Goal: Task Accomplishment & Management: Manage account settings

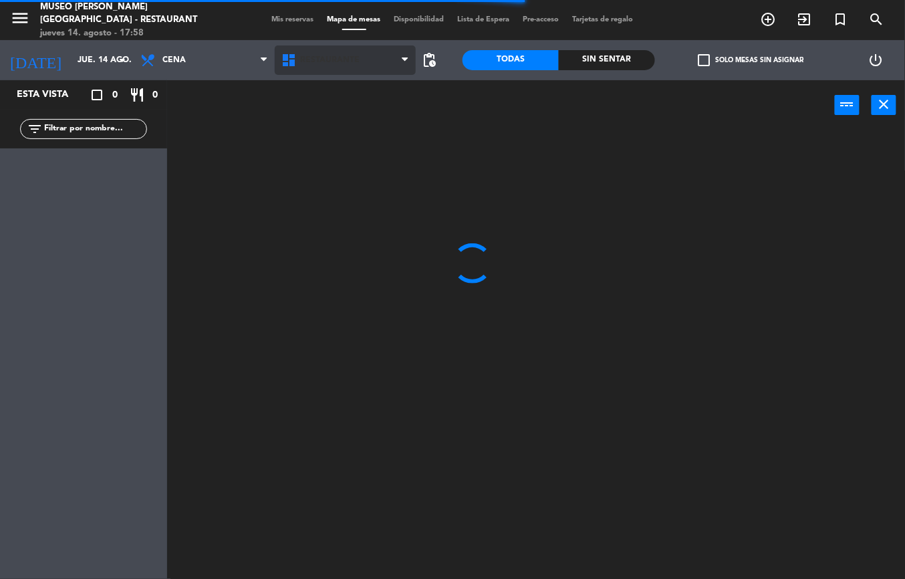
click at [343, 59] on span "Restaurante" at bounding box center [329, 59] width 59 height 9
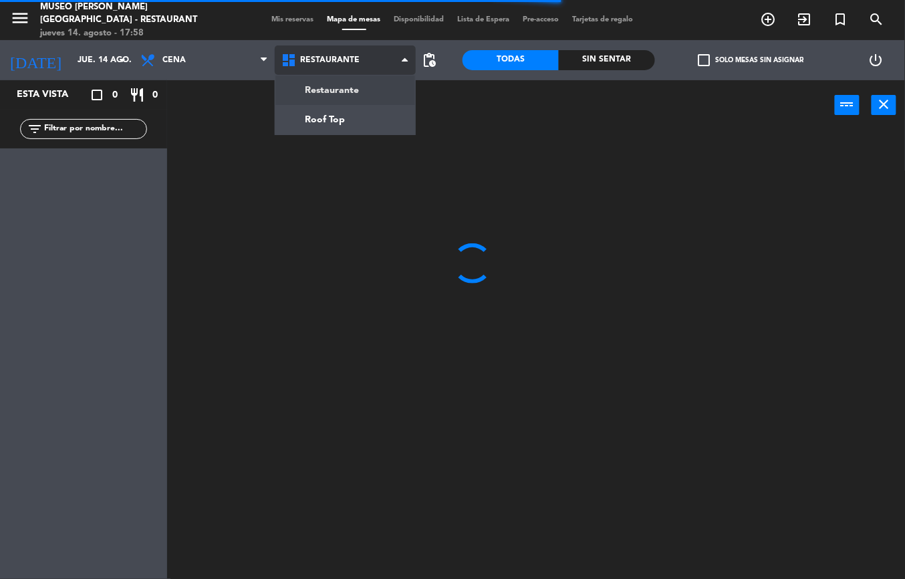
click at [345, 120] on ng-component "menu [GEOGRAPHIC_DATA][PERSON_NAME] - Restaurant [DATE] 14. agosto - 17:58 Mis …" at bounding box center [452, 289] width 905 height 579
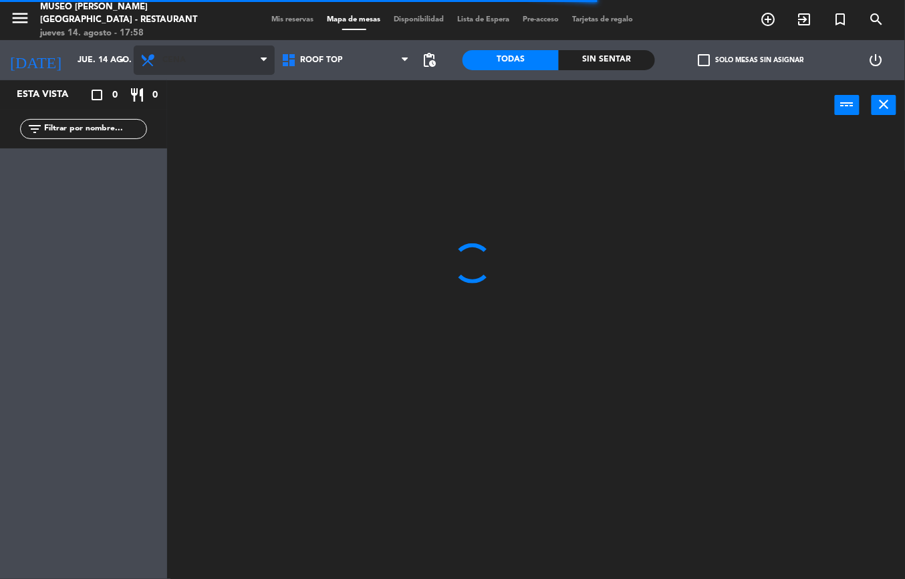
click at [215, 61] on span "Cena" at bounding box center [204, 59] width 141 height 29
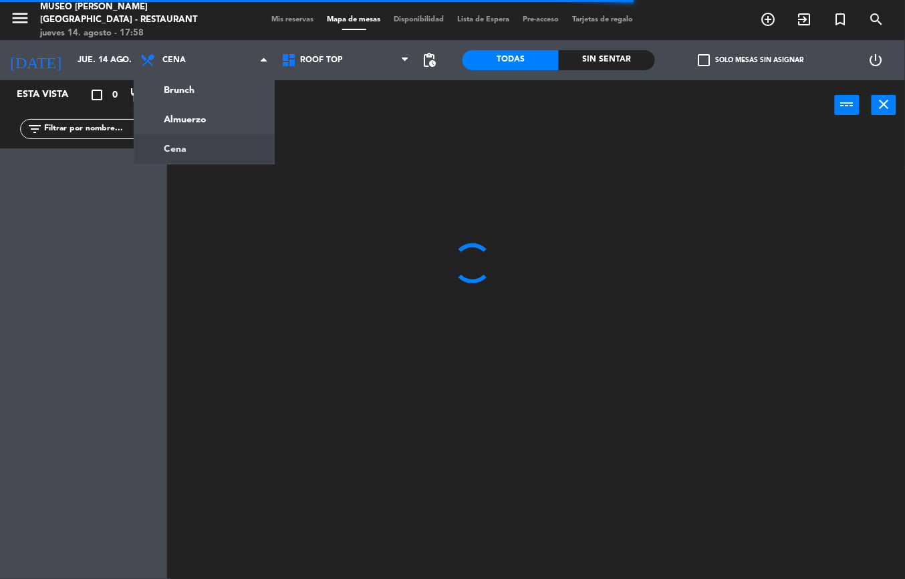
click at [261, 269] on div at bounding box center [540, 354] width 728 height 448
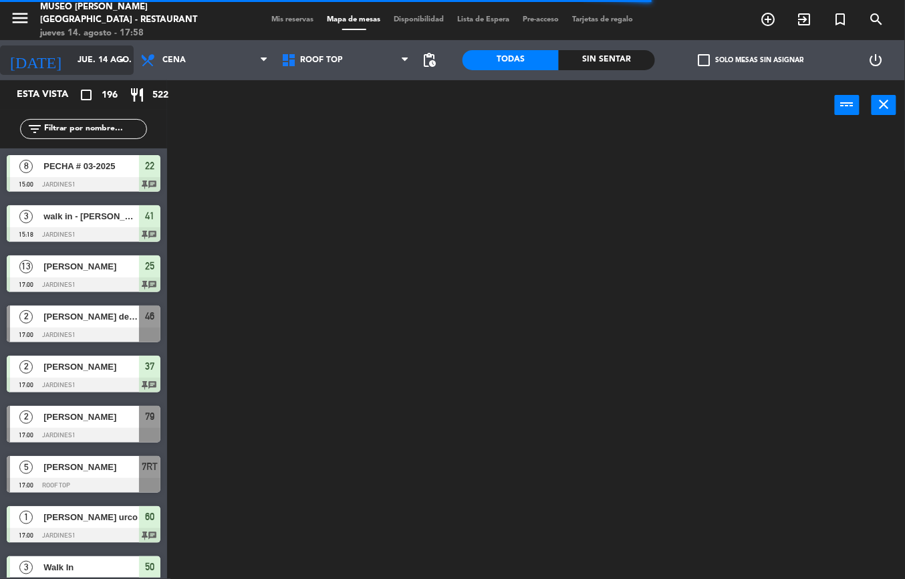
click at [84, 61] on input "jue. 14 ago." at bounding box center [127, 60] width 113 height 23
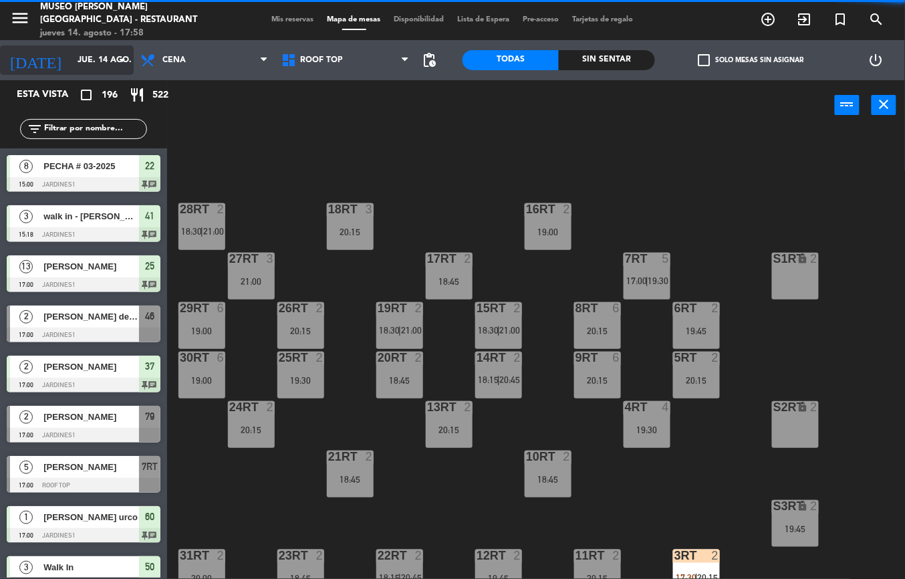
scroll to position [519, 0]
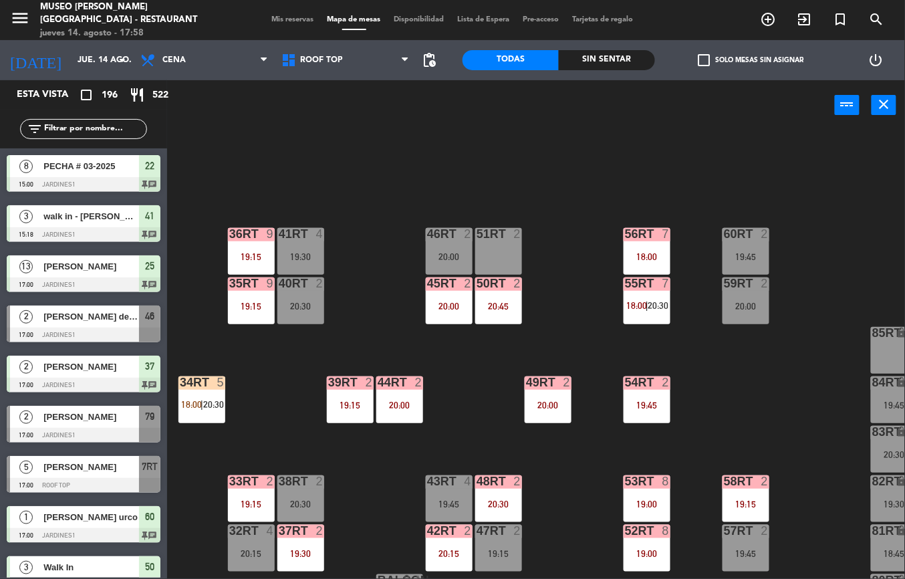
click at [250, 301] on div "19:15" at bounding box center [251, 306] width 47 height 10
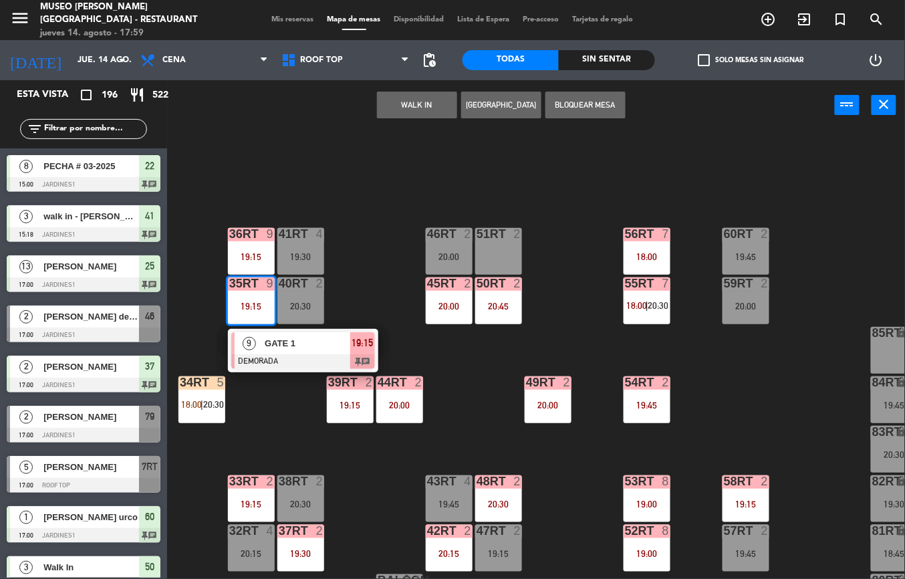
click at [285, 338] on span "GATE 1" at bounding box center [308, 343] width 86 height 14
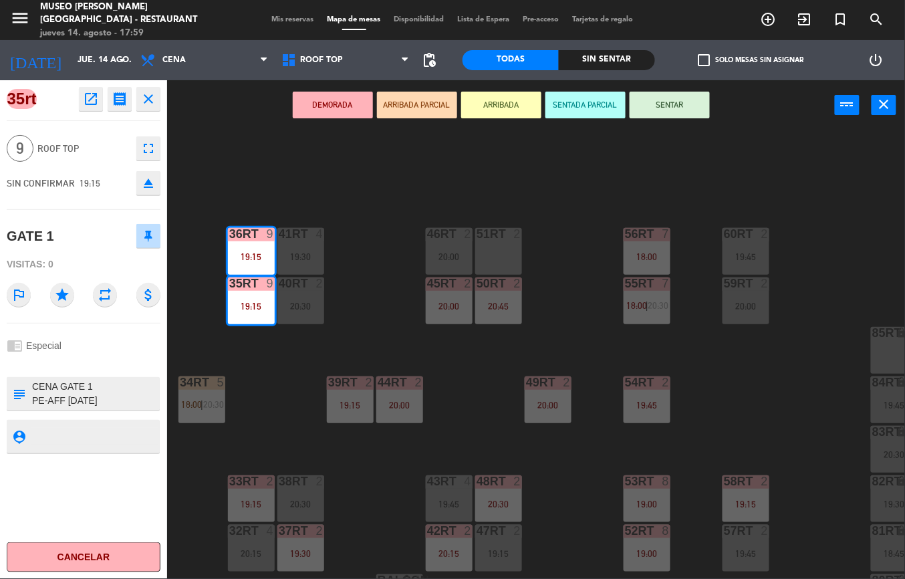
click at [83, 92] on icon "open_in_new" at bounding box center [91, 99] width 16 height 16
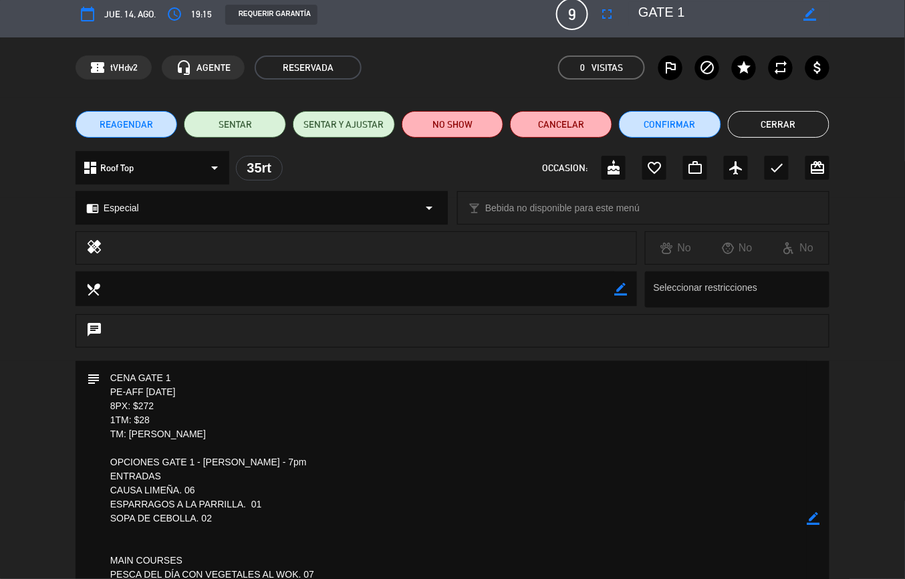
scroll to position [0, 0]
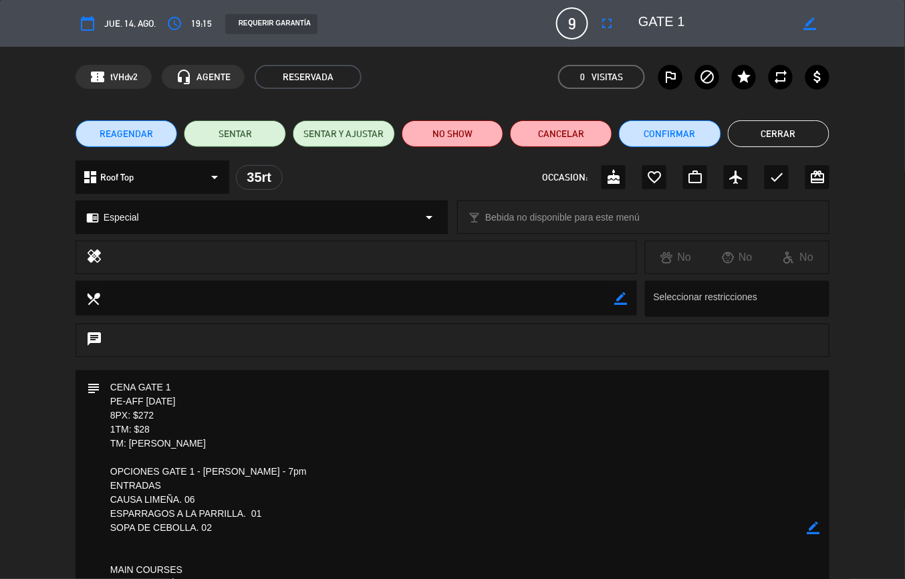
click at [778, 132] on button "Cerrar" at bounding box center [779, 133] width 102 height 27
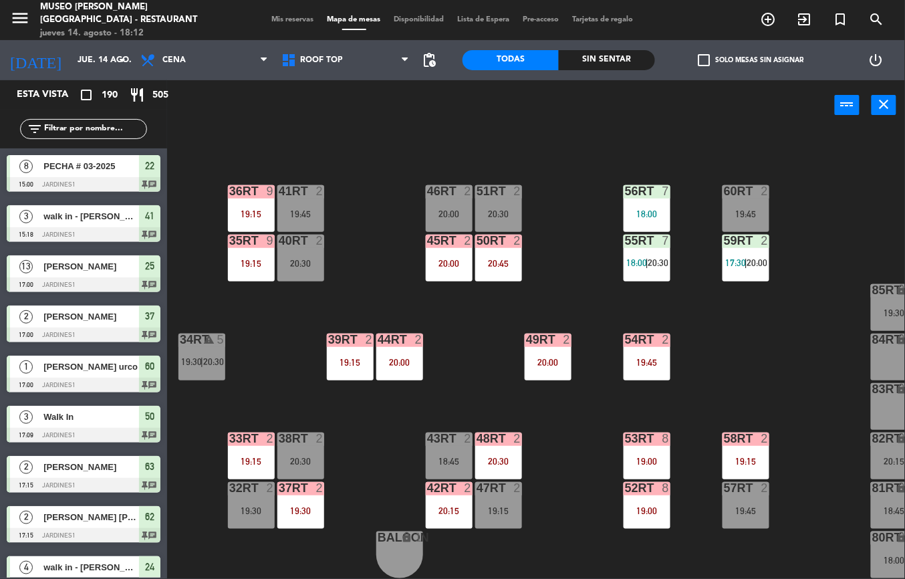
scroll to position [563, 0]
click at [551, 540] on div "18RT 3 20:15 16RT 2 19:00 28RT 2 18:30 | 21:00 80RR lock 2 27RT 3 21:00 7RT 5 1…" at bounding box center [540, 354] width 728 height 448
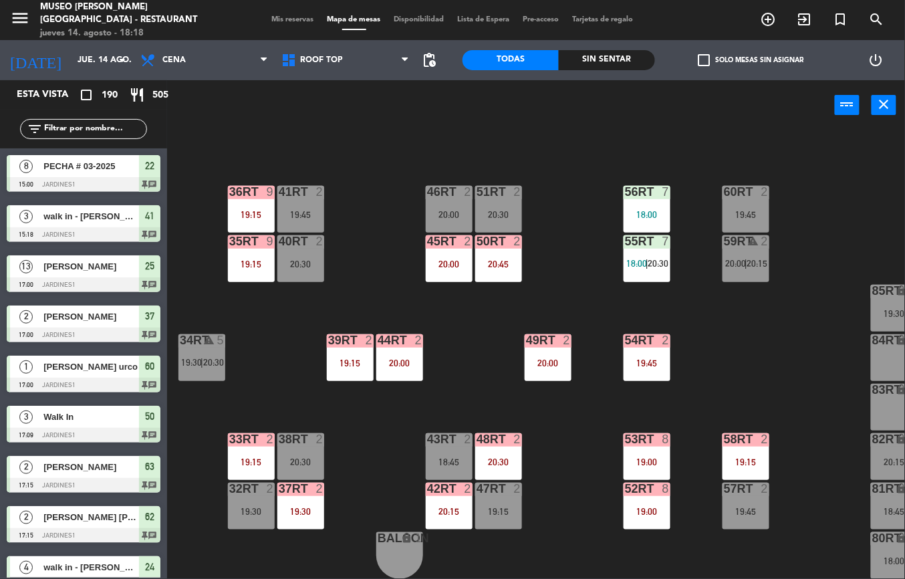
click at [182, 239] on div "18RT 3 20:15 16RT 2 19:00 28RT 2 21:00 80RR lock 2 27RT 3 21:00 7RT 5 18:00 S1R…" at bounding box center [540, 354] width 728 height 448
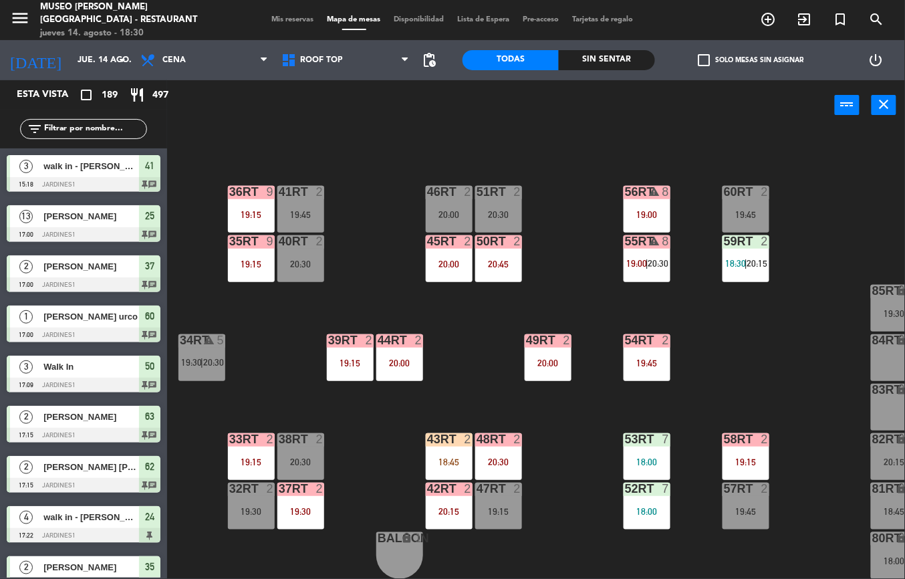
click at [295, 511] on div "19:30" at bounding box center [300, 510] width 47 height 9
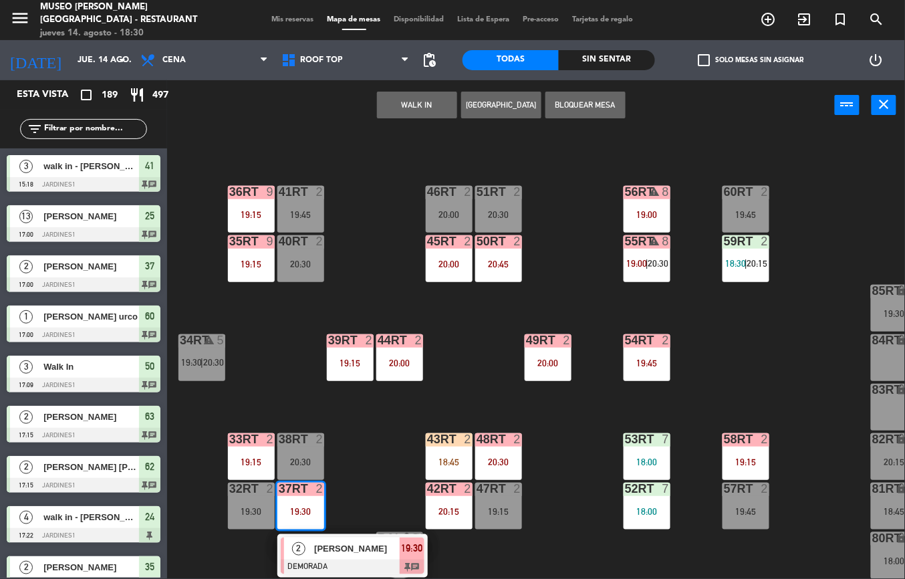
click at [378, 478] on div "18RT 3 20:15 16RT 2 19:00 28RT 2 21:00 80RR lock 2 27RT 3 21:00 7RT 5 18:00 S1R…" at bounding box center [540, 354] width 728 height 448
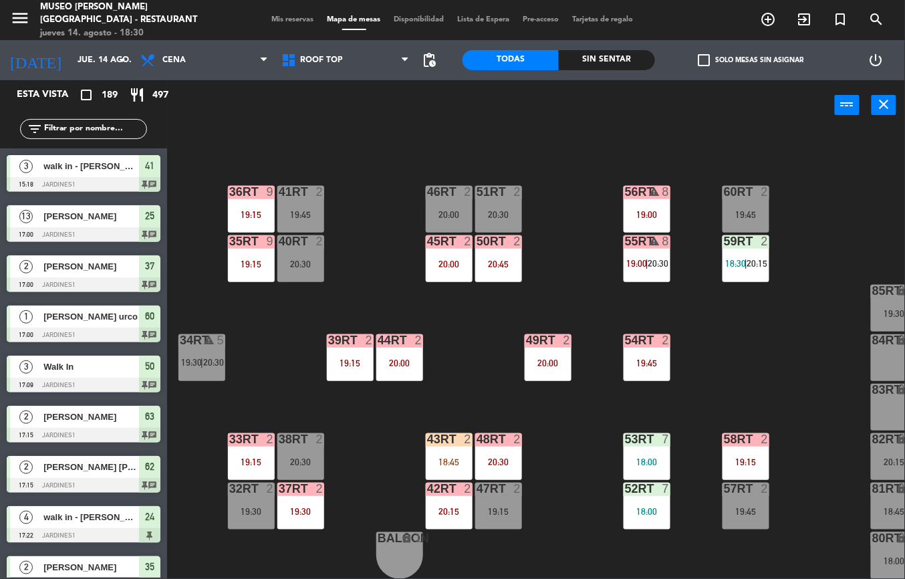
scroll to position [569, 0]
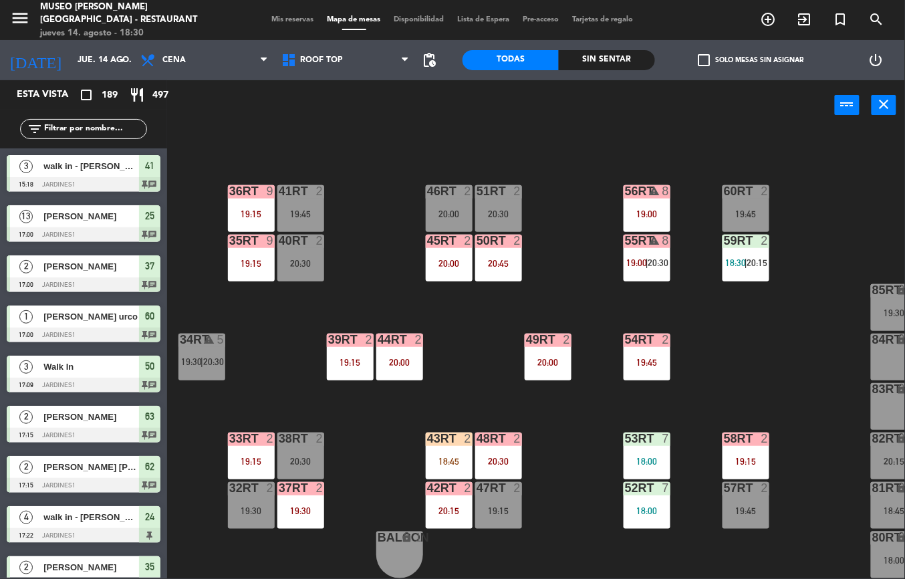
click at [311, 506] on div "19:30" at bounding box center [300, 510] width 47 height 9
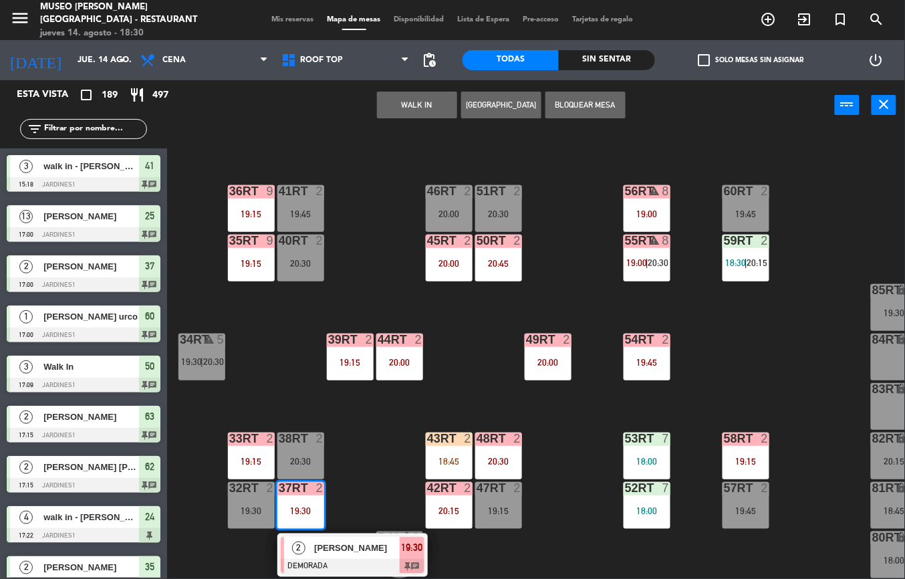
click at [342, 541] on span "[PERSON_NAME]" at bounding box center [357, 548] width 86 height 14
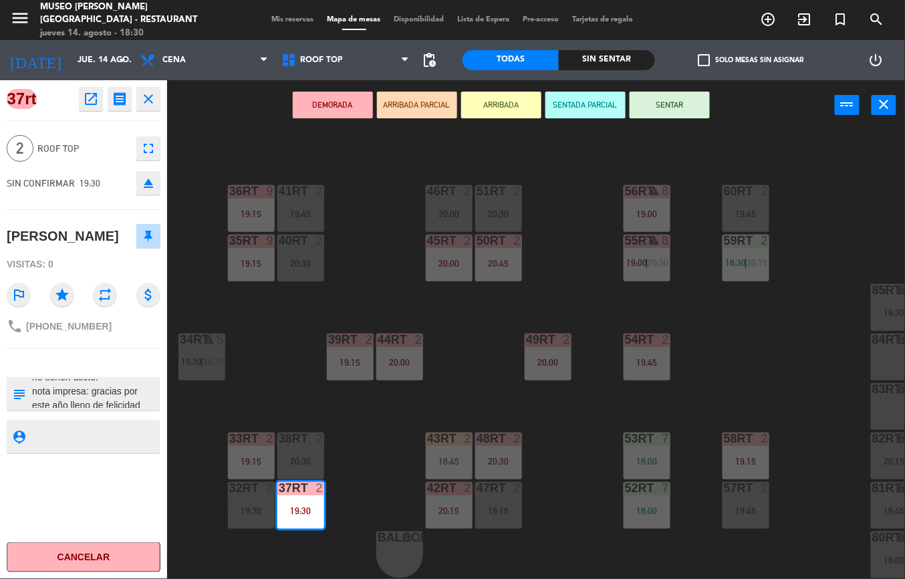
scroll to position [0, 0]
click at [278, 329] on div "18RT 3 20:15 16RT 2 19:00 28RT 2 21:00 80RR lock 2 27RT 3 21:00 7RT 5 18:00 S1R…" at bounding box center [540, 354] width 728 height 448
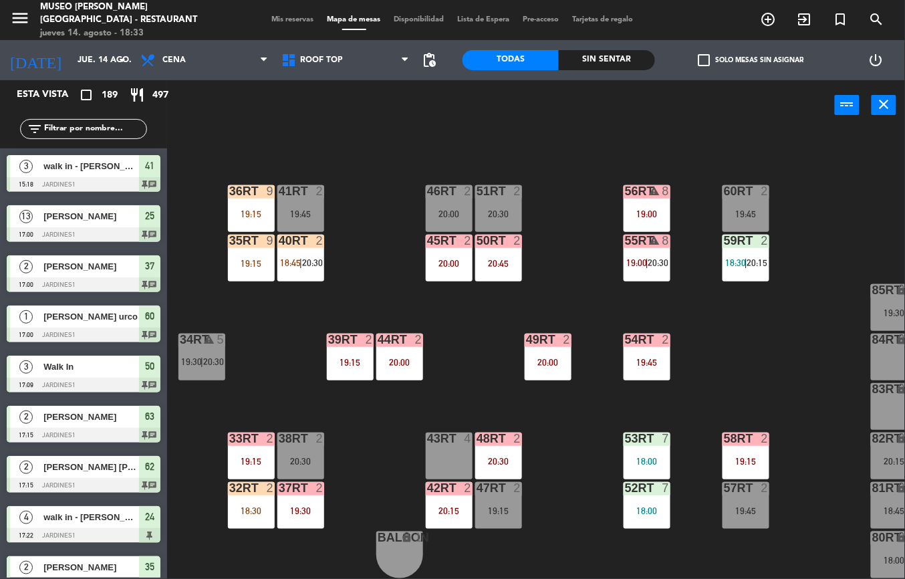
click at [234, 247] on div "35rt 9 19:15" at bounding box center [251, 258] width 47 height 47
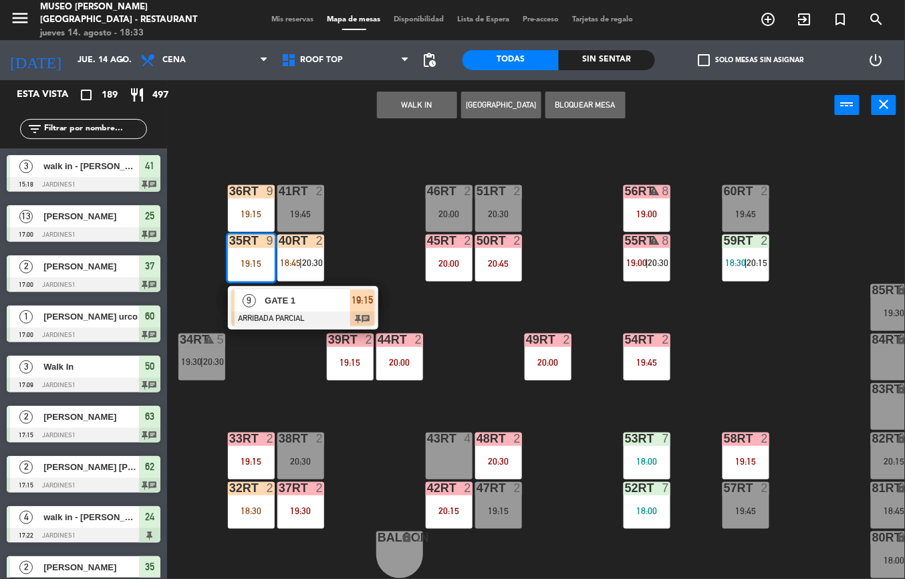
click at [277, 311] on div at bounding box center [303, 318] width 144 height 15
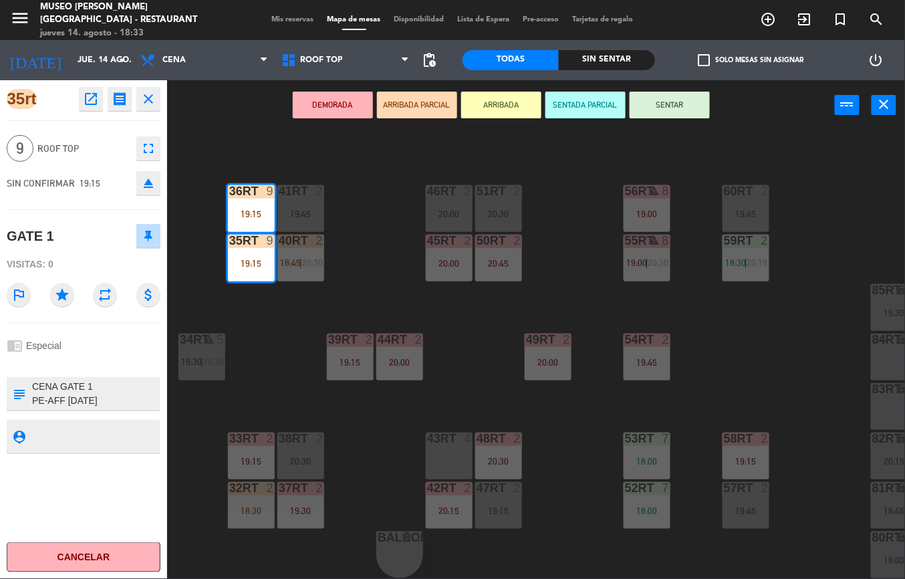
click at [88, 98] on icon "open_in_new" at bounding box center [91, 99] width 16 height 16
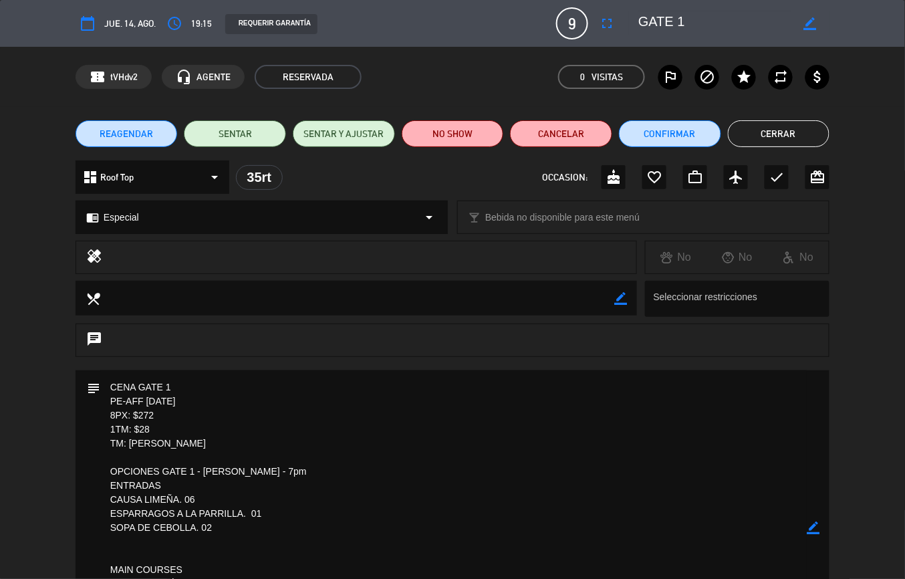
click at [798, 137] on button "Cerrar" at bounding box center [779, 133] width 102 height 27
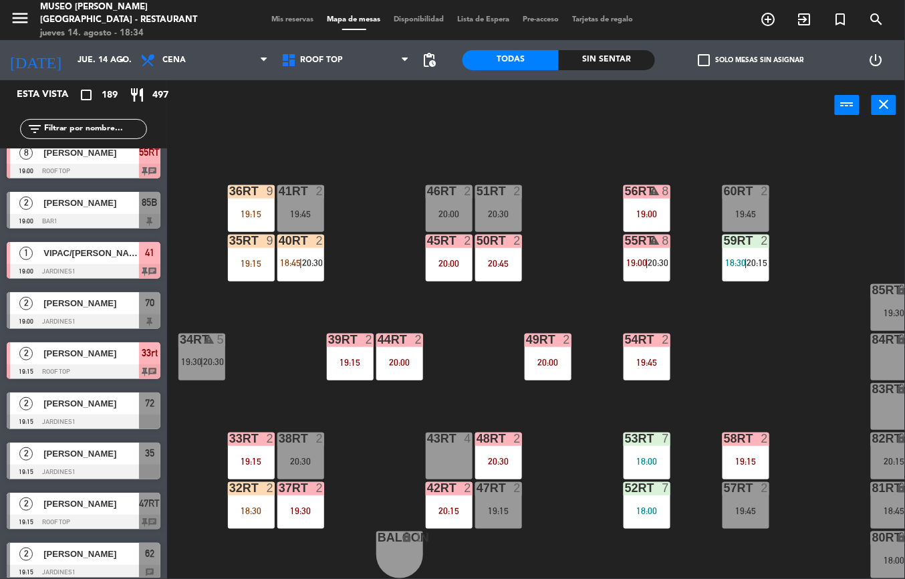
click at [297, 506] on div "19:30" at bounding box center [300, 510] width 47 height 9
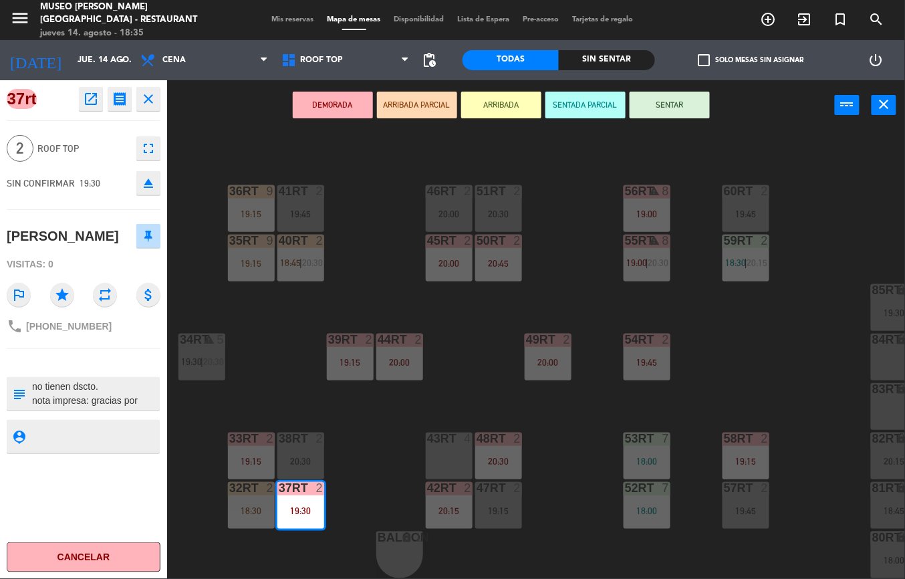
click at [130, 408] on textarea at bounding box center [95, 394] width 128 height 28
click at [129, 404] on textarea at bounding box center [95, 394] width 128 height 28
click at [96, 100] on icon "open_in_new" at bounding box center [91, 99] width 16 height 16
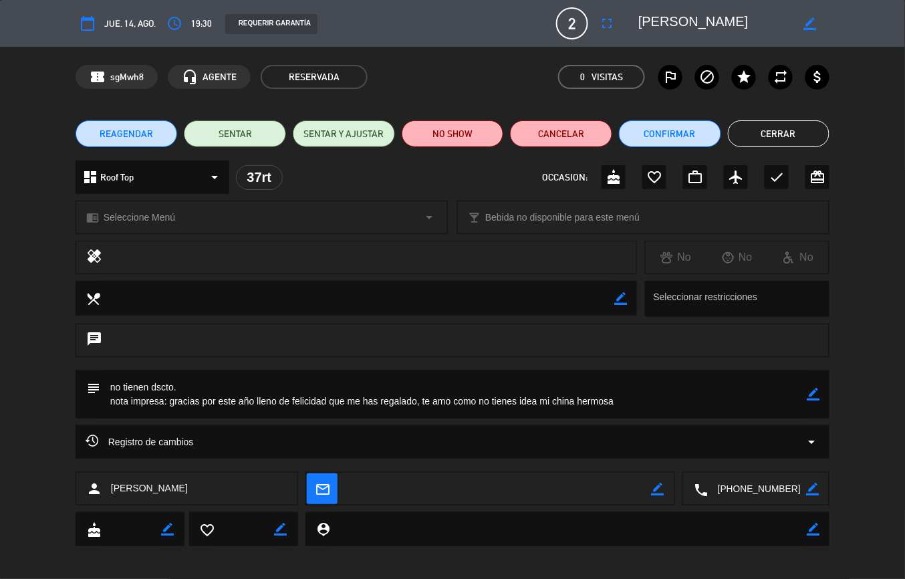
click at [597, 430] on div "Registro de cambios arrow_drop_down" at bounding box center [453, 441] width 754 height 33
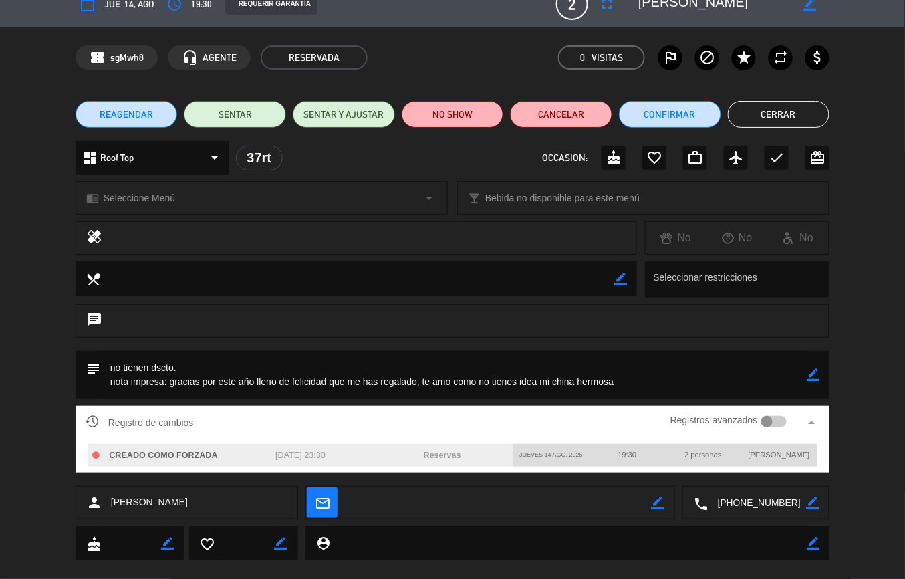
click at [636, 355] on textarea at bounding box center [453, 375] width 706 height 48
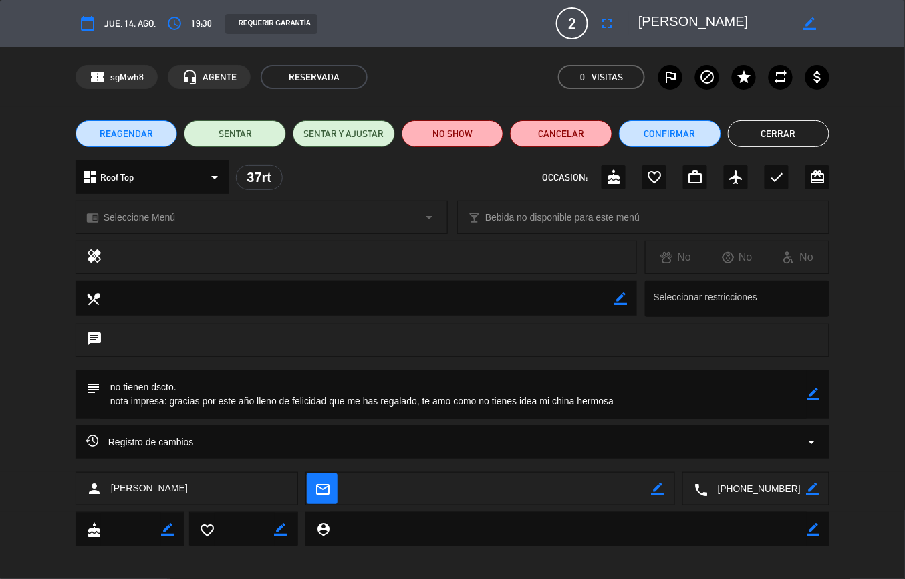
click at [708, 455] on div "Registro de cambios arrow_drop_down" at bounding box center [453, 441] width 754 height 33
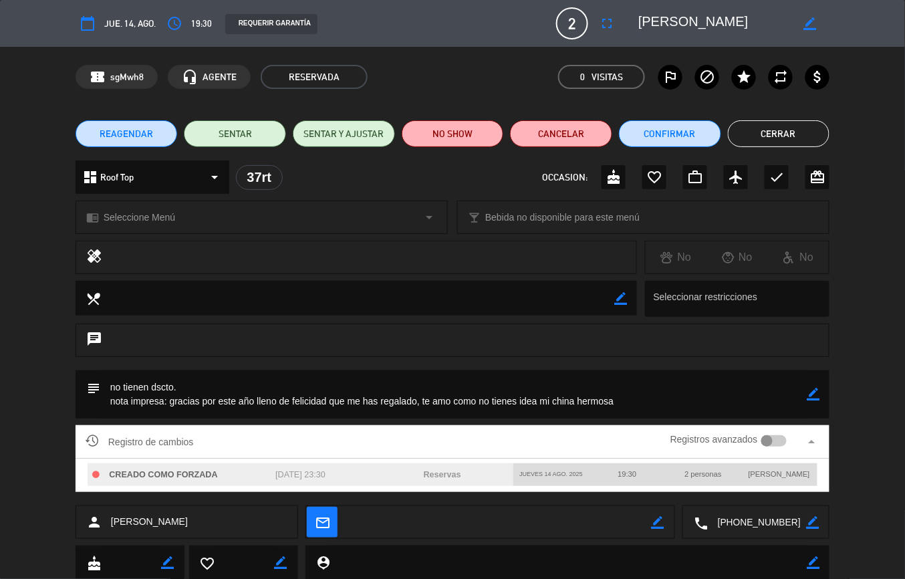
click at [760, 397] on textarea at bounding box center [453, 394] width 706 height 48
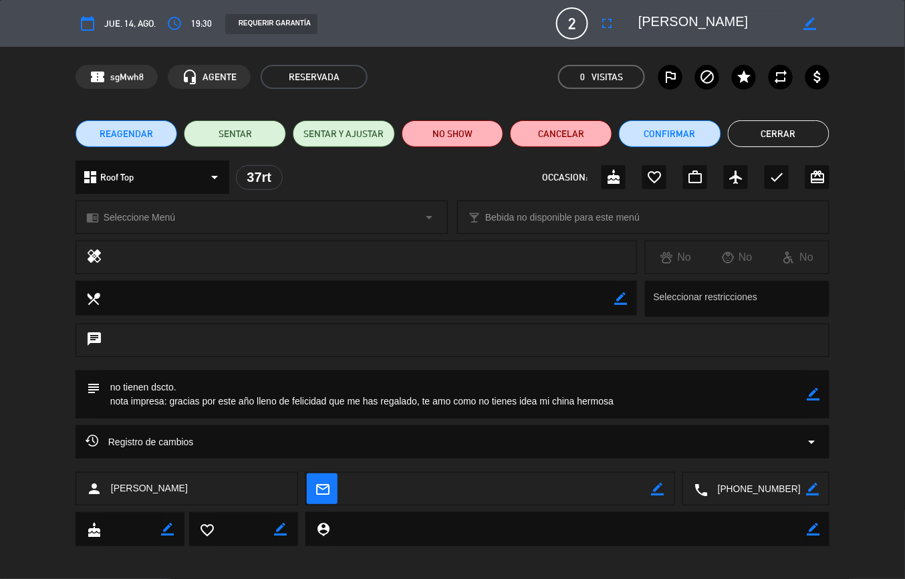
click at [547, 535] on textarea at bounding box center [568, 529] width 476 height 34
click at [549, 513] on textarea at bounding box center [568, 529] width 476 height 34
click at [548, 486] on textarea at bounding box center [499, 488] width 305 height 33
click at [548, 453] on div "Registro de cambios arrow_drop_down" at bounding box center [453, 441] width 754 height 33
click at [552, 436] on div "Registro de cambios arrow_drop_down" at bounding box center [453, 442] width 734 height 16
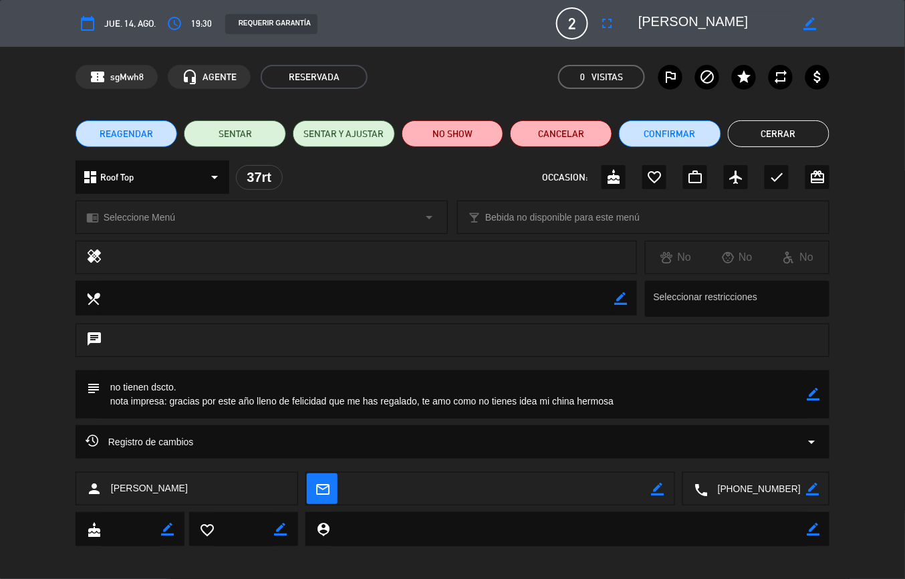
click at [560, 412] on textarea at bounding box center [453, 394] width 706 height 48
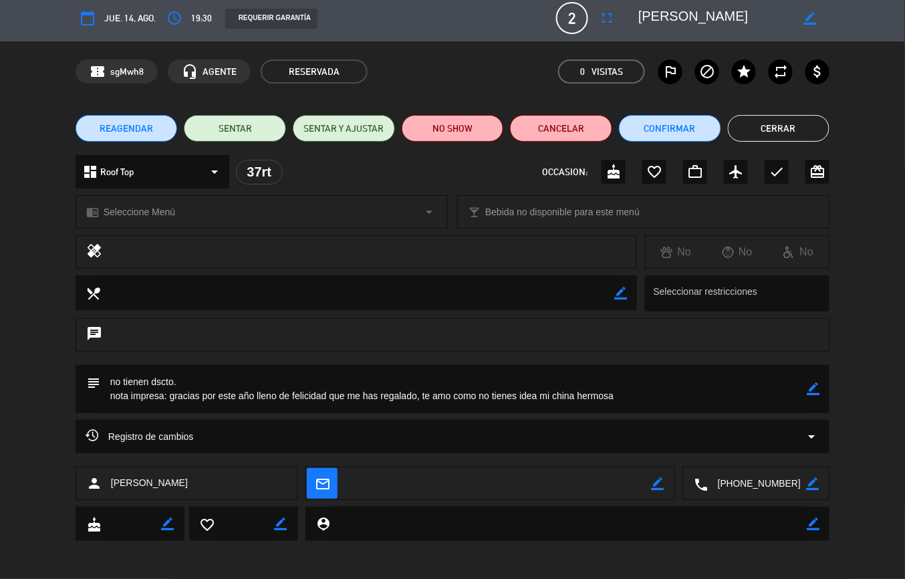
scroll to position [4, 0]
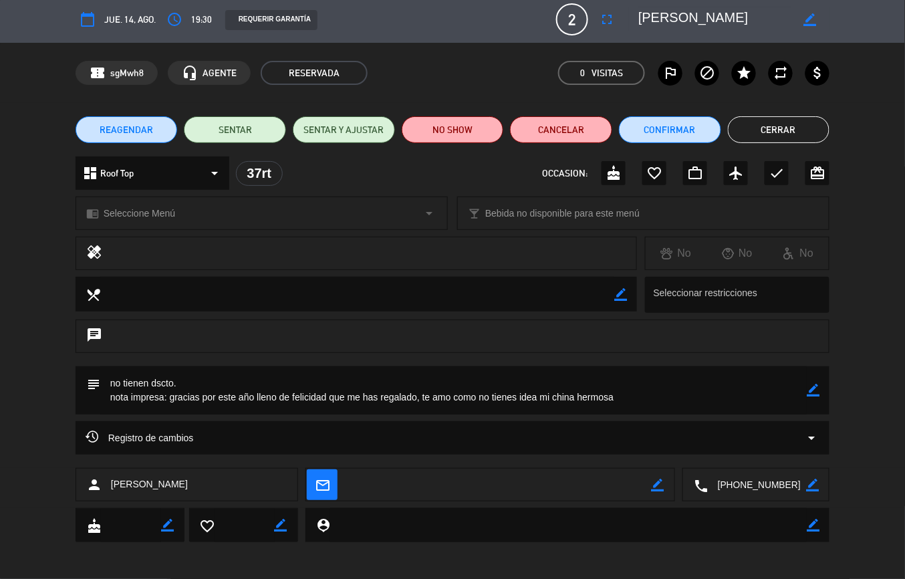
click at [560, 394] on textarea at bounding box center [453, 390] width 706 height 48
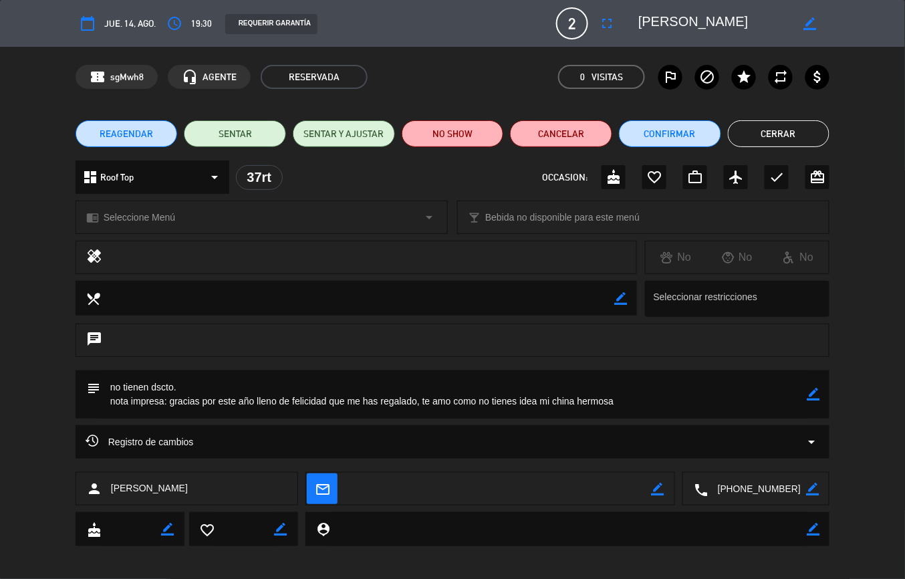
click at [549, 400] on textarea at bounding box center [453, 394] width 706 height 48
click at [553, 438] on div "Registro de cambios arrow_drop_down" at bounding box center [453, 442] width 734 height 16
click at [554, 453] on div "Registro de cambios arrow_drop_down" at bounding box center [453, 441] width 754 height 33
click at [557, 484] on textarea at bounding box center [499, 488] width 305 height 33
click at [559, 498] on textarea at bounding box center [499, 488] width 305 height 33
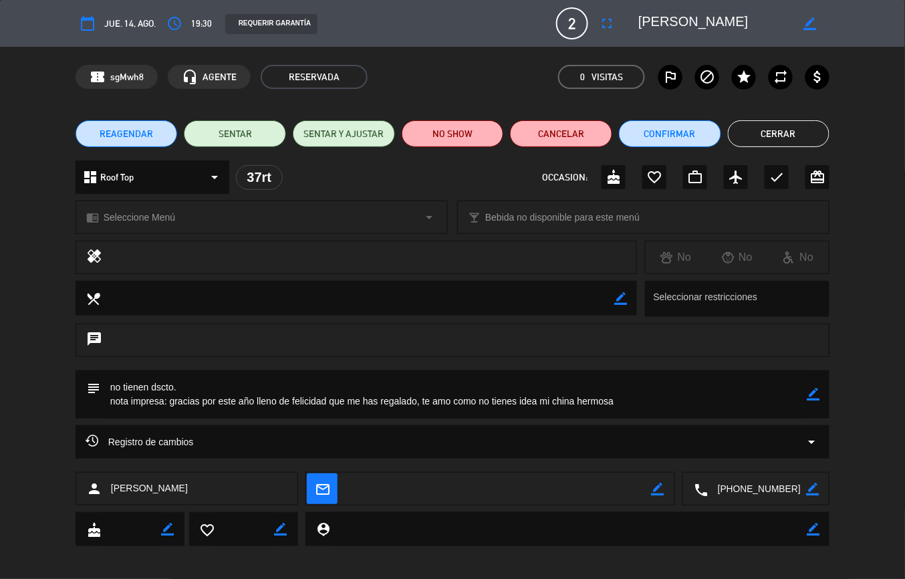
click at [559, 531] on textarea at bounding box center [568, 529] width 476 height 34
click at [788, 140] on button "Cerrar" at bounding box center [779, 133] width 102 height 27
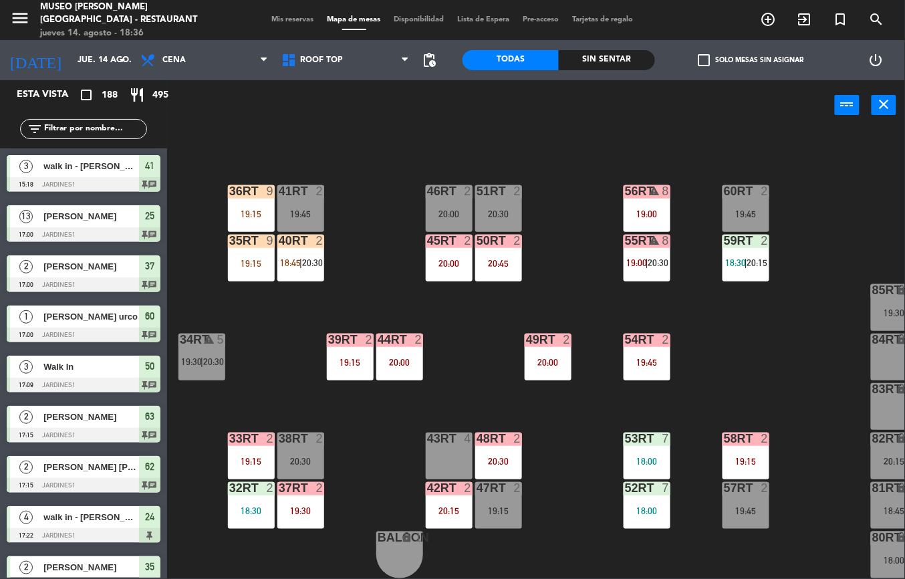
click at [236, 505] on div "18:30" at bounding box center [251, 510] width 47 height 10
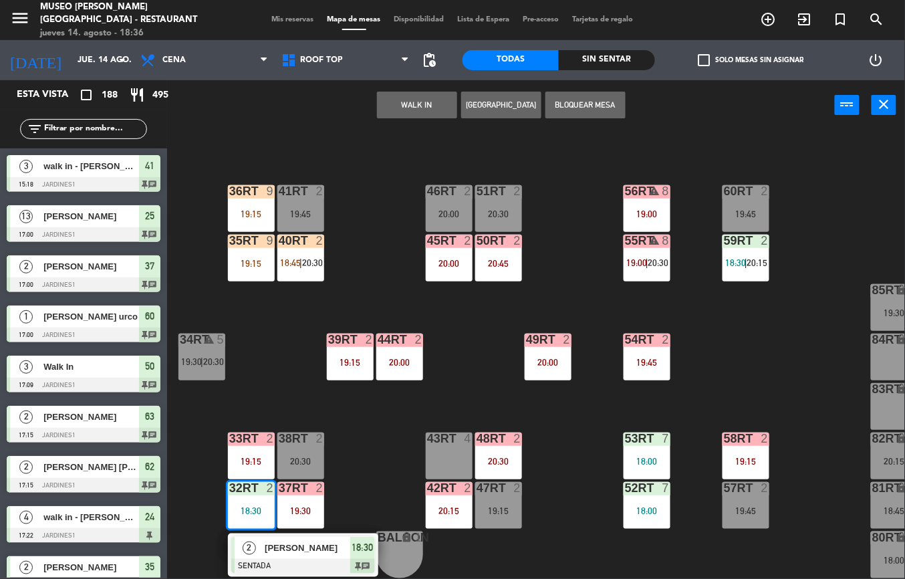
click at [310, 548] on div "[PERSON_NAME]" at bounding box center [306, 548] width 87 height 22
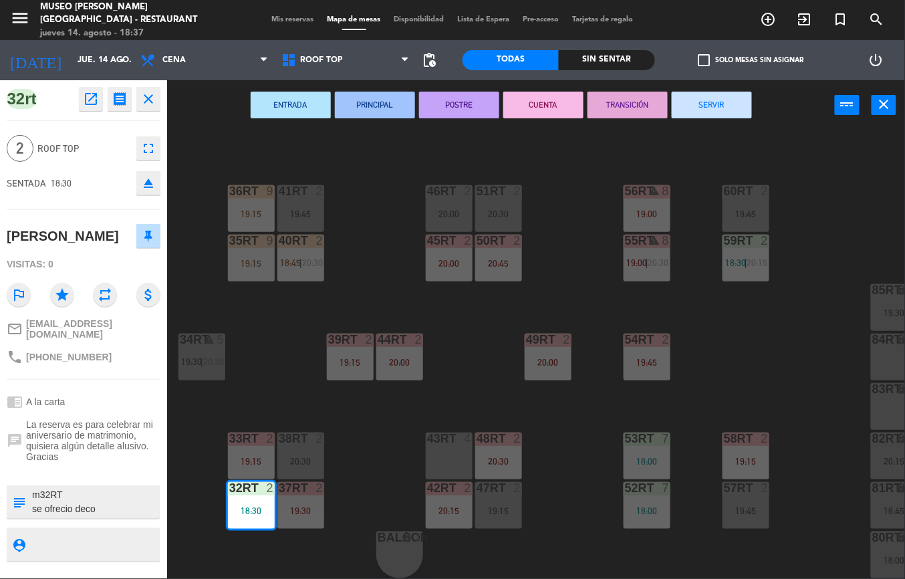
click at [597, 430] on div "18RT 3 20:15 16RT 2 19:00 28RT 2 18:45 | 21:00 80RR lock 2 27RT 3 21:00 7RT 5 1…" at bounding box center [540, 354] width 728 height 448
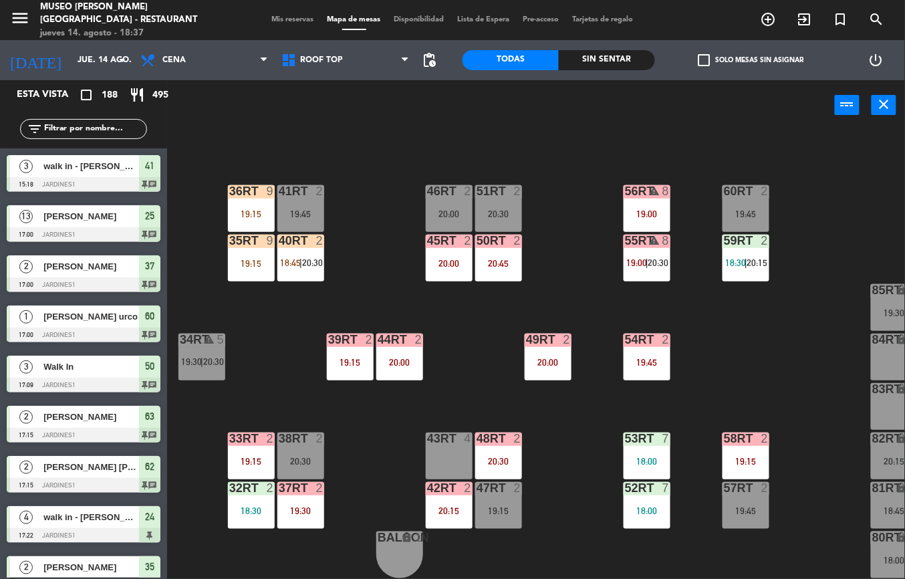
click at [626, 456] on div "18:00" at bounding box center [646, 460] width 47 height 9
click at [651, 321] on div "18RT 3 20:15 16RT 2 19:00 28RT 2 18:45 | 21:00 80RR lock 2 27RT 3 21:00 7RT 5 1…" at bounding box center [540, 354] width 728 height 448
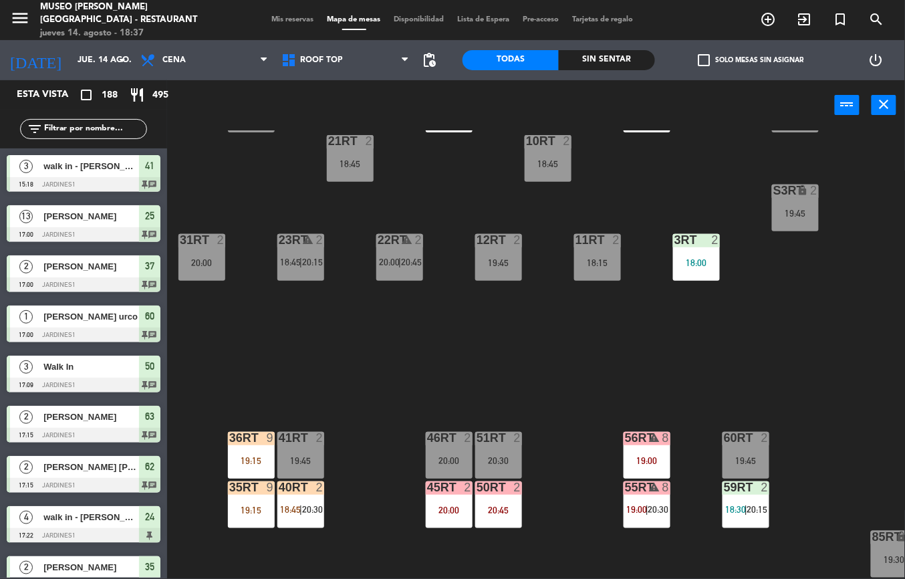
click at [651, 458] on div "19:00" at bounding box center [646, 460] width 47 height 9
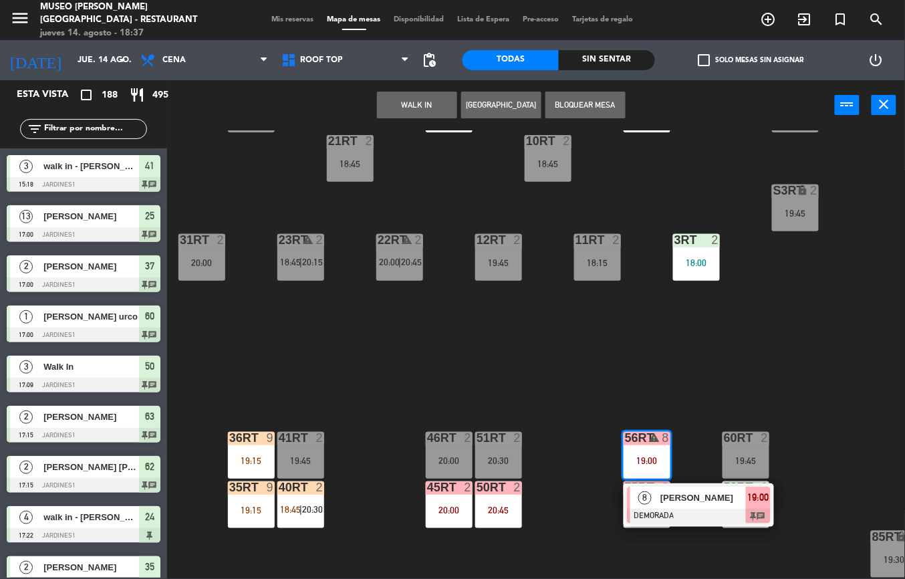
click at [795, 378] on div "18RT 3 20:15 16RT 2 19:00 28RT 2 18:45 | 21:00 80RR lock 2 27RT 3 21:00 7RT 5 1…" at bounding box center [540, 354] width 728 height 448
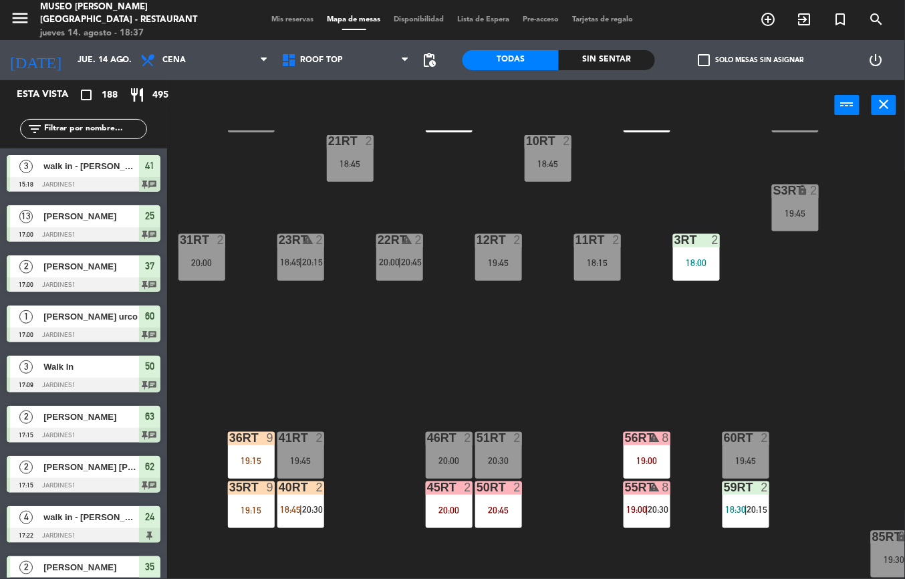
scroll to position [505, 0]
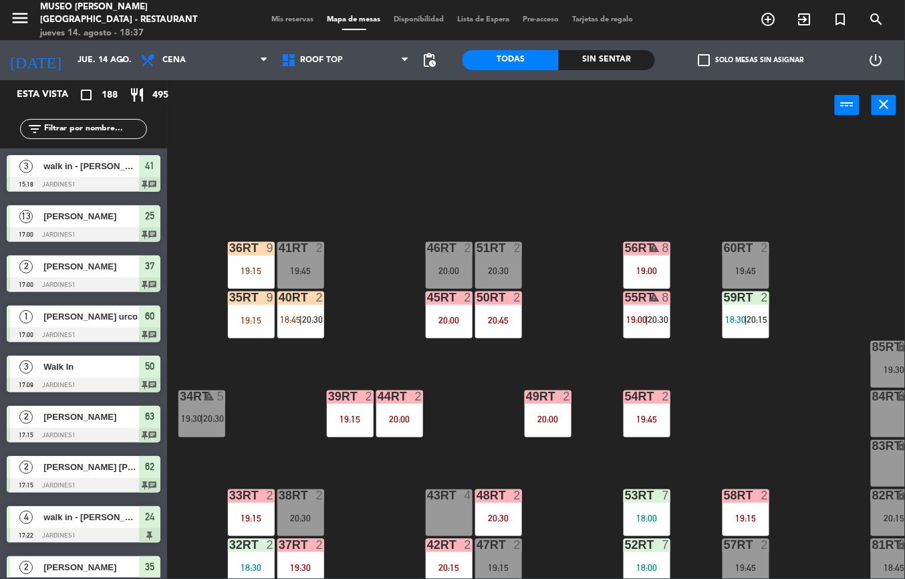
click at [639, 433] on div "54RT 2 19:45" at bounding box center [646, 413] width 47 height 47
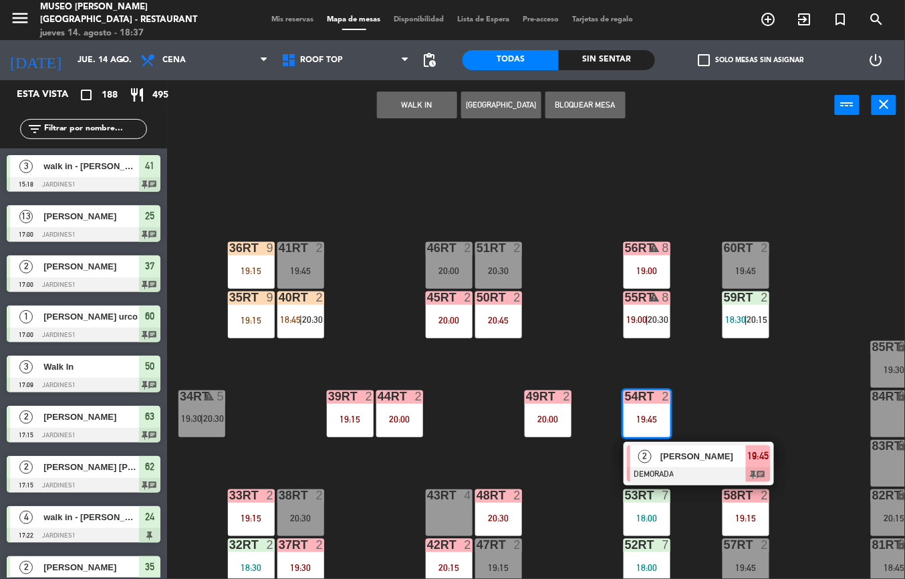
click at [803, 377] on div "18RT 3 20:15 16RT 2 19:00 28RT 2 18:45 | 21:00 80RR lock 2 27RT 3 21:00 7RT 5 1…" at bounding box center [540, 354] width 728 height 448
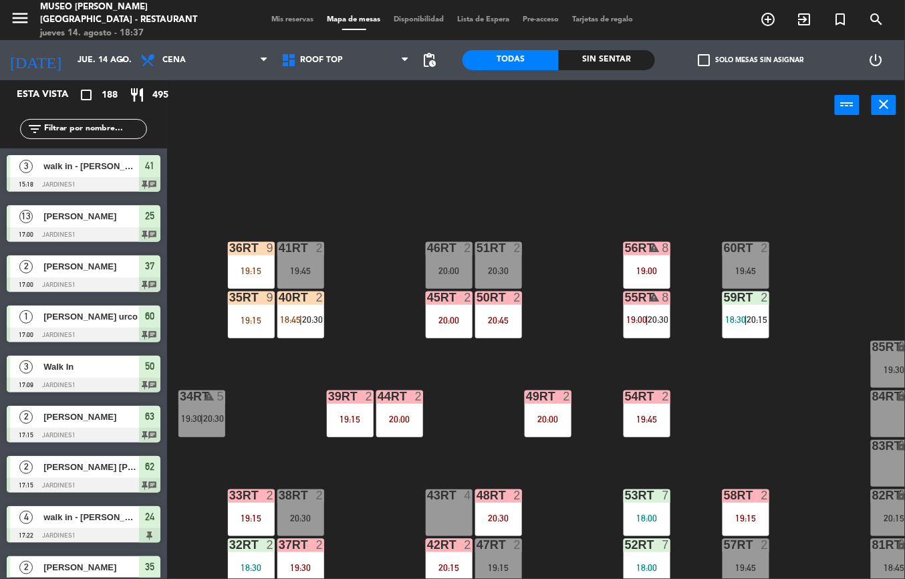
click at [744, 508] on div "58RT 2 19:15" at bounding box center [745, 512] width 47 height 47
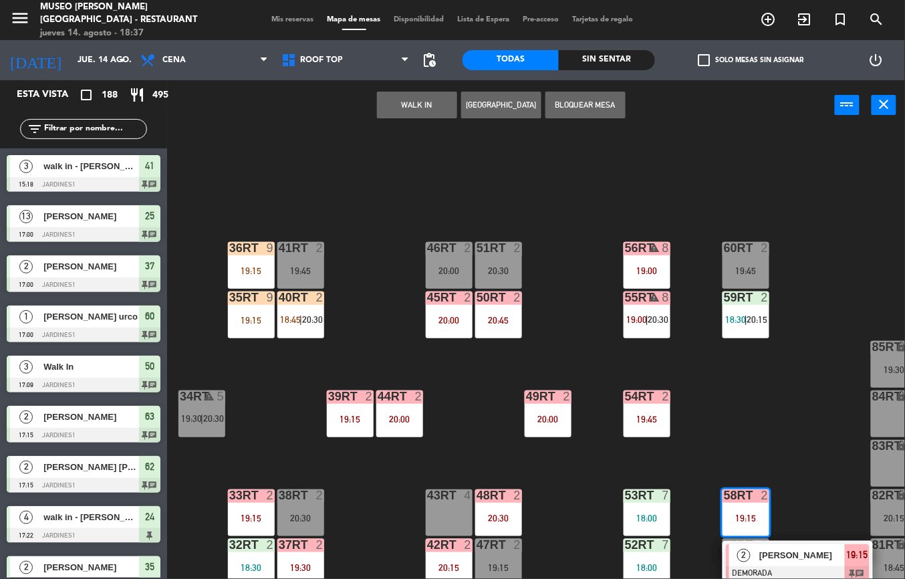
click at [796, 405] on div "18RT 3 20:15 16RT 2 19:00 28RT 2 18:45 | 21:00 80RR lock 2 27RT 3 21:00 7RT 5 1…" at bounding box center [540, 354] width 728 height 448
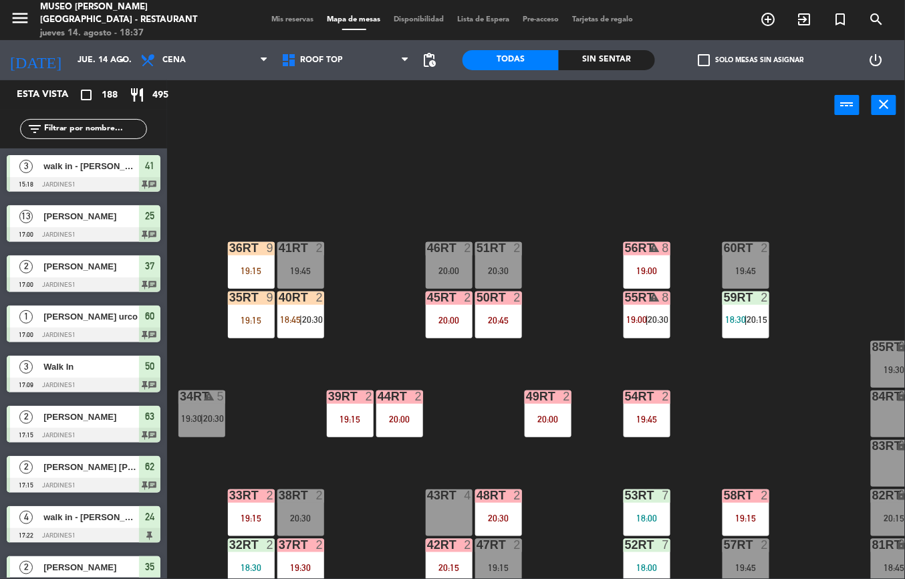
click at [559, 390] on div "2" at bounding box center [570, 396] width 22 height 12
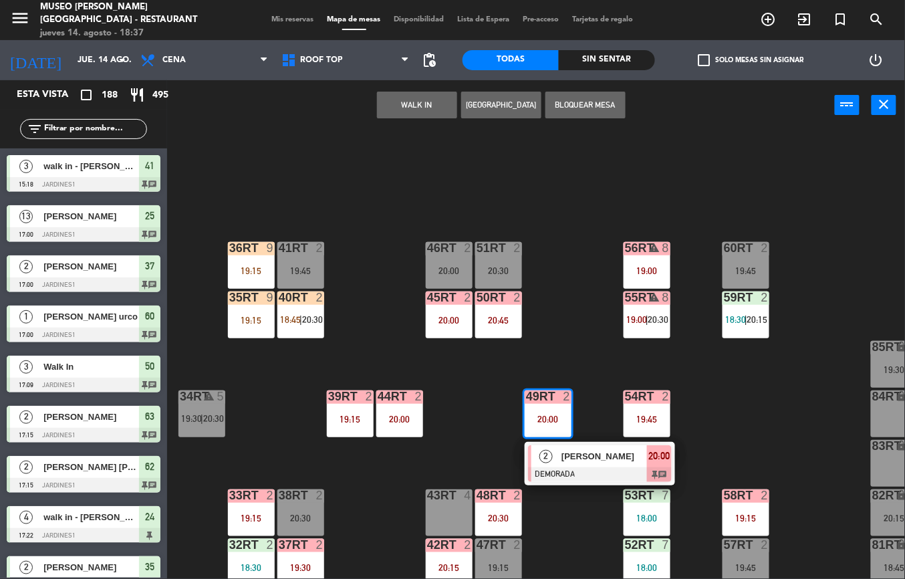
click at [567, 318] on div "18RT 3 20:15 16RT 2 19:00 28RT 2 18:45 | 21:00 80RR lock 2 27RT 3 21:00 7RT 5 1…" at bounding box center [540, 354] width 728 height 448
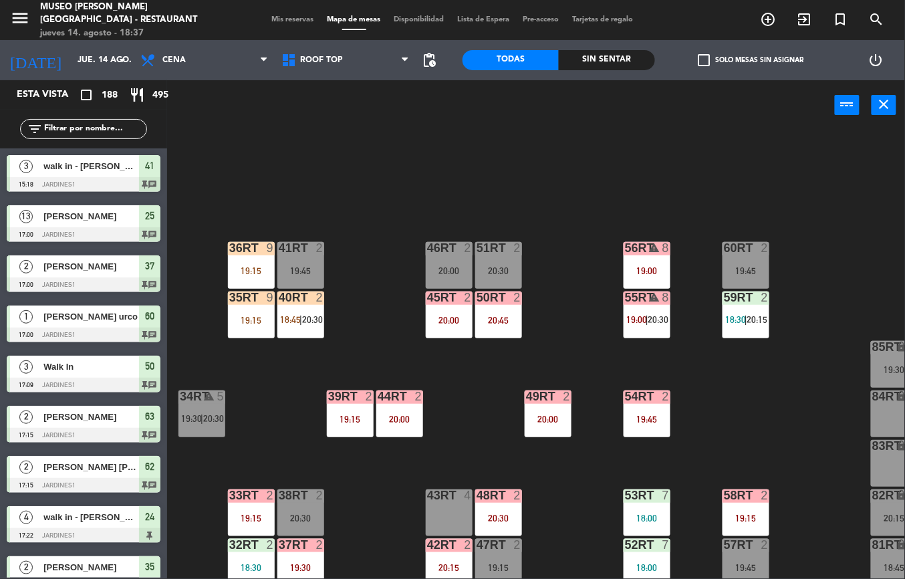
click at [516, 310] on div "50RT 2 20:45" at bounding box center [498, 314] width 47 height 47
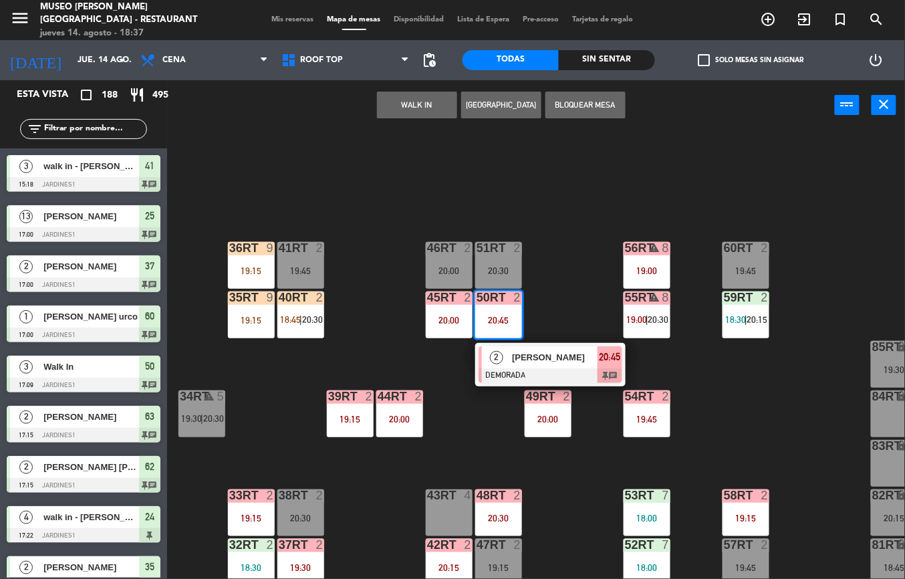
click at [572, 235] on div "18RT 3 20:15 16RT 2 19:00 28RT 2 18:45 | 21:00 80RR lock 2 27RT 3 21:00 7RT 5 1…" at bounding box center [540, 354] width 728 height 448
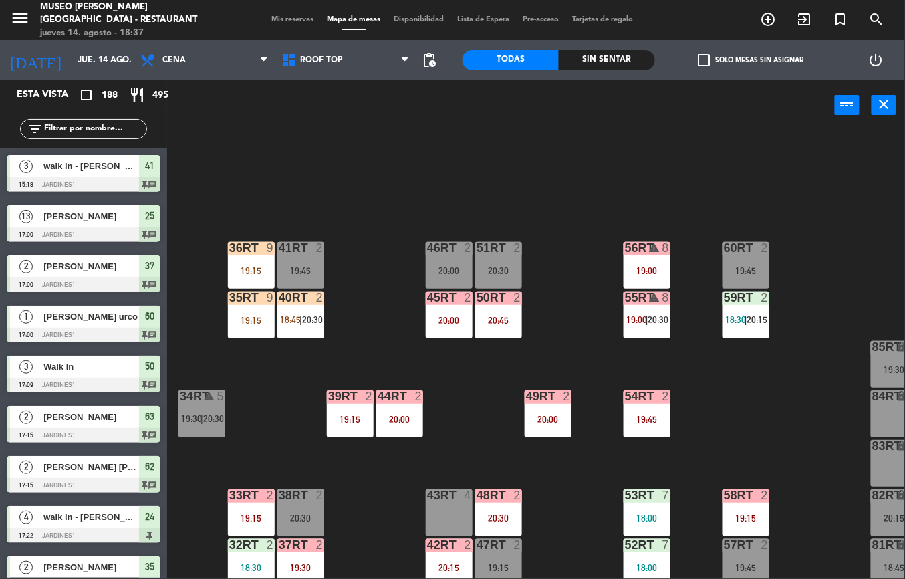
click at [460, 319] on div "20:00" at bounding box center [449, 319] width 47 height 9
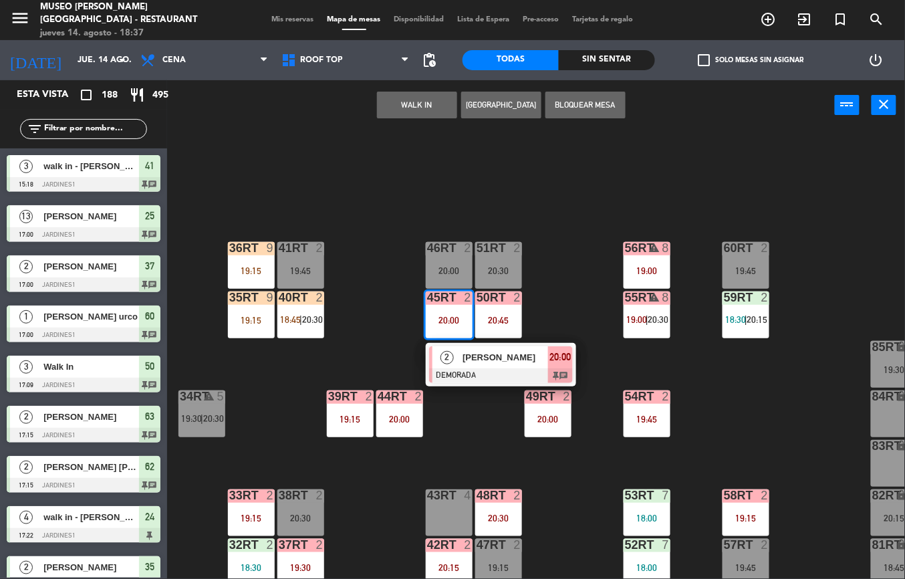
click at [559, 242] on div "18RT 3 20:15 16RT 2 19:00 28RT 2 18:45 | 21:00 80RR lock 2 27RT 3 21:00 7RT 5 1…" at bounding box center [540, 354] width 728 height 448
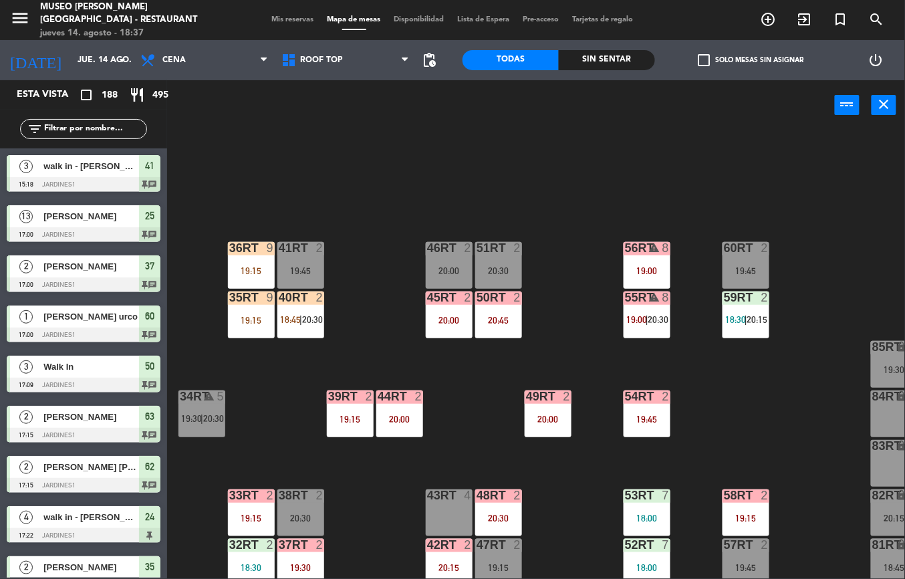
click at [405, 397] on div at bounding box center [399, 396] width 22 height 12
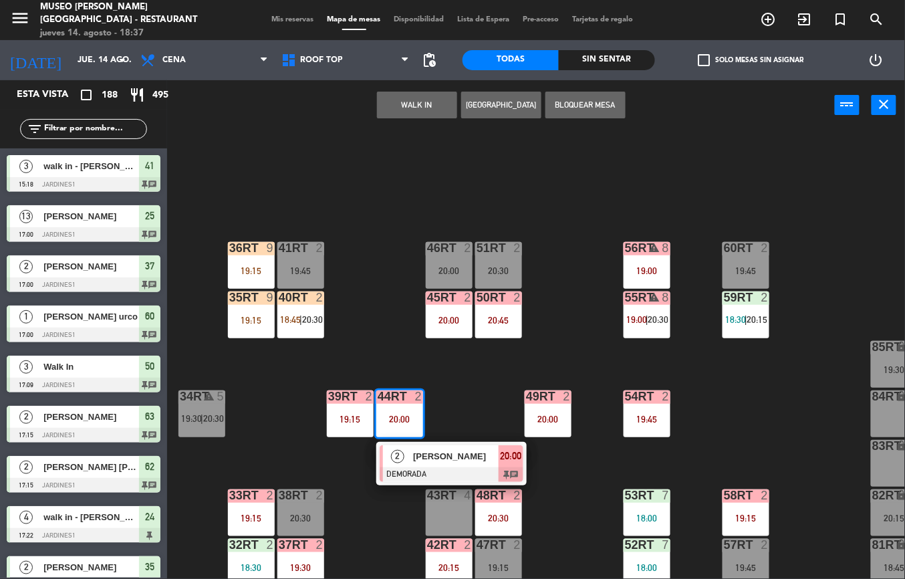
click at [367, 308] on div "18RT 3 20:15 16RT 2 19:00 28RT 2 18:45 | 21:00 80RR lock 2 27RT 3 21:00 7RT 5 1…" at bounding box center [540, 354] width 728 height 448
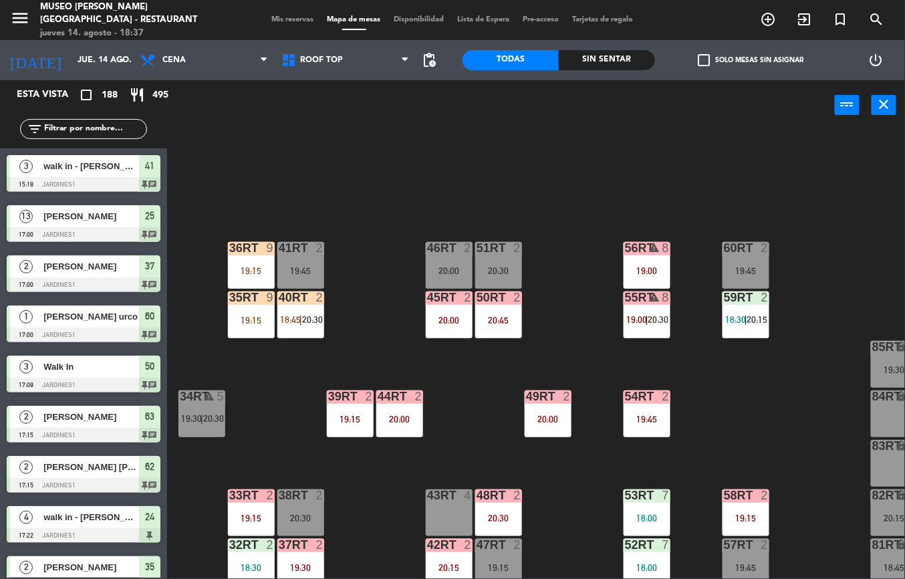
click at [337, 410] on div "39rt 2 19:15" at bounding box center [350, 413] width 47 height 47
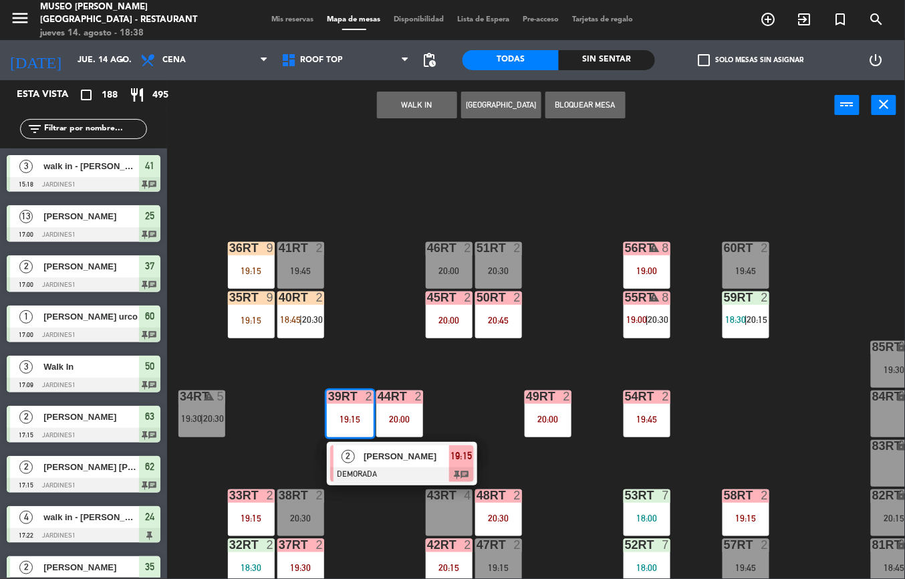
click at [370, 297] on div "18RT 3 20:15 16RT 2 19:00 28RT 2 18:45 | 21:00 80RR lock 2 27RT 3 21:00 7RT 5 1…" at bounding box center [540, 354] width 728 height 448
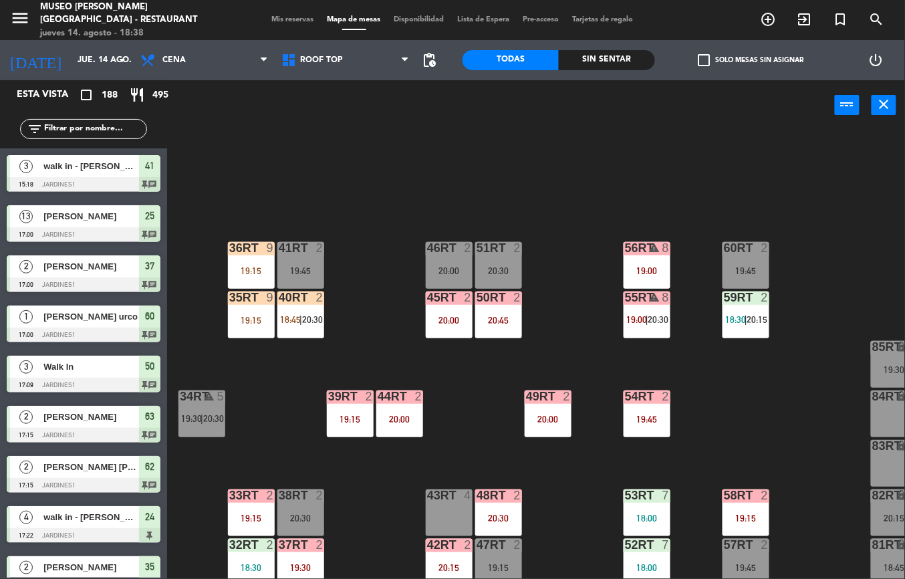
scroll to position [569, 0]
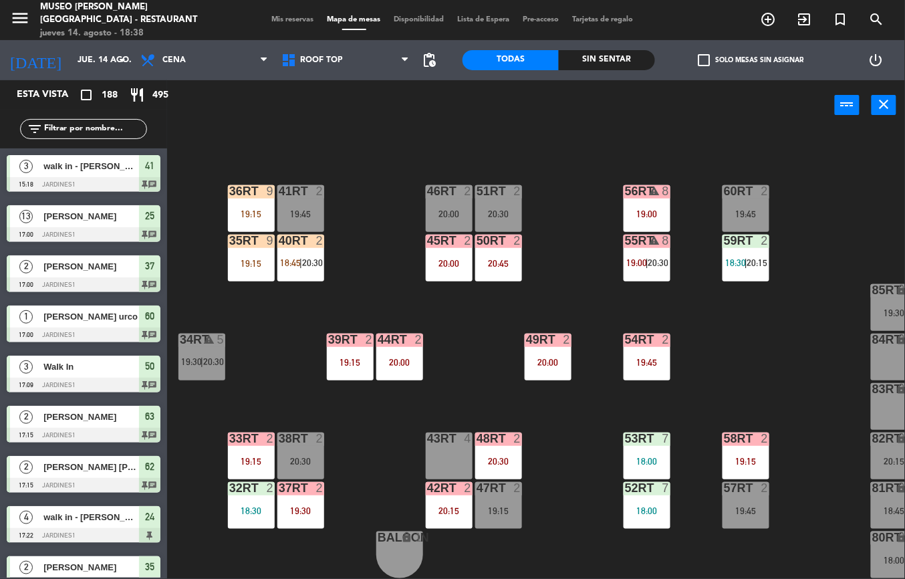
click at [245, 441] on div "33rt 2 19:15" at bounding box center [251, 455] width 47 height 47
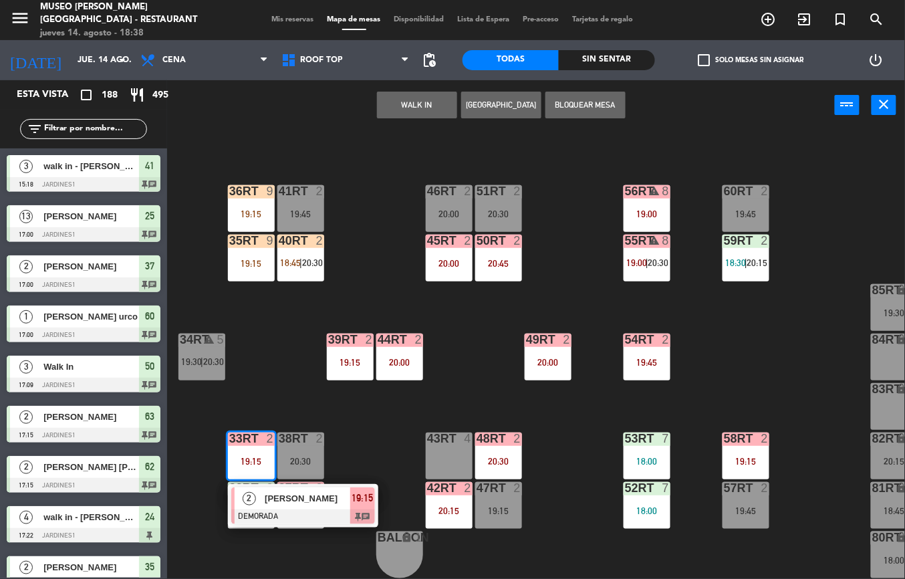
click at [392, 414] on div "18RT 3 20:15 16RT 2 19:00 28RT 2 18:45 | 21:00 80RR lock 2 27RT 3 21:00 7RT 5 1…" at bounding box center [540, 354] width 728 height 448
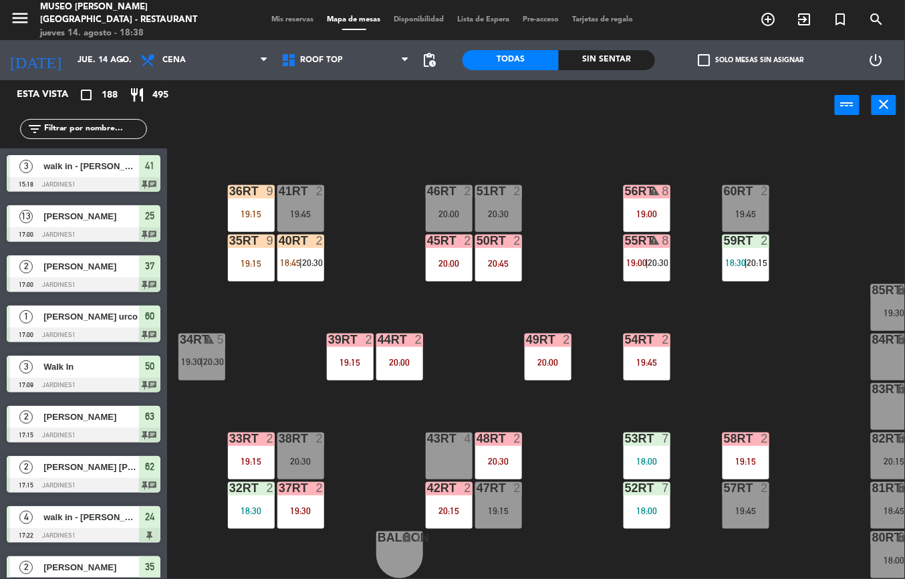
click at [306, 492] on div "37rt 2 19:30" at bounding box center [300, 505] width 47 height 47
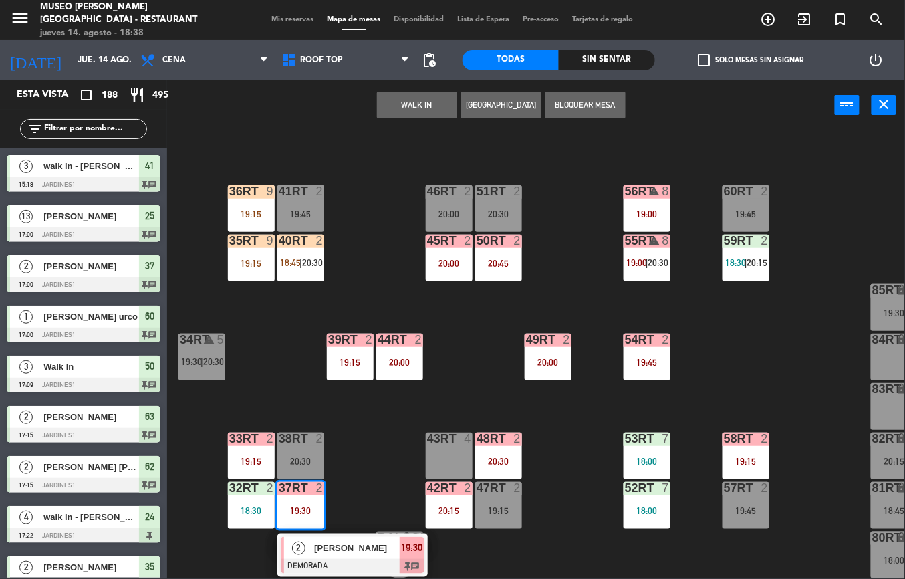
click at [355, 559] on div at bounding box center [353, 566] width 144 height 15
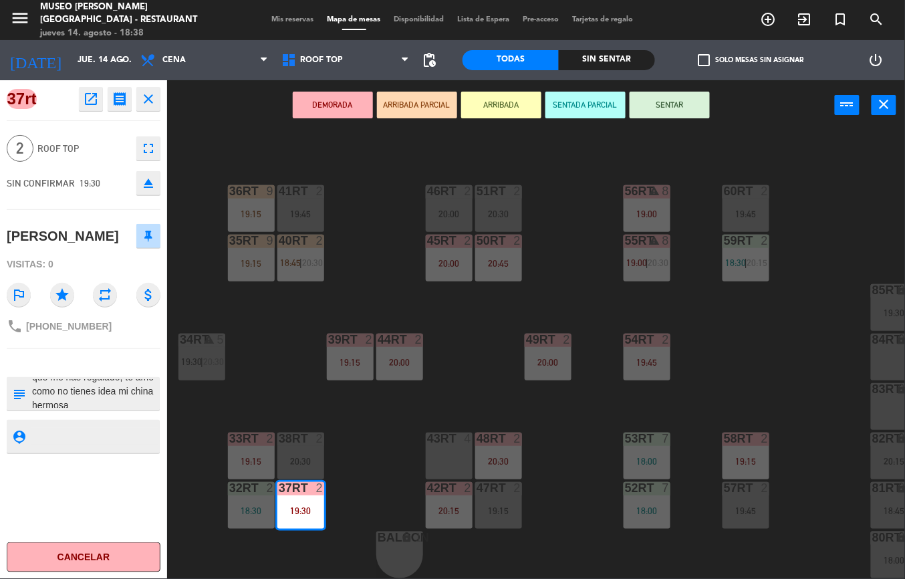
scroll to position [54, 0]
click at [390, 444] on div "18RT 3 20:15 16RT 2 19:00 28RT 2 18:45 | 21:00 80RR lock 2 27RT 3 21:00 7RT 5 1…" at bounding box center [540, 354] width 728 height 448
click at [460, 506] on div "20:15" at bounding box center [449, 510] width 47 height 9
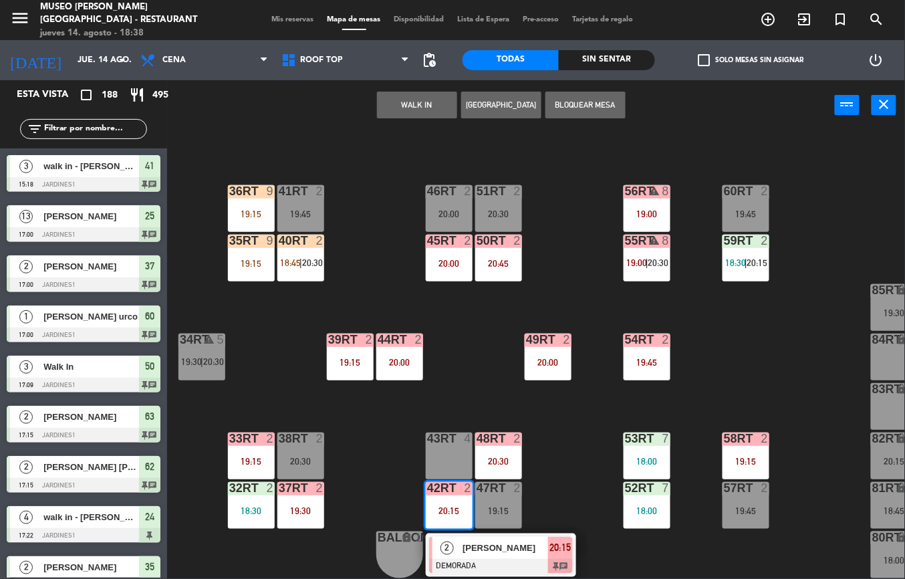
scroll to position [0, 0]
click at [568, 444] on div "18RT 3 20:15 16RT 2 19:00 28RT 2 18:45 | 21:00 80RR lock 2 27RT 3 21:00 7RT 5 1…" at bounding box center [540, 354] width 728 height 448
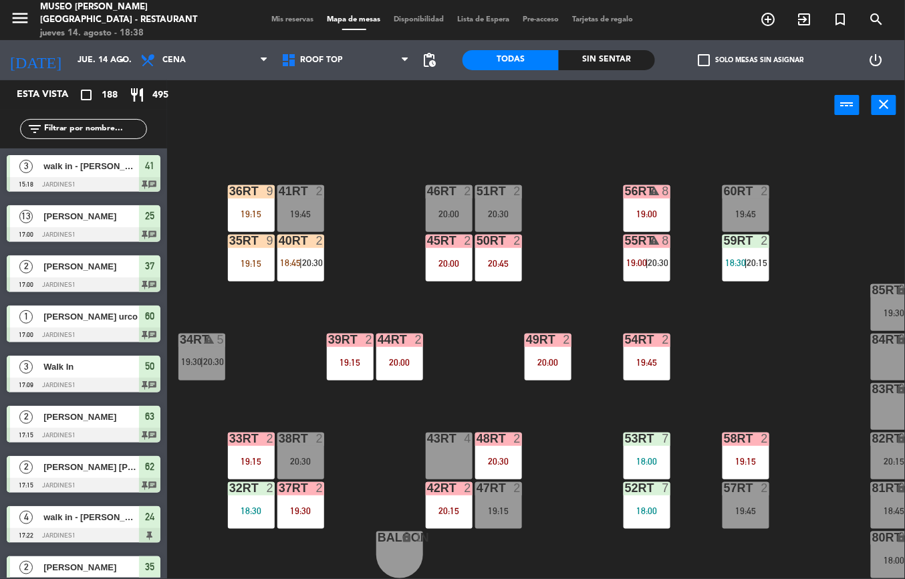
scroll to position [245, 0]
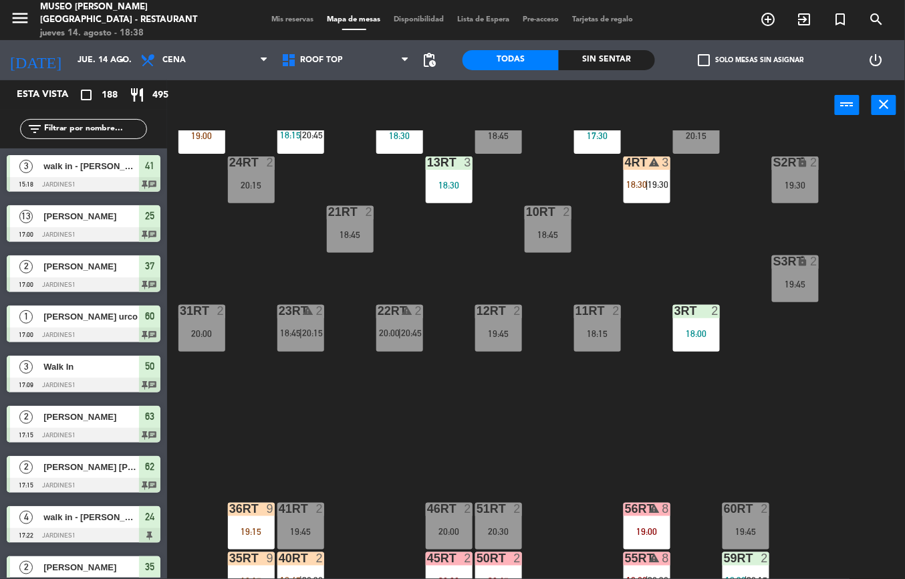
click at [645, 172] on div "4RT warning 3 18:30 | 19:30" at bounding box center [646, 179] width 47 height 47
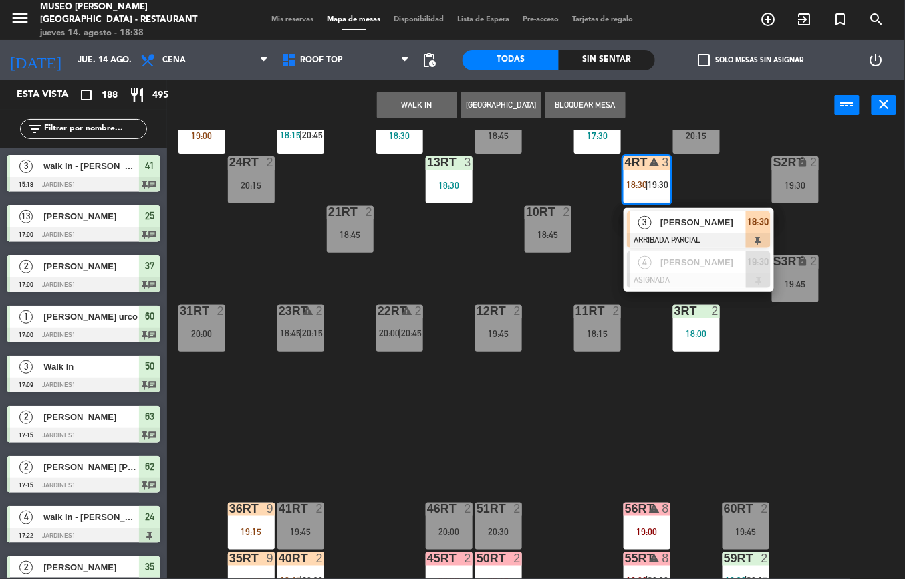
click at [802, 418] on div "18RT 3 20:15 16RT 2 19:00 28RT 2 18:45 | 21:00 80RR lock 2 27RT 3 21:00 7RT 5 1…" at bounding box center [540, 354] width 728 height 448
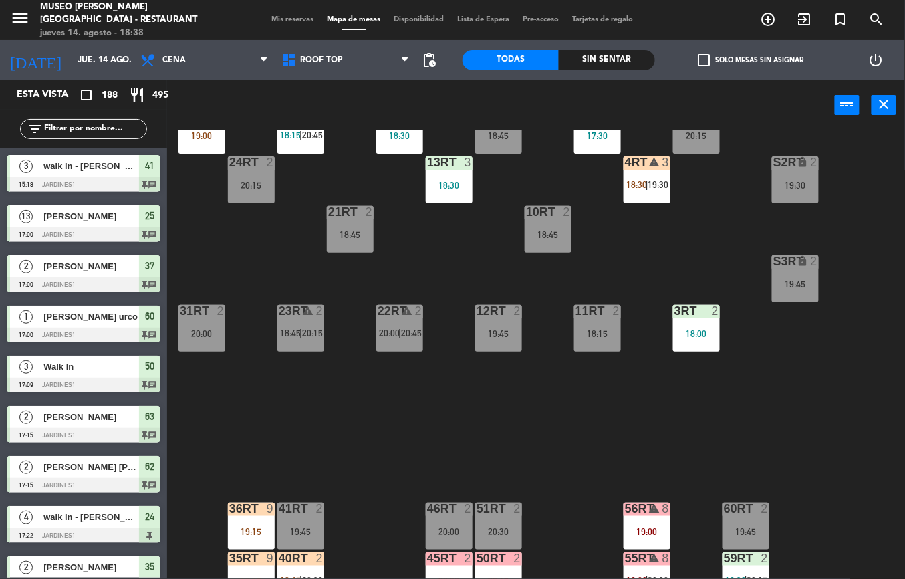
click at [686, 335] on div "18:00" at bounding box center [696, 333] width 47 height 9
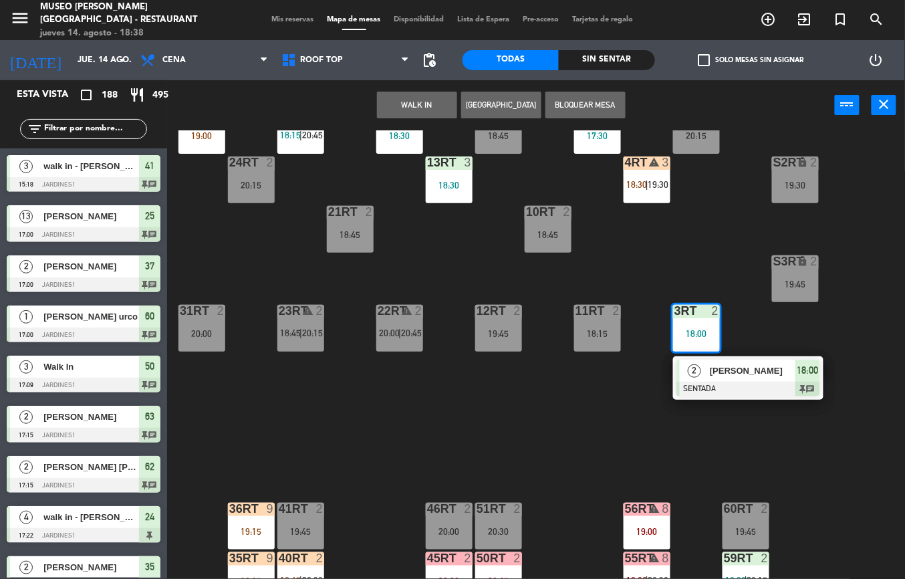
click at [635, 439] on div "18RT 3 20:15 16RT 2 19:00 28RT 2 18:45 | 21:00 80RR lock 2 27RT 3 21:00 7RT 5 1…" at bounding box center [540, 354] width 728 height 448
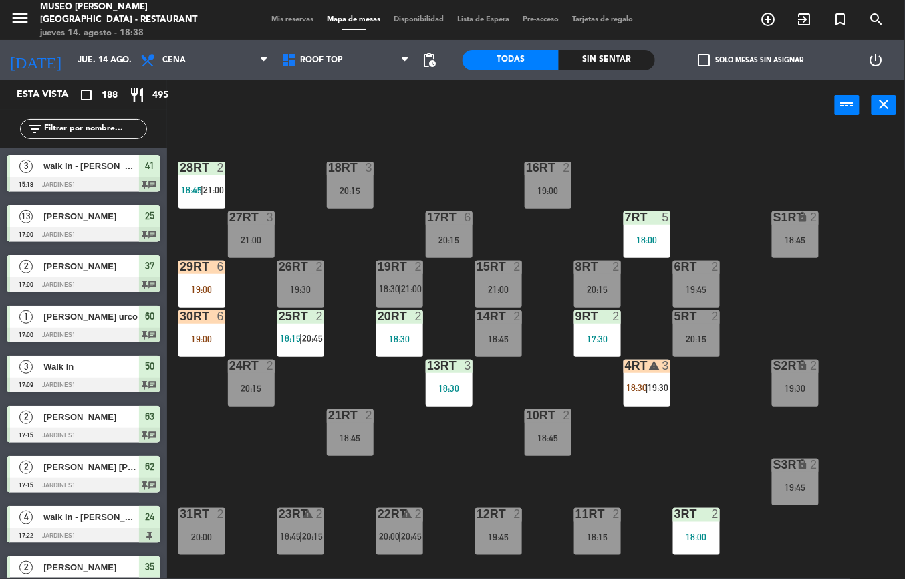
scroll to position [47, 0]
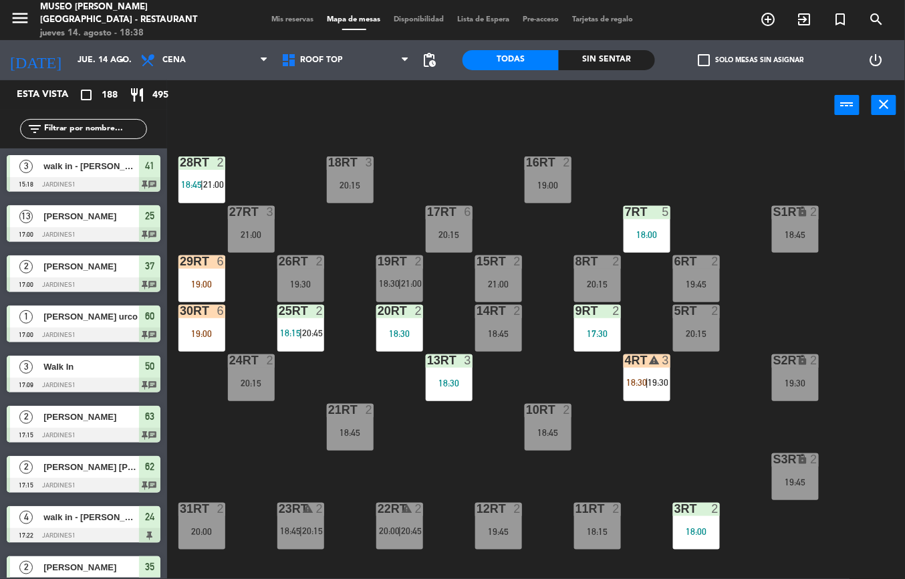
click at [223, 283] on div "19:00" at bounding box center [201, 283] width 47 height 9
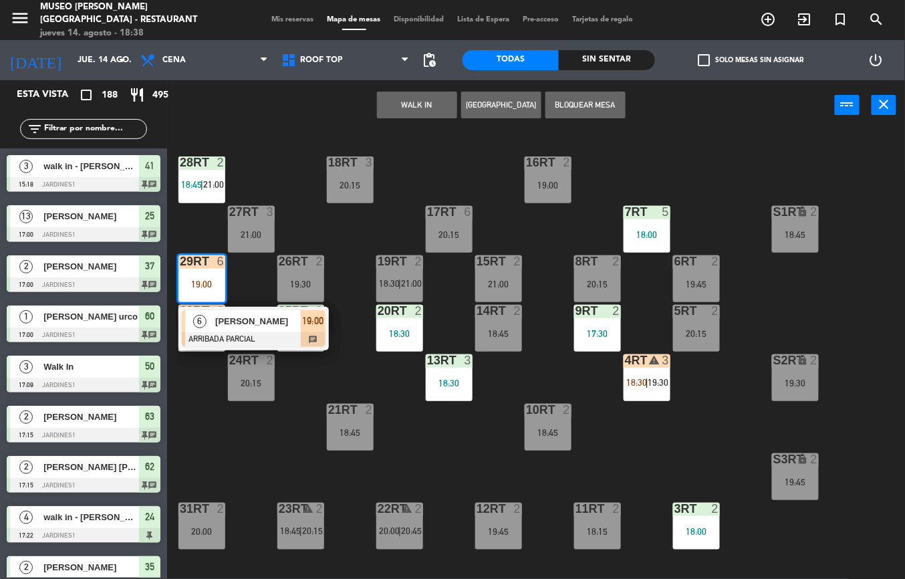
click at [428, 206] on div "17RT" at bounding box center [427, 212] width 1 height 12
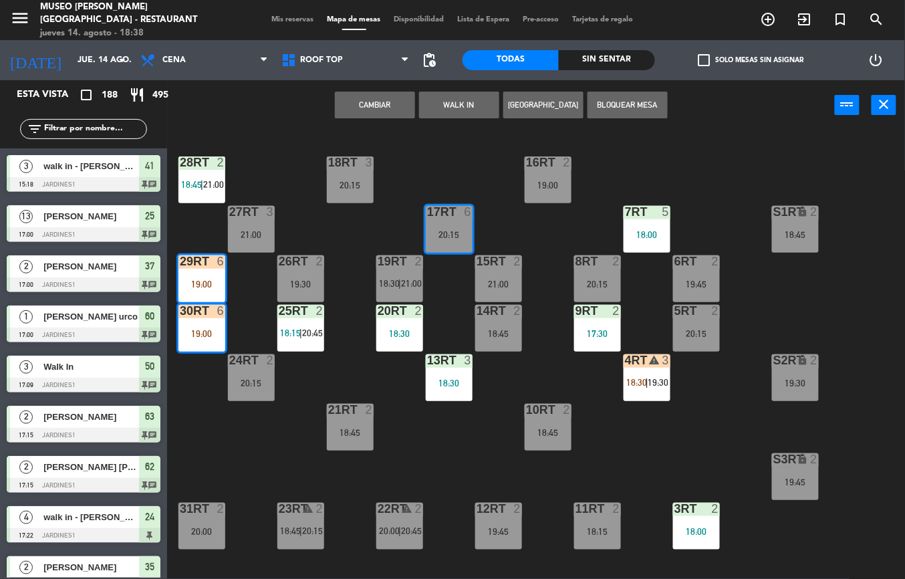
click at [468, 164] on div "18RT 3 20:15 16RT 2 19:00 28RT 2 18:45 | 21:00 80RR lock 2 27RT 3 21:00 7RT 5 1…" at bounding box center [540, 354] width 728 height 448
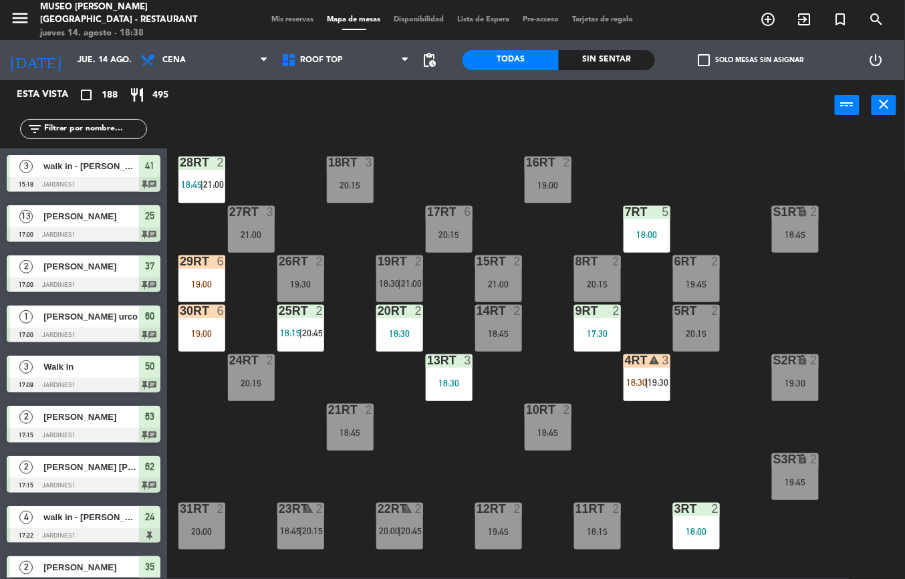
click at [468, 211] on div "6" at bounding box center [468, 212] width 8 height 12
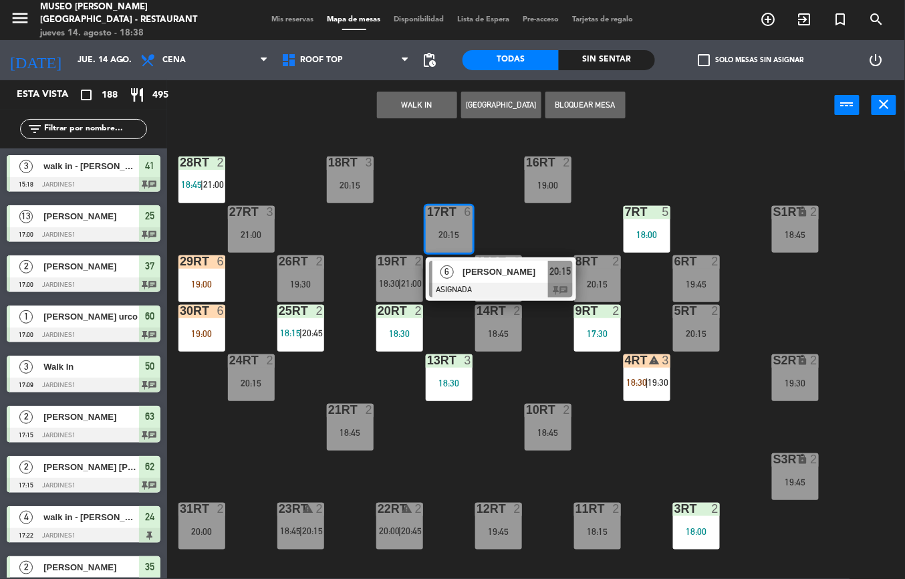
click at [648, 169] on div "18RT 3 20:15 16RT 2 19:00 28RT 2 18:45 | 21:00 80RR lock 2 27RT 3 21:00 7RT 5 1…" at bounding box center [540, 354] width 728 height 448
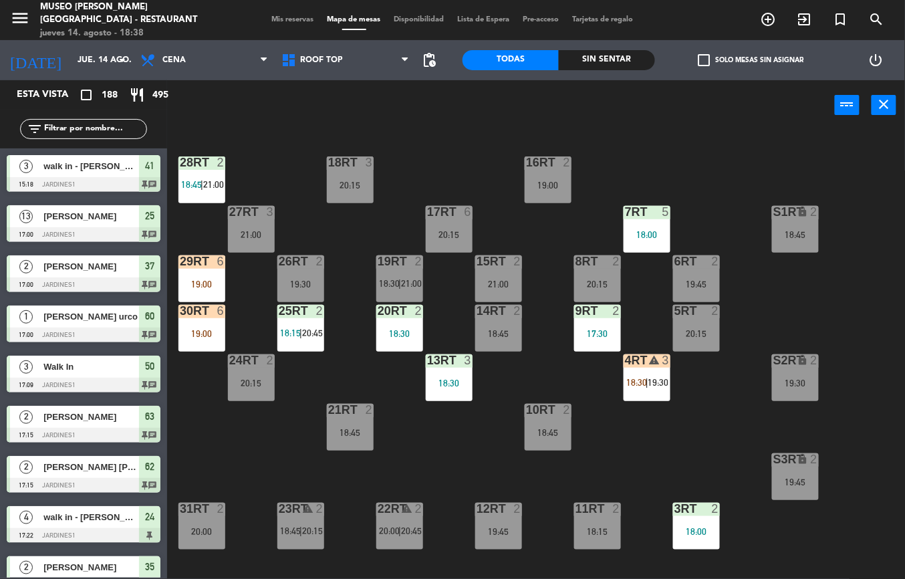
click at [541, 180] on div "19:00" at bounding box center [548, 184] width 47 height 9
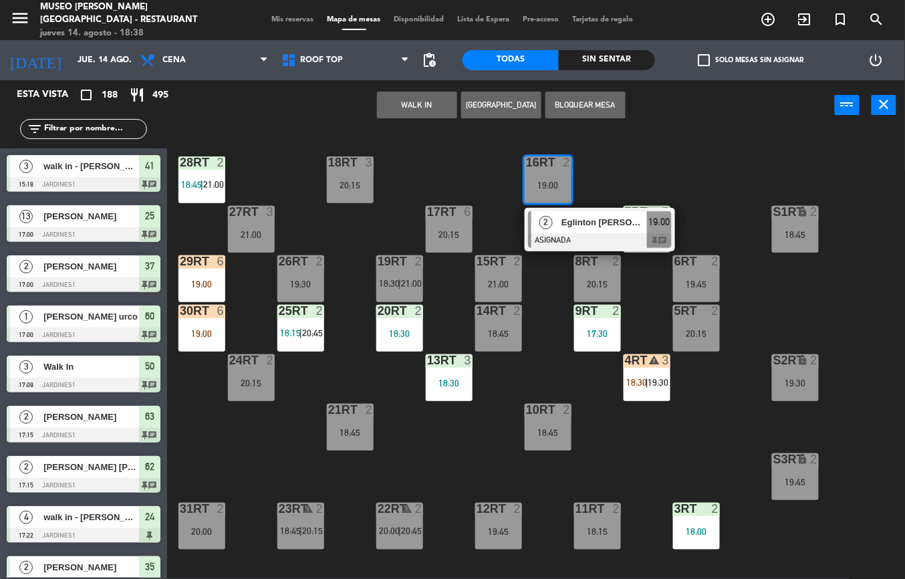
click at [450, 164] on div "18RT 3 20:15 16RT 2 19:00 2 [PERSON_NAME] ASIGNADA 19:00 chat 28RT 2 18:45 | 21…" at bounding box center [540, 354] width 728 height 448
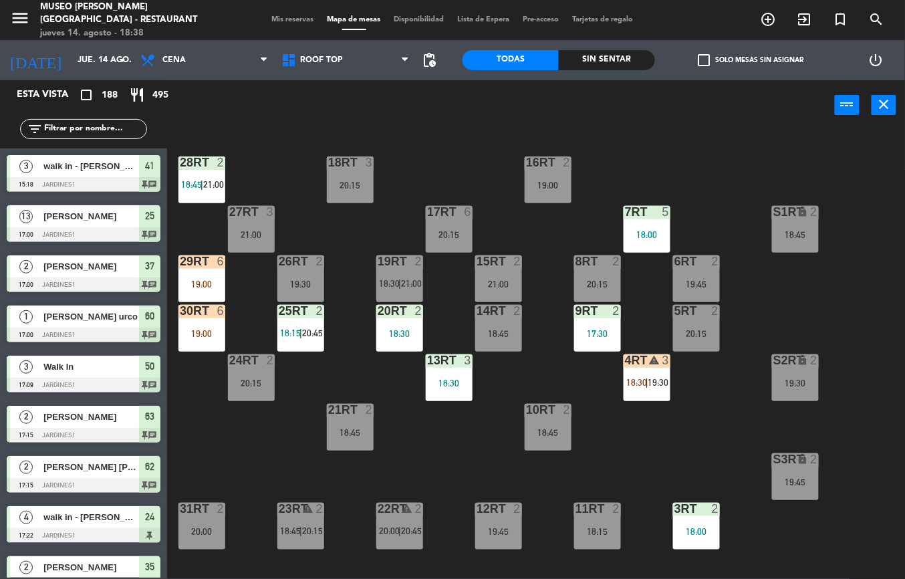
click at [372, 180] on div "20:15" at bounding box center [350, 184] width 47 height 9
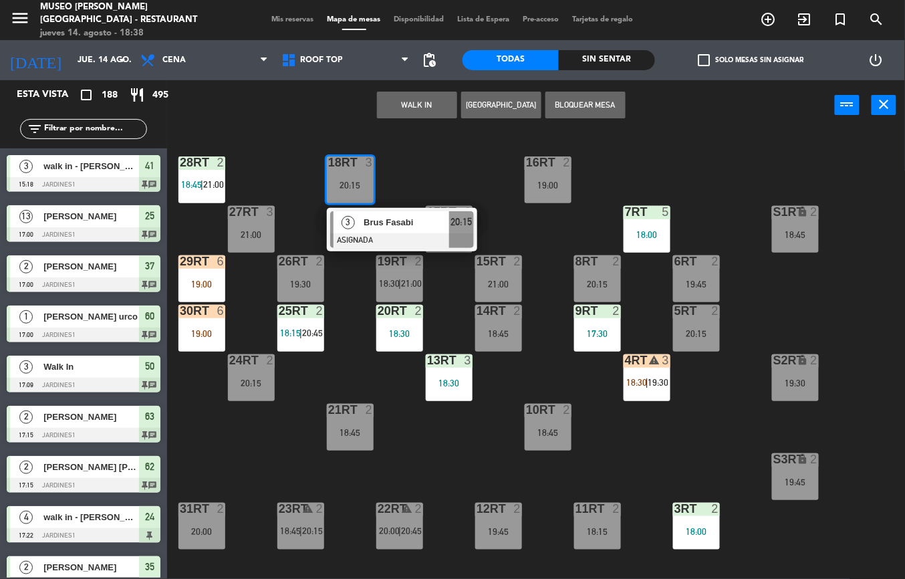
click at [655, 146] on div "18RT 3 20:15 3 [PERSON_NAME] [PERSON_NAME] ASIGNADA 20:15 16RT 2 19:00 28RT 2 1…" at bounding box center [540, 354] width 728 height 448
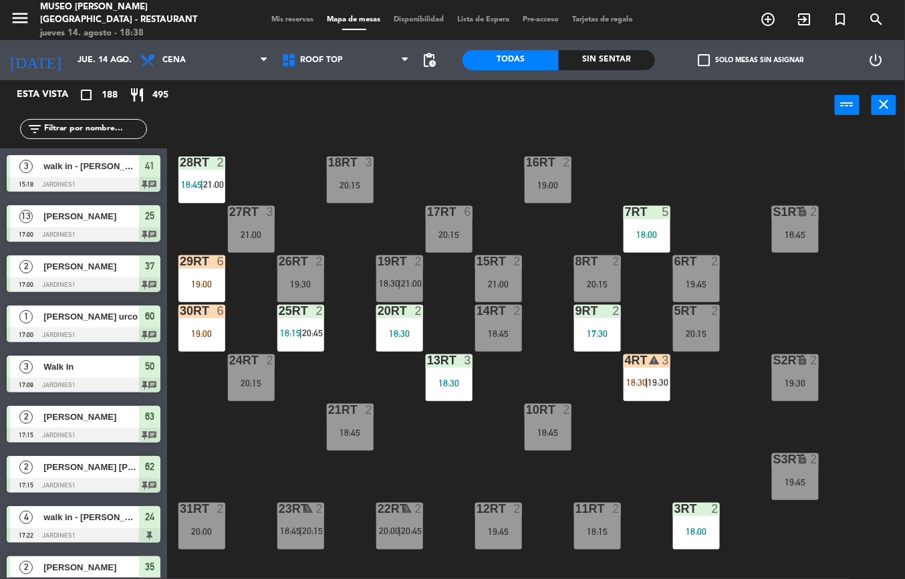
click at [639, 215] on div at bounding box center [646, 212] width 22 height 12
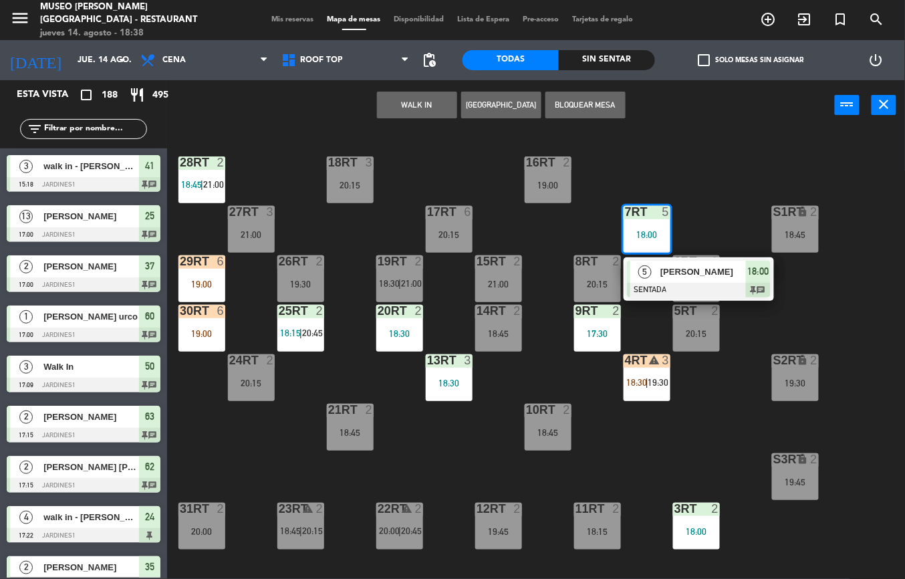
click at [700, 422] on div "18RT 3 20:15 16RT 2 19:00 28RT 2 18:45 | 21:00 80RR lock 2 27RT 3 21:00 7RT 5 1…" at bounding box center [540, 354] width 728 height 448
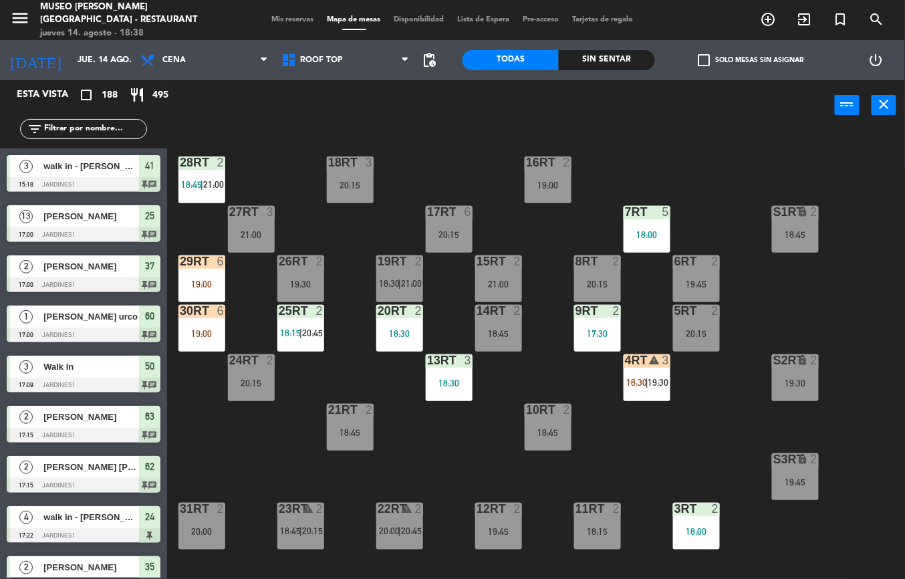
scroll to position [283, 0]
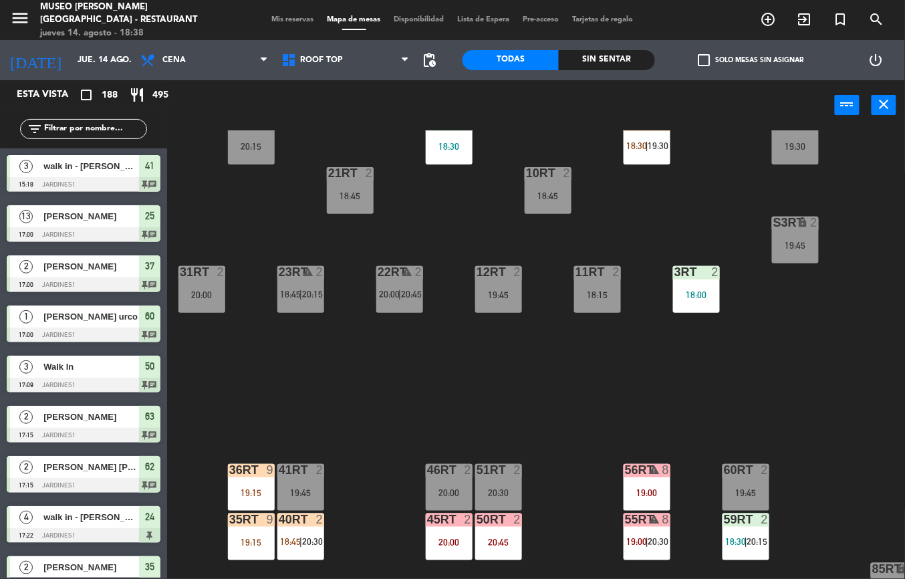
click at [257, 489] on div "19:15" at bounding box center [251, 492] width 47 height 9
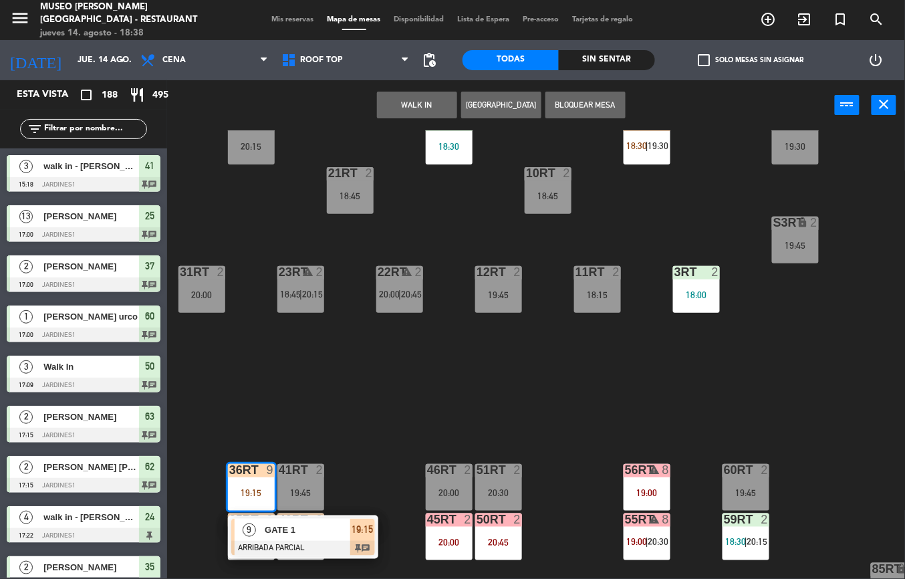
click at [278, 531] on span "GATE 1" at bounding box center [308, 530] width 86 height 14
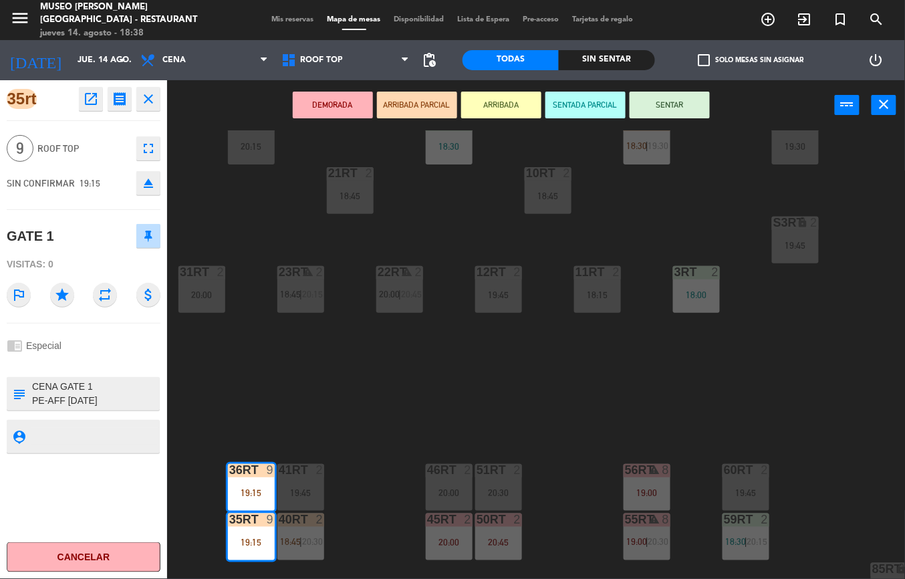
click at [86, 102] on icon "open_in_new" at bounding box center [91, 99] width 16 height 16
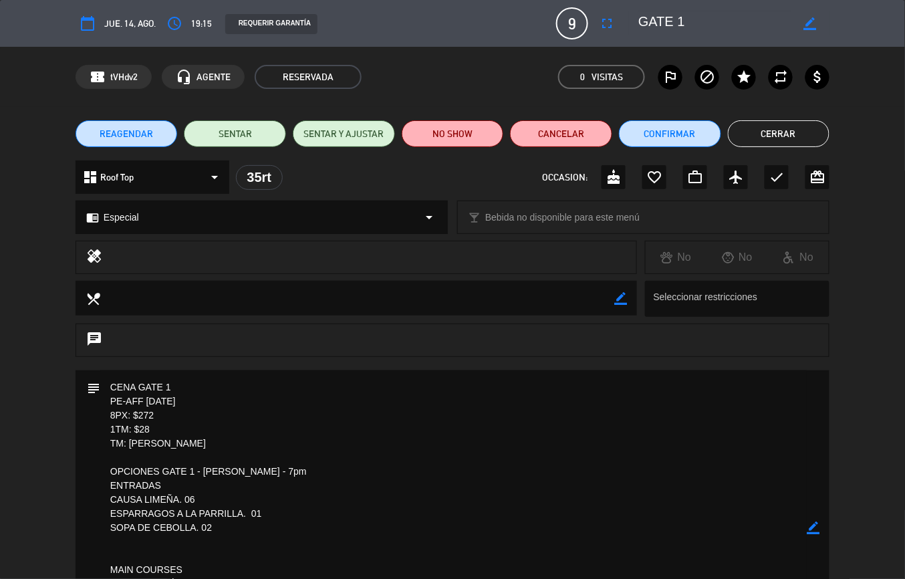
scroll to position [79, 0]
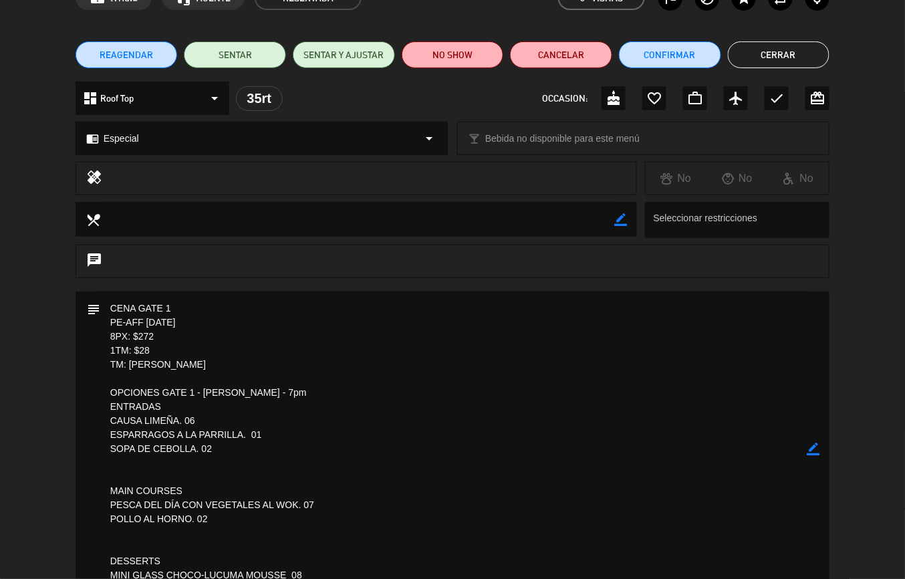
click at [784, 53] on button "Cerrar" at bounding box center [779, 54] width 102 height 27
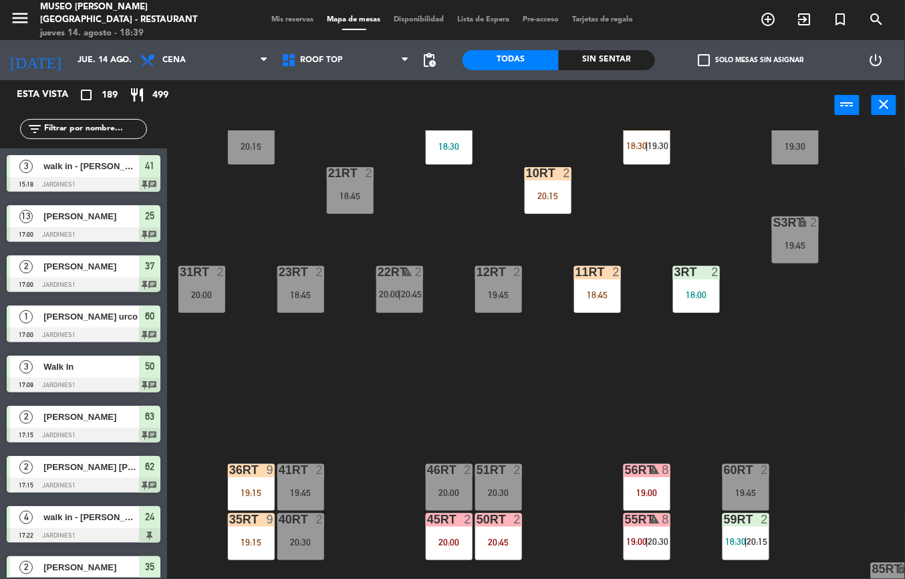
click at [588, 392] on div "18RT 3 20:15 16RT 2 19:00 28RT 2 18:45 | 21:00 80RR lock 2 27RT 3 21:00 7RT 5 1…" at bounding box center [540, 354] width 728 height 448
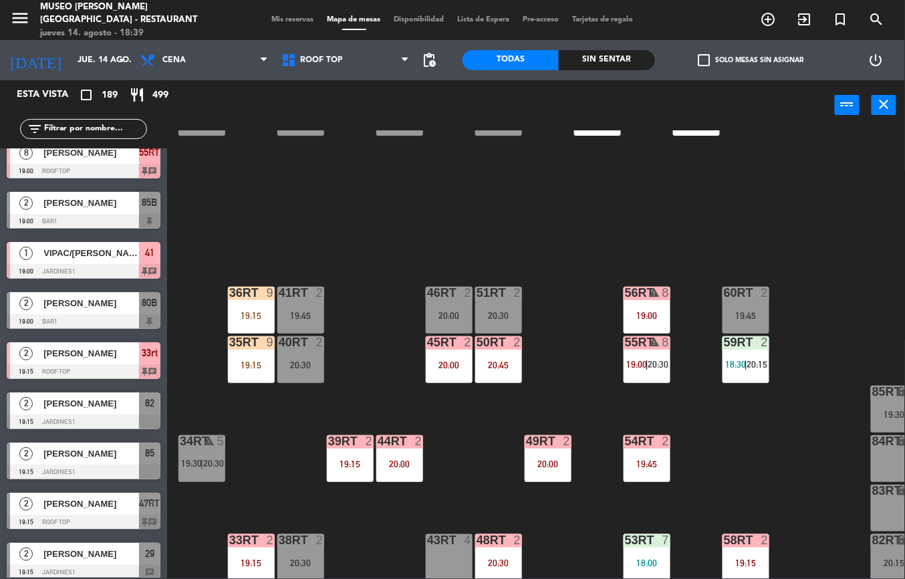
scroll to position [472, 0]
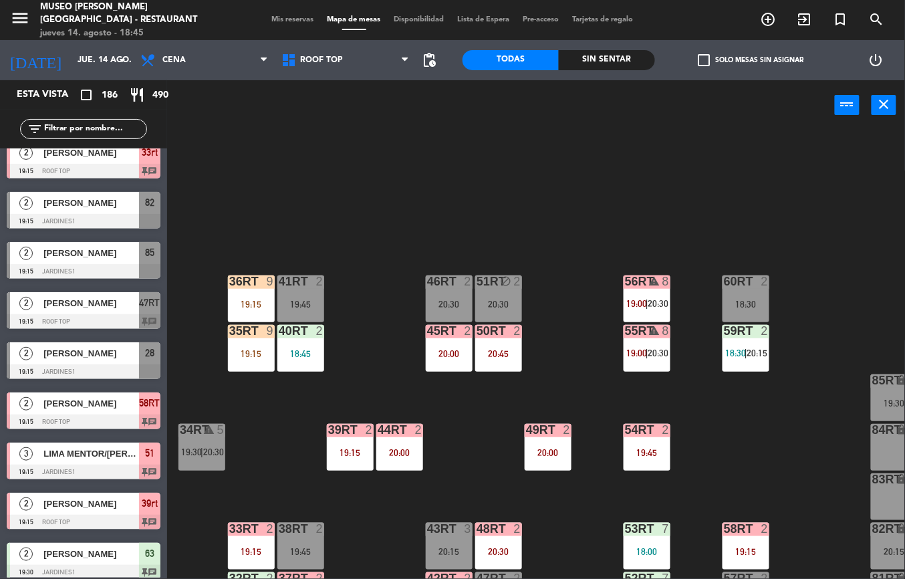
click at [298, 335] on div at bounding box center [300, 331] width 22 height 12
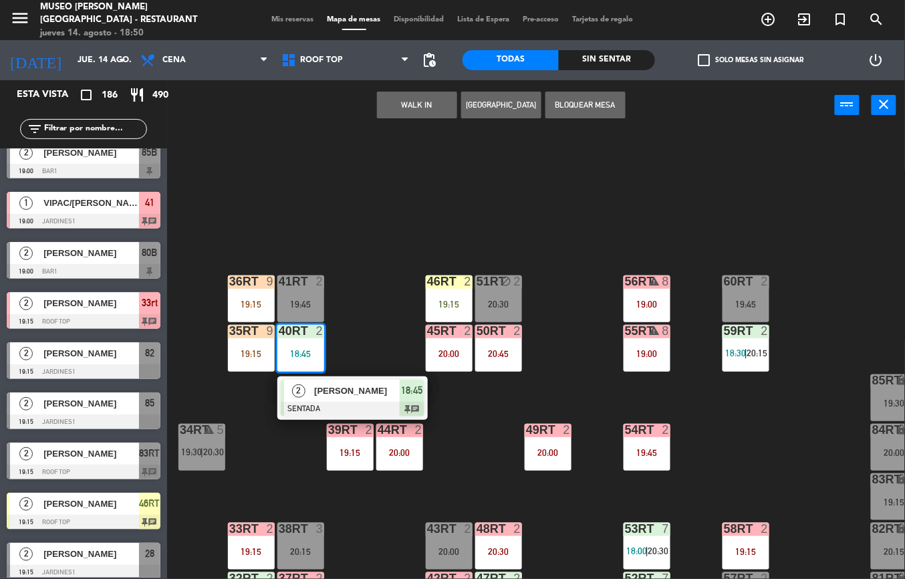
click at [478, 478] on div "18RT 2 21:00 16RT 2 21:00 28RT 2 18:45 80RR lock 3 21:00 27RT 2 18:30 7RT 5 18:…" at bounding box center [540, 354] width 728 height 448
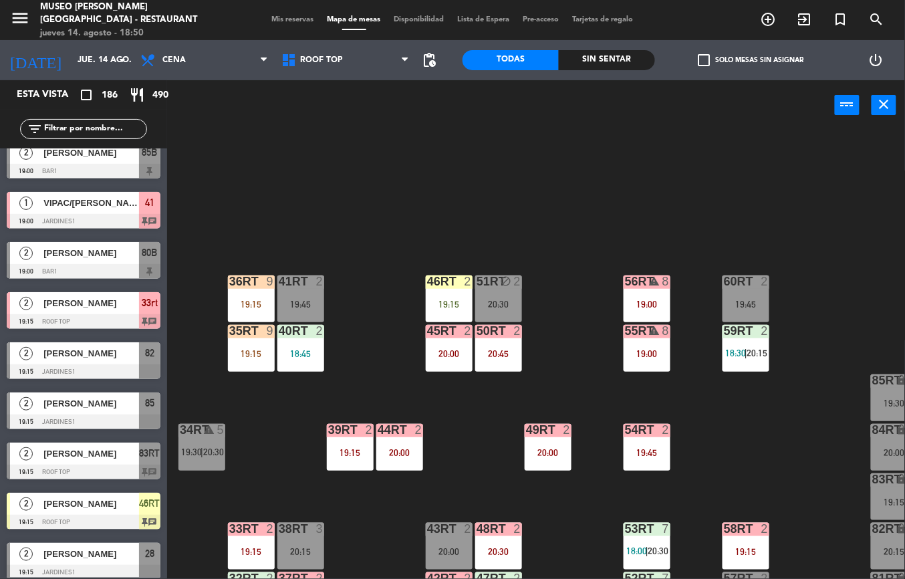
click at [458, 294] on div "46RT 2 19:15" at bounding box center [449, 298] width 47 height 47
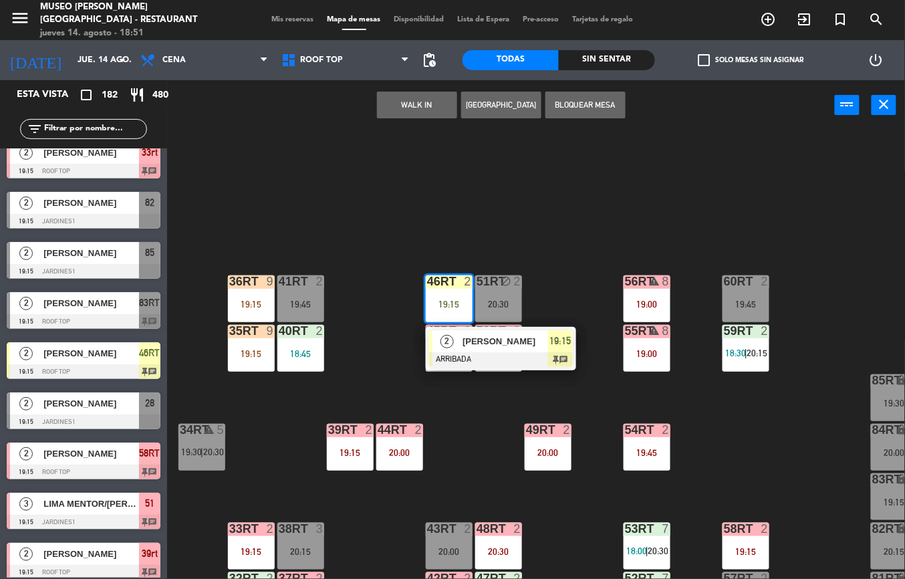
click at [567, 231] on div "18RT 2 21:00 16RT 2 21:00 28RT 2 18:45 80RR lock 3 21:00 27RT 5 7RT 5 18:00 | 2…" at bounding box center [540, 354] width 728 height 448
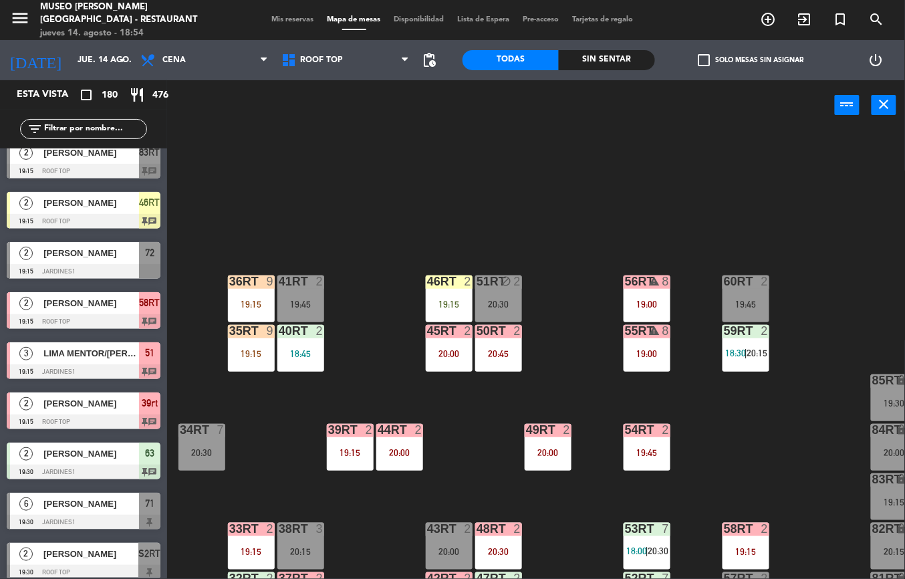
click at [565, 178] on div "18RT 2 21:00 16RT 2 21:00 28RT 2 18:45 80RR lock 3 21:00 27RT 5 7RT 5 18:00 | 2…" at bounding box center [540, 354] width 728 height 448
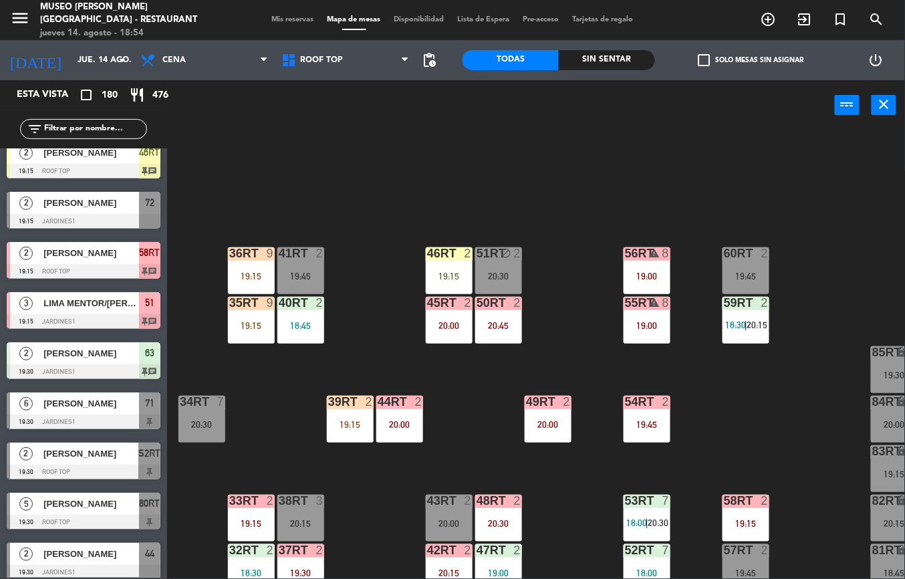
scroll to position [569, 0]
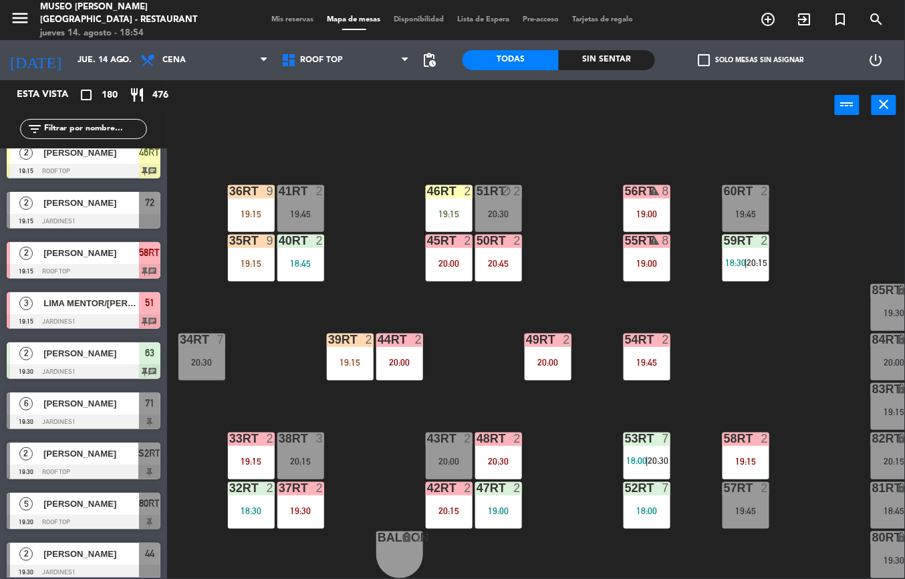
click at [506, 506] on div "19:00" at bounding box center [498, 510] width 47 height 9
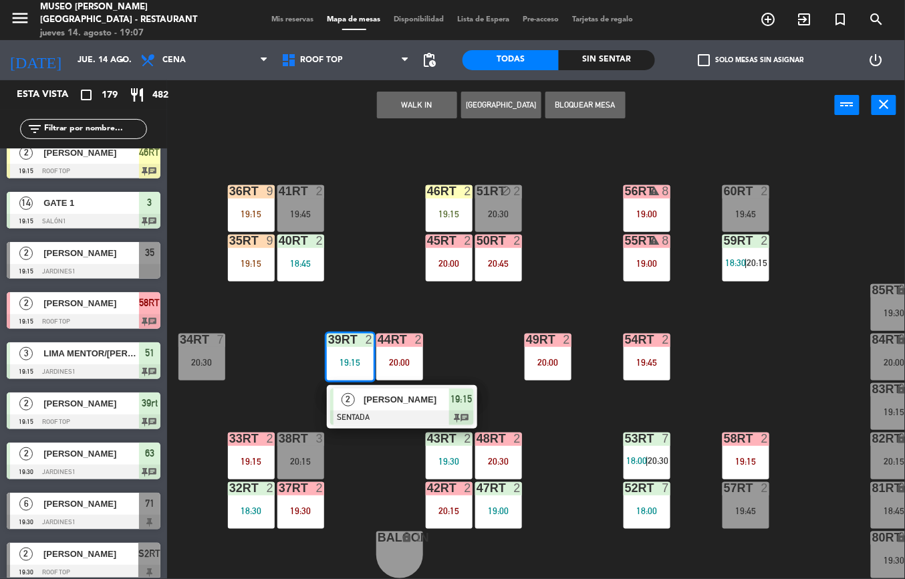
scroll to position [565, 0]
click at [416, 412] on div at bounding box center [402, 417] width 144 height 15
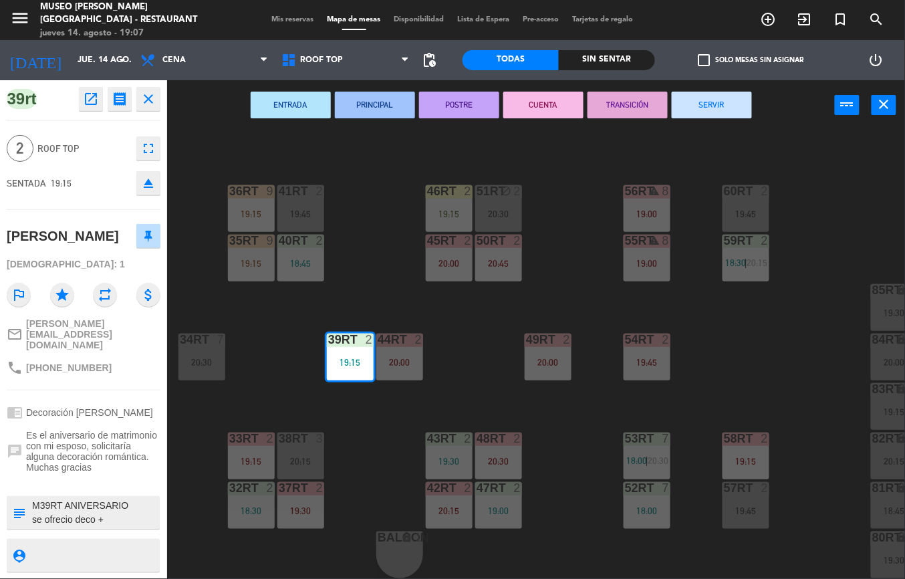
click at [114, 512] on textarea at bounding box center [95, 512] width 128 height 28
click at [114, 498] on textarea at bounding box center [95, 512] width 128 height 28
click at [81, 498] on textarea at bounding box center [95, 512] width 128 height 28
click at [76, 466] on div "chat Es el aniversario de matrimonio con mi esposo, solicitaría alguna decoraci…" at bounding box center [84, 451] width 154 height 52
click at [81, 521] on div "39rt open_in_new receipt 7:15 PM [DATE] 2 personas thankyou [PERSON_NAME] 39rt …" at bounding box center [83, 329] width 167 height 498
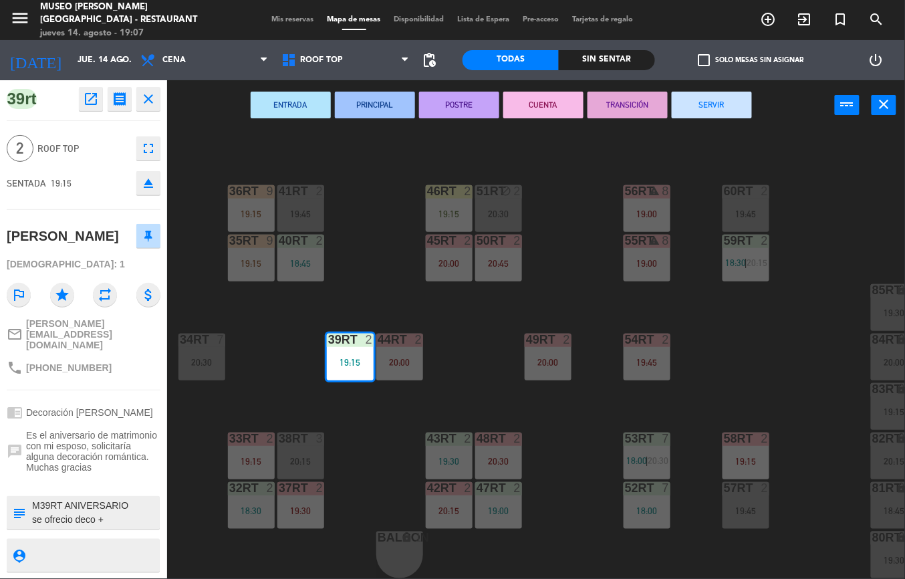
click at [477, 361] on div "18RT 2 21:00 16RT 4 28RT 2 18:45 80RR lock 3 21:00 27RT 2 21:00 7RT 5 18:00 | 2…" at bounding box center [540, 354] width 728 height 448
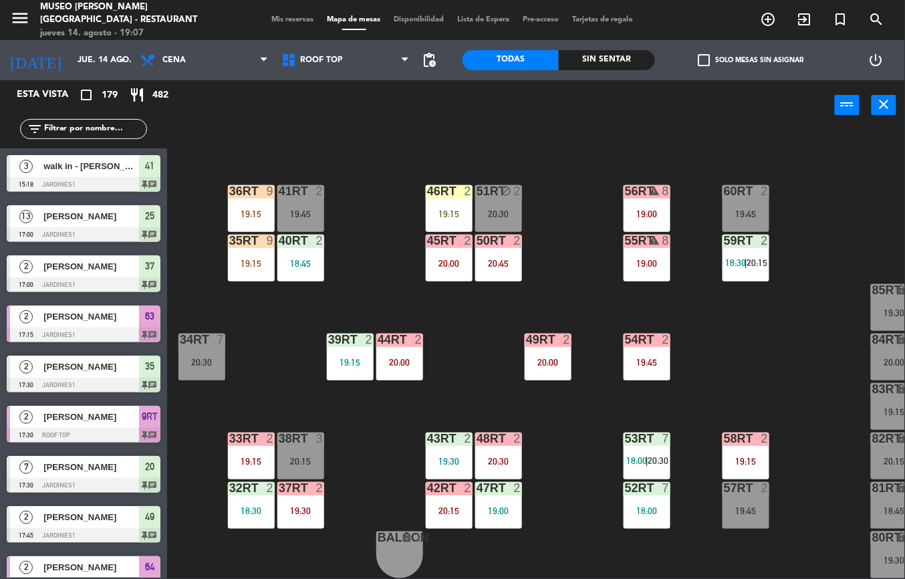
scroll to position [0, 0]
click at [445, 457] on div "19:30" at bounding box center [449, 460] width 47 height 9
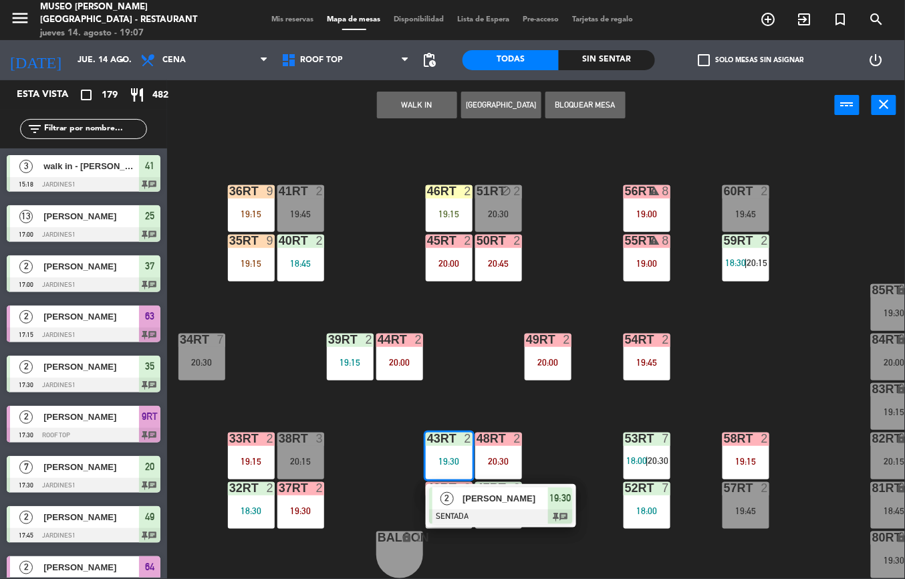
click at [500, 505] on div "[PERSON_NAME]" at bounding box center [504, 498] width 87 height 22
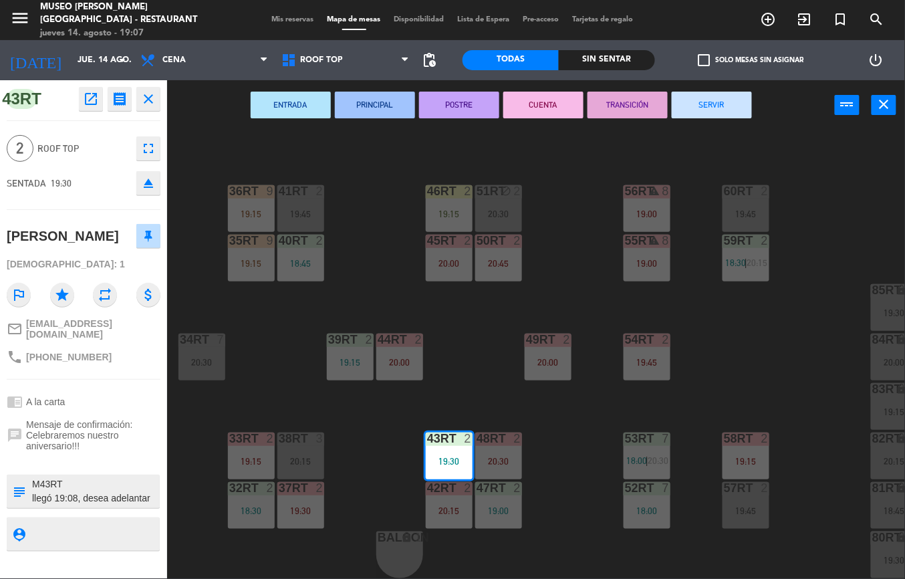
click at [126, 451] on span "Mensaje de confirmación: Celebraremos nuestro aniversario!!!" at bounding box center [93, 435] width 134 height 32
click at [128, 439] on span "Mensaje de confirmación: Celebraremos nuestro aniversario!!!" at bounding box center [93, 435] width 134 height 32
click at [132, 409] on div "chrome_reader_mode A la carta" at bounding box center [84, 401] width 154 height 25
click at [570, 438] on div "18RT 6 19:30 16RT 5 19:30 28RT 2 18:45 80RR lock 3 21:00 27RT 2 21:00 7RT 5 18:…" at bounding box center [540, 354] width 728 height 448
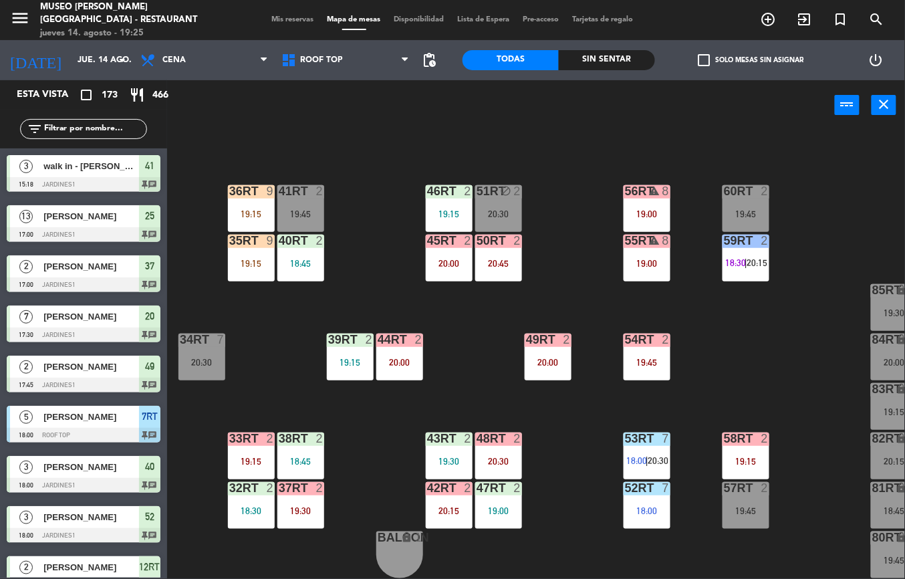
scroll to position [569, 0]
click at [279, 436] on div "38rt" at bounding box center [279, 438] width 1 height 12
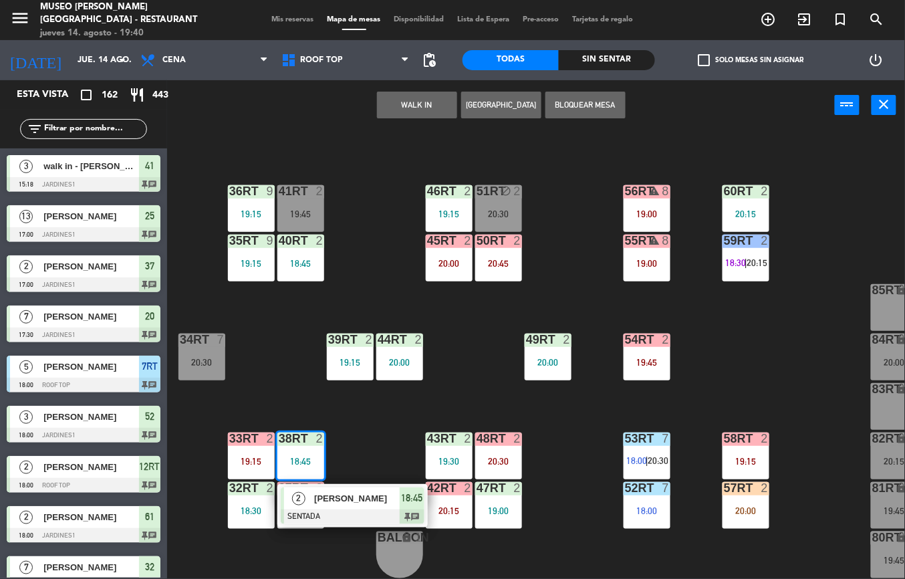
click at [389, 343] on div "44RT 2 20:00" at bounding box center [399, 356] width 47 height 47
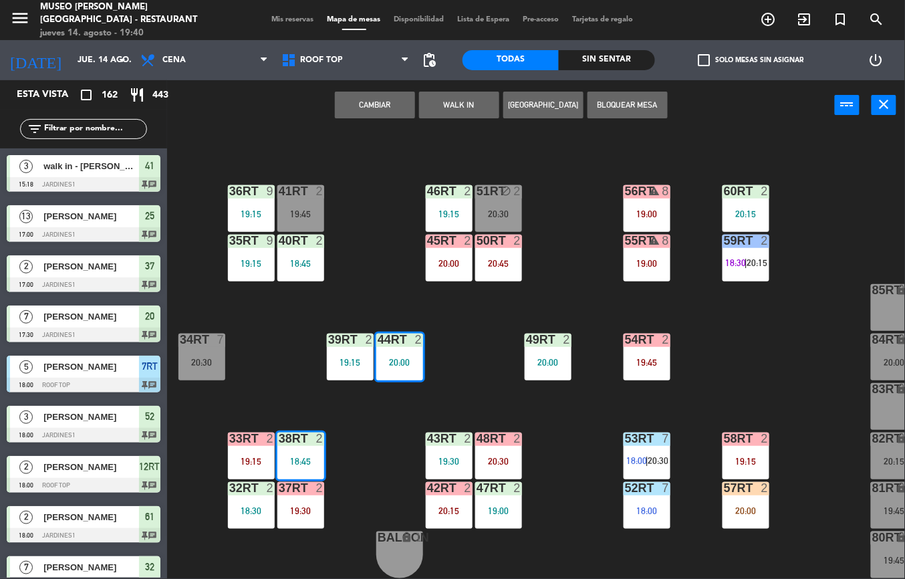
click at [404, 347] on div "44RT 2 20:00" at bounding box center [399, 356] width 47 height 47
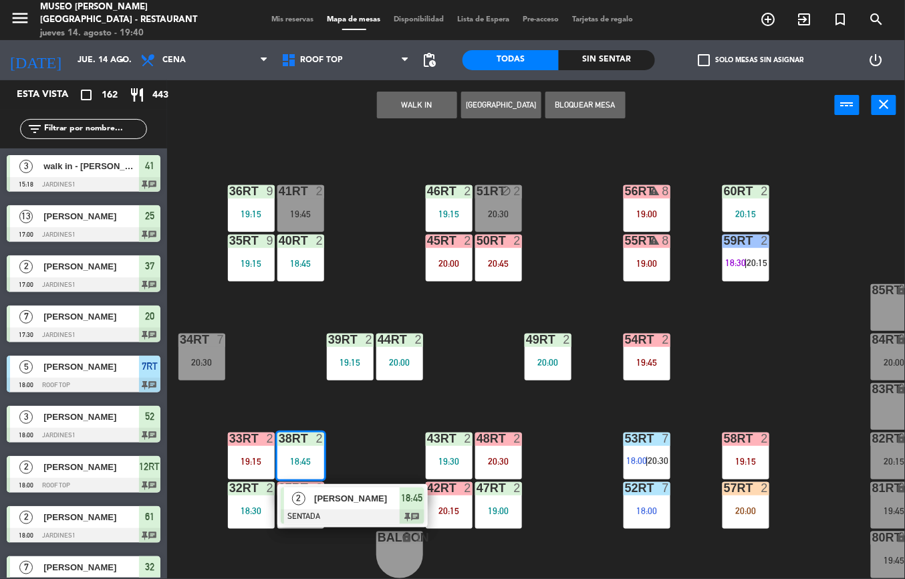
click at [399, 345] on div "44RT 2 20:00" at bounding box center [399, 356] width 47 height 47
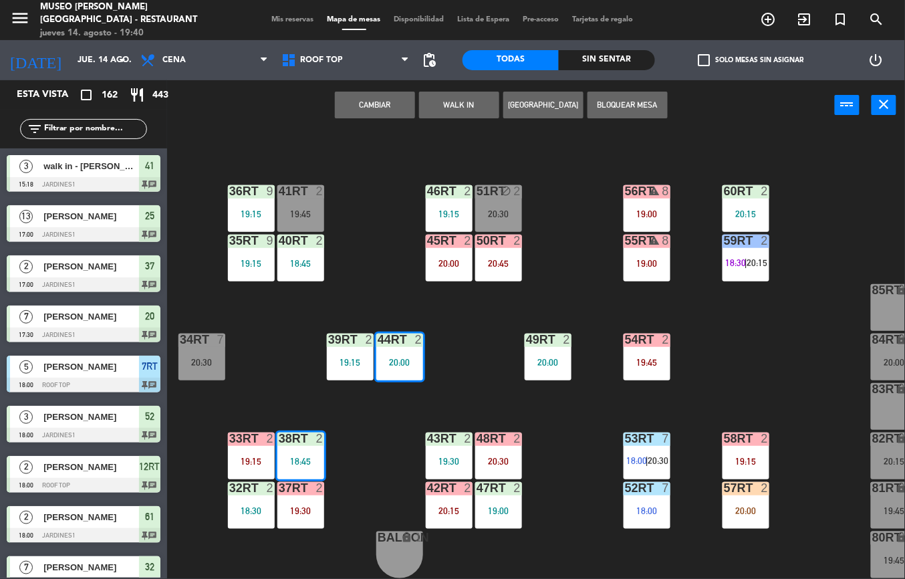
click at [408, 357] on div "20:00" at bounding box center [399, 362] width 47 height 10
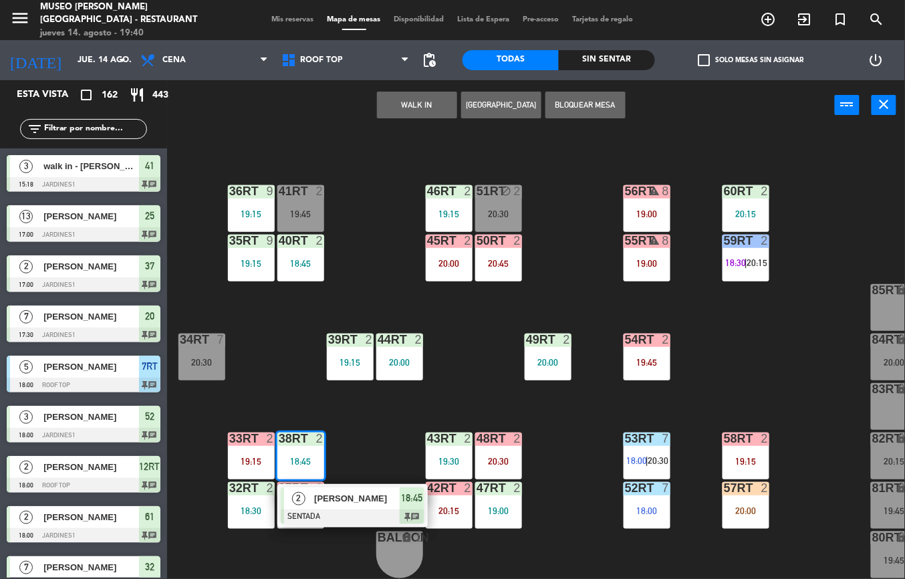
click at [394, 333] on div at bounding box center [399, 339] width 22 height 12
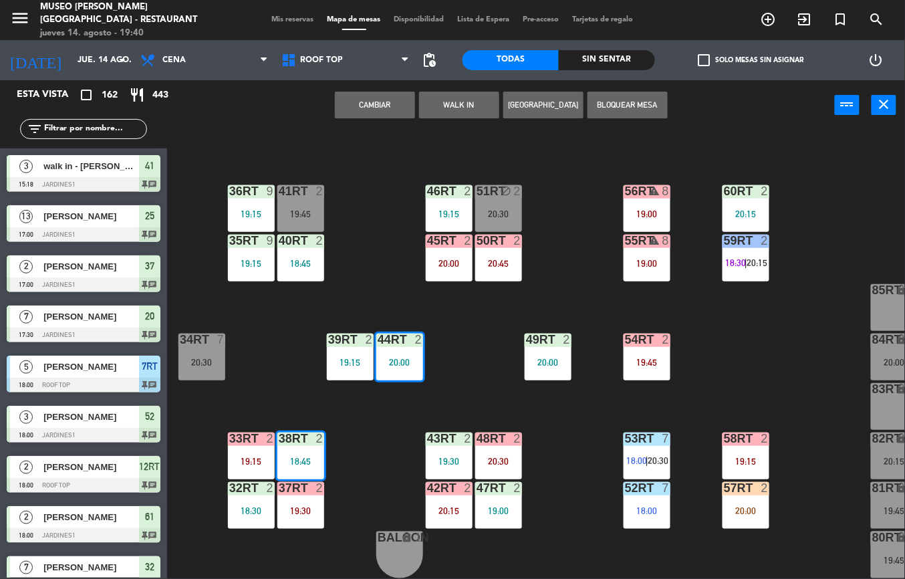
click at [406, 345] on div "44RT 2 20:00" at bounding box center [399, 356] width 47 height 47
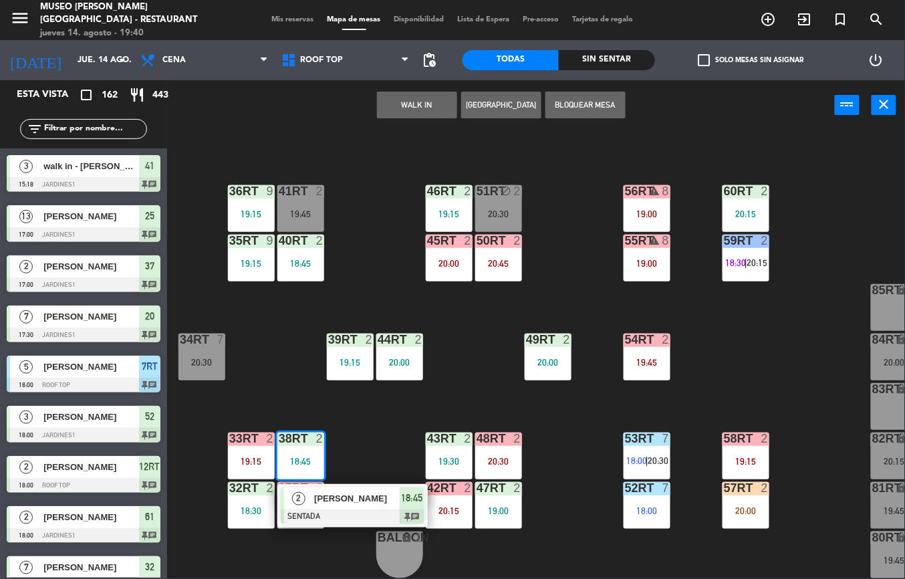
click at [410, 357] on div "20:00" at bounding box center [399, 361] width 47 height 9
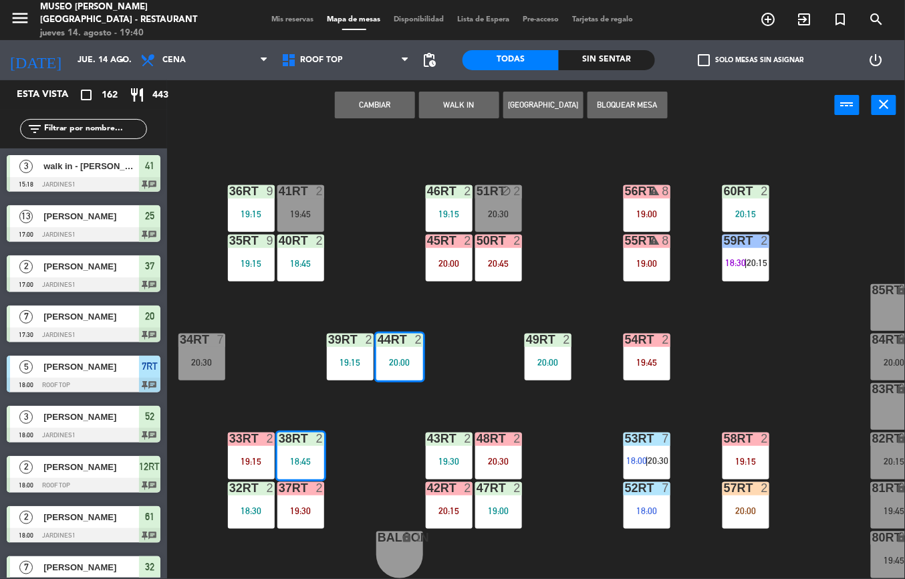
click at [410, 357] on div "20:00" at bounding box center [399, 361] width 47 height 9
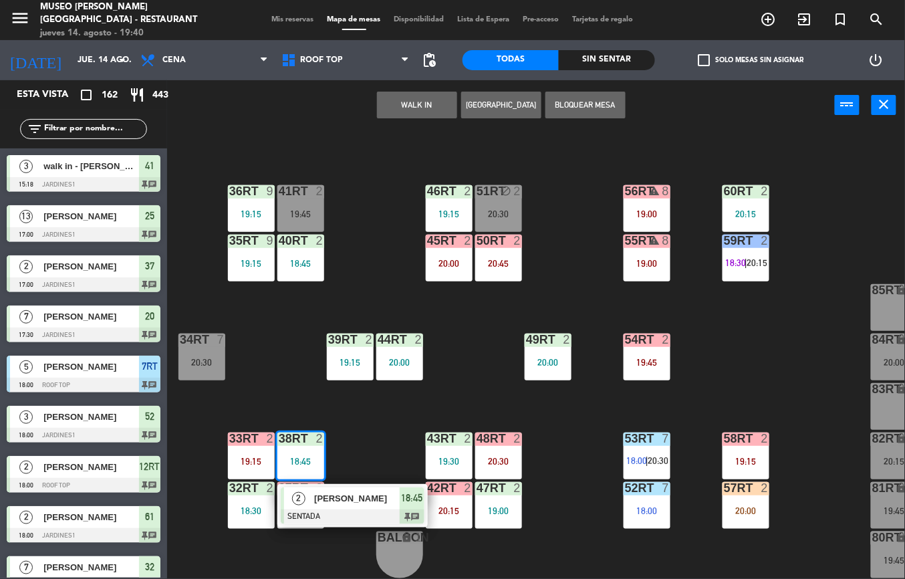
click at [335, 491] on span "[PERSON_NAME]" at bounding box center [357, 498] width 86 height 14
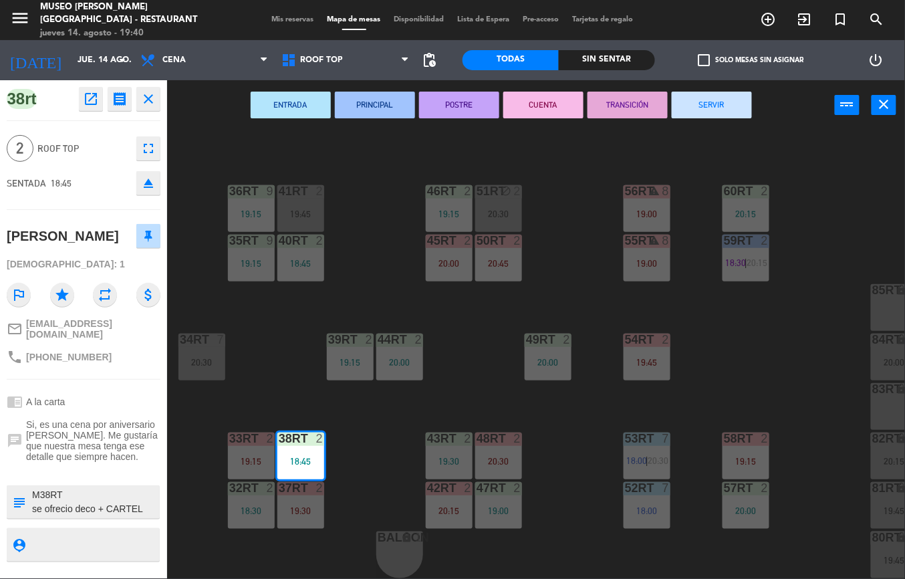
click at [441, 364] on div "18RT 6 19:30 16RT 5 19:30 28RT 2 18:45 80RR lock 3 21:00 27RT 4 19:45 7RT 5 18:…" at bounding box center [540, 354] width 728 height 448
click at [397, 343] on div "44RT 2 20:00" at bounding box center [399, 356] width 47 height 47
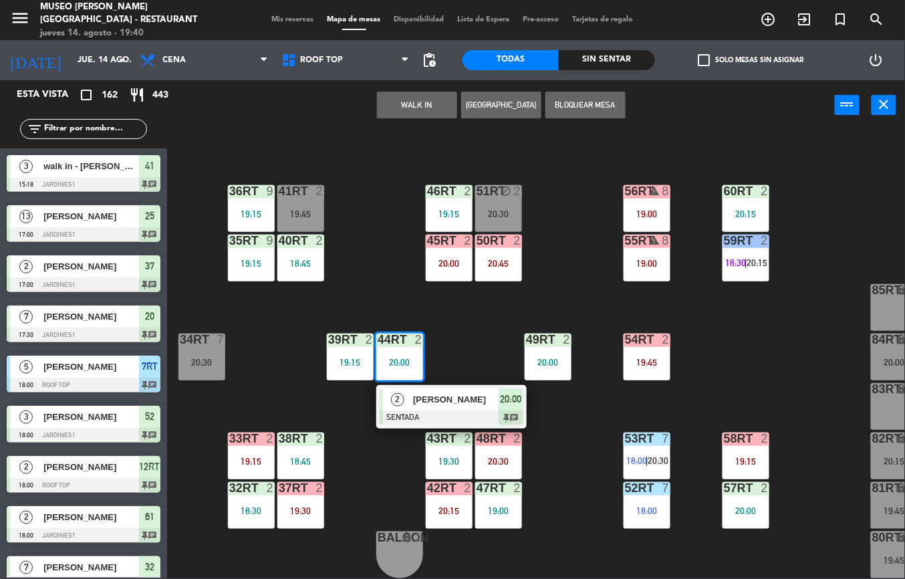
click at [404, 333] on div at bounding box center [399, 339] width 22 height 12
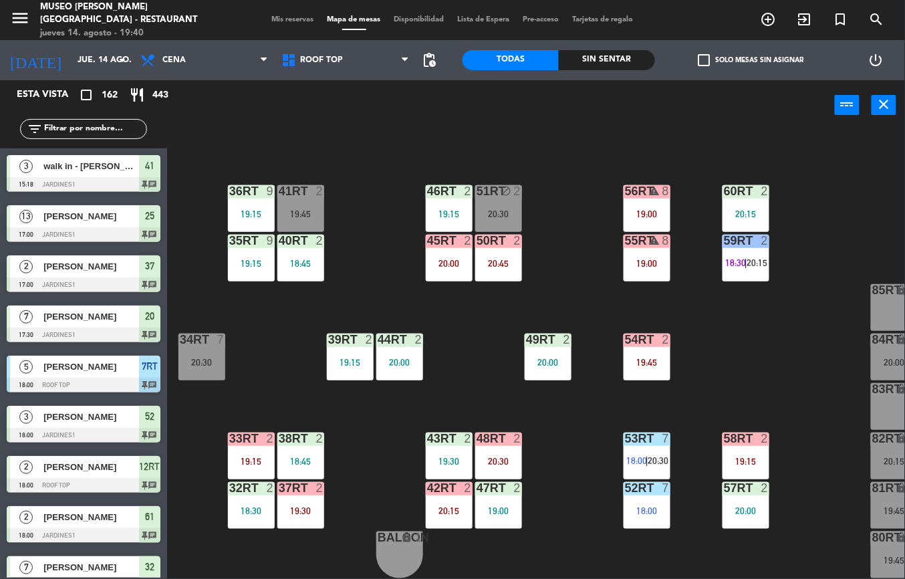
scroll to position [0, 0]
click at [412, 357] on div "20:00" at bounding box center [399, 361] width 47 height 9
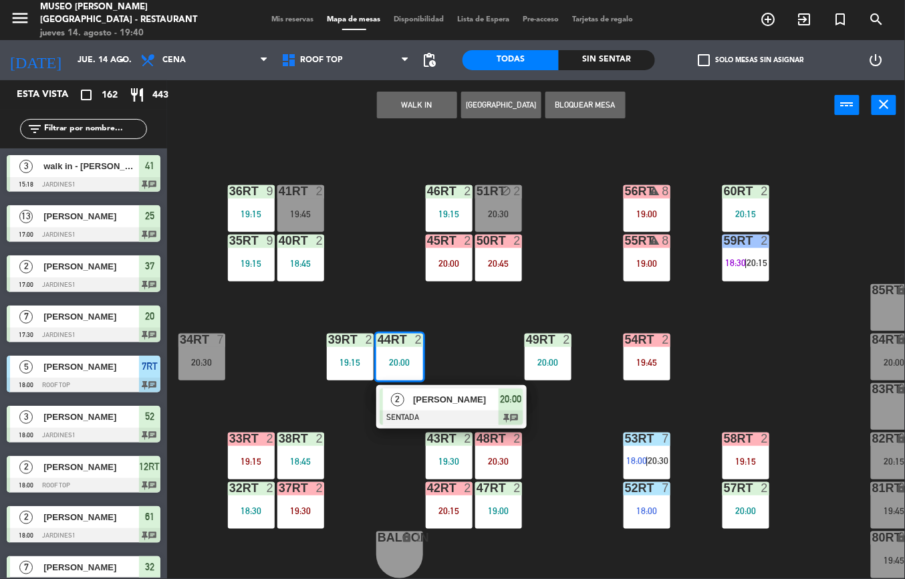
click at [440, 398] on span "[PERSON_NAME]" at bounding box center [456, 399] width 86 height 14
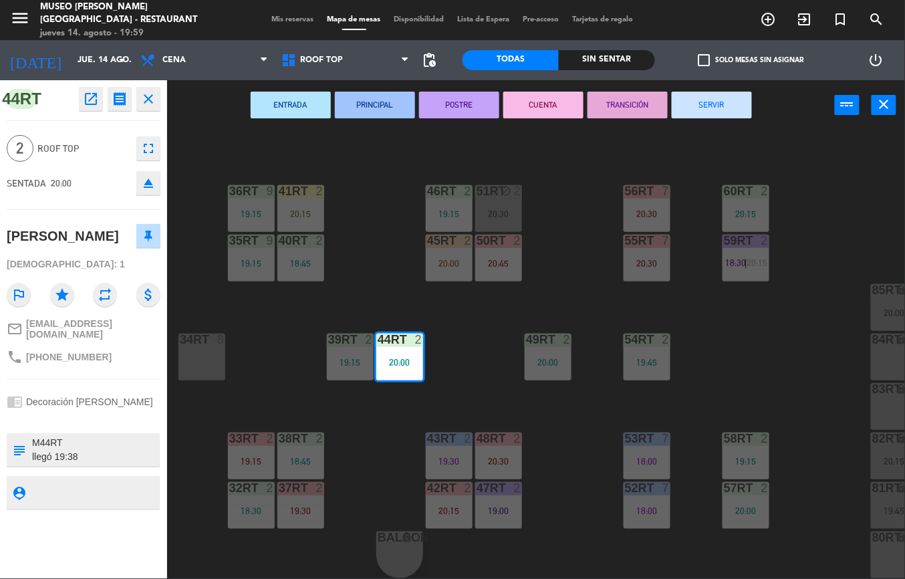
click at [586, 466] on div "18RT 6 19:30 16RT 5 19:30 28RT 2 18:45 80RR lock 3 21:00 27RT 4 19:45 7RT 5 18:…" at bounding box center [540, 354] width 728 height 448
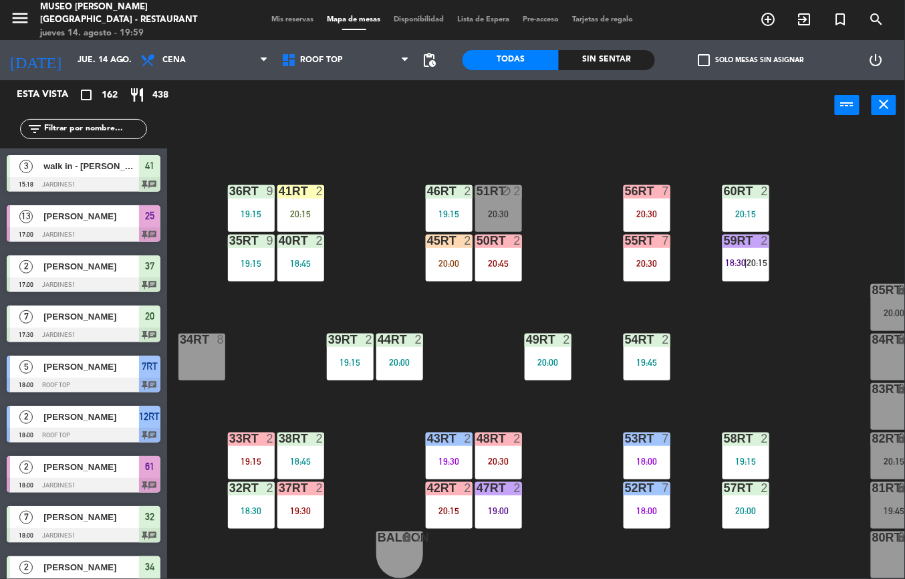
click at [297, 198] on div "41RT 2 20:15" at bounding box center [300, 208] width 47 height 47
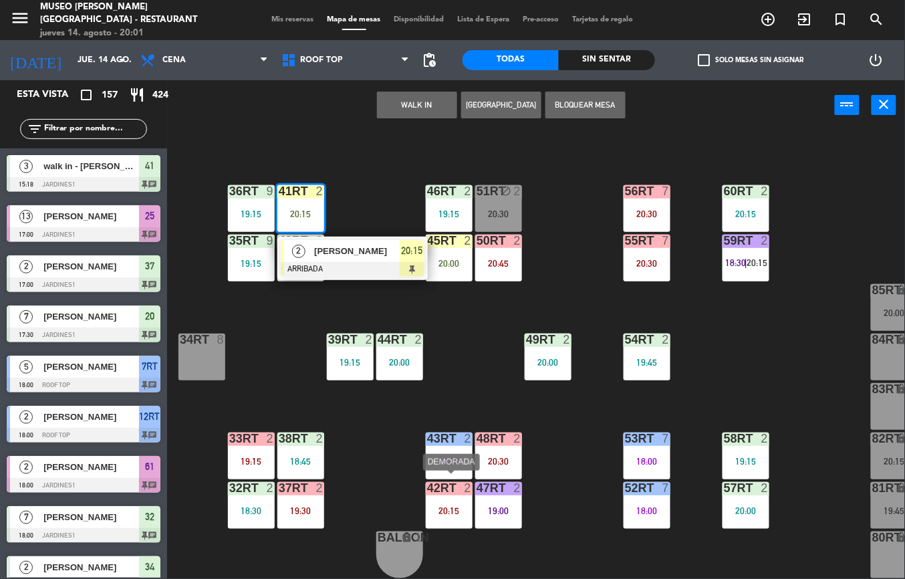
click at [800, 424] on div "18RT 6 19:30 16RT 5 19:30 28RT 2 18:45 80RR lock 3 21:00 27RT 4 19:45 7RT 5 18:…" at bounding box center [540, 354] width 728 height 448
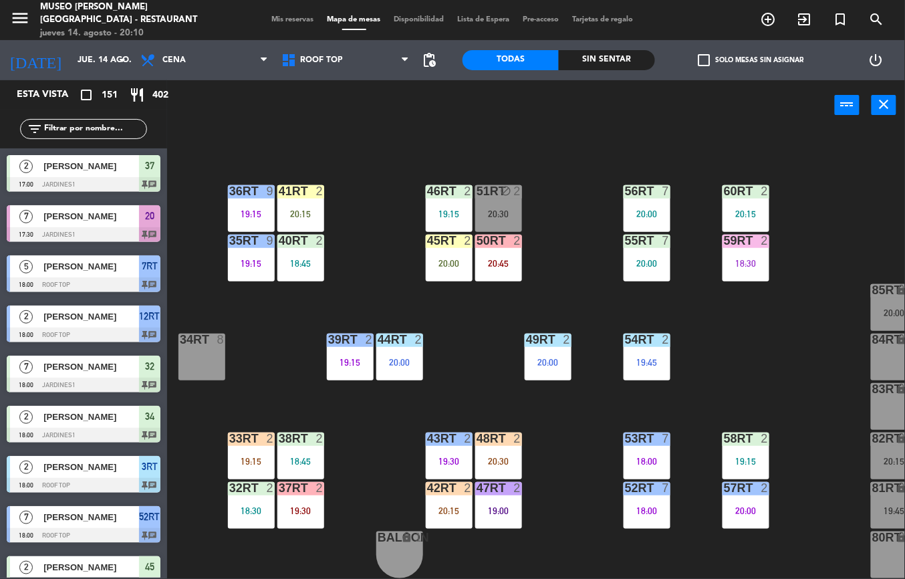
click at [299, 438] on div "38rt 2" at bounding box center [300, 438] width 47 height 13
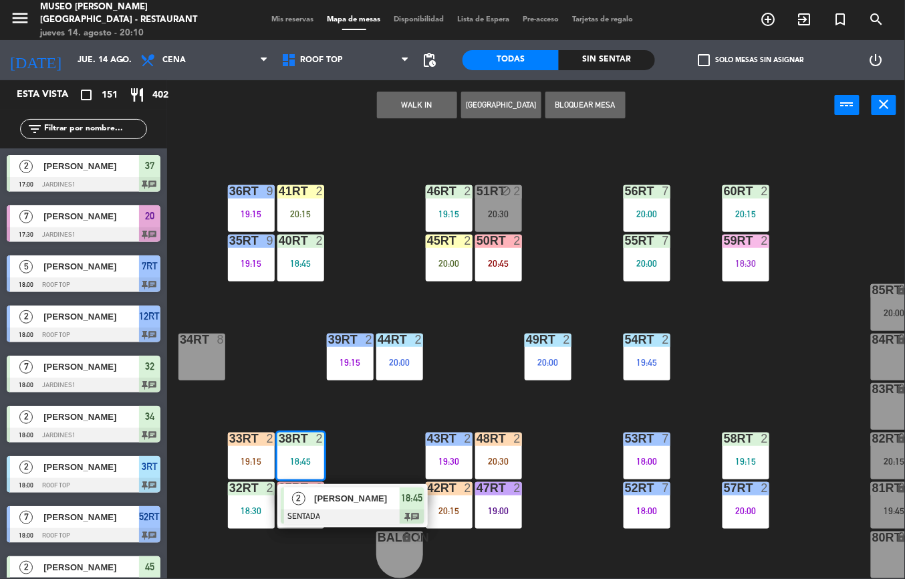
click at [362, 492] on span "[PERSON_NAME]" at bounding box center [357, 498] width 86 height 14
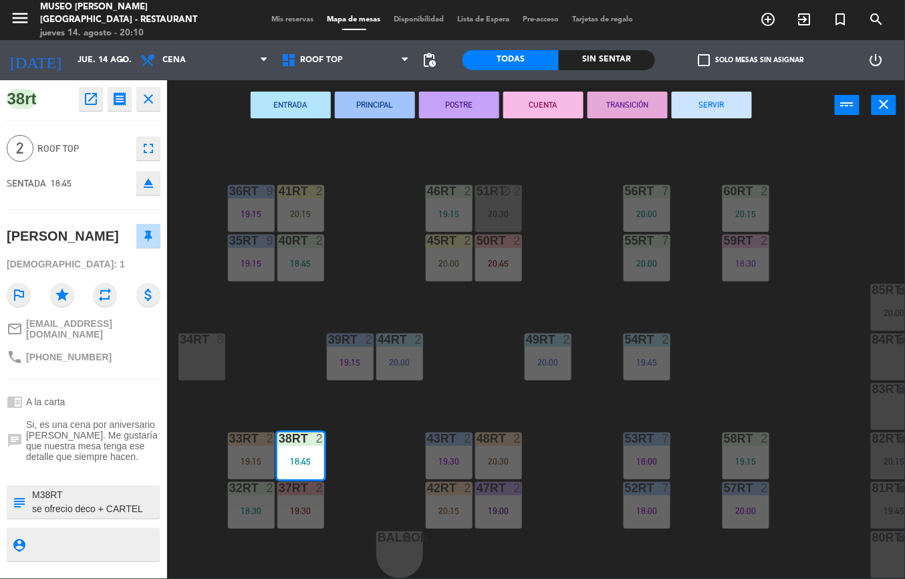
click at [130, 413] on div "38rt open_in_new receipt 6:45 PM [DATE] 2 personas thankyou [PERSON_NAME] Mesa …" at bounding box center [83, 329] width 167 height 498
click at [768, 356] on div "18RT 6 19:30 16RT 5 19:30 28RT 2 18:45 80RR lock 3 21:00 27RT 4 19:45 7RT 5 18:…" at bounding box center [540, 354] width 728 height 448
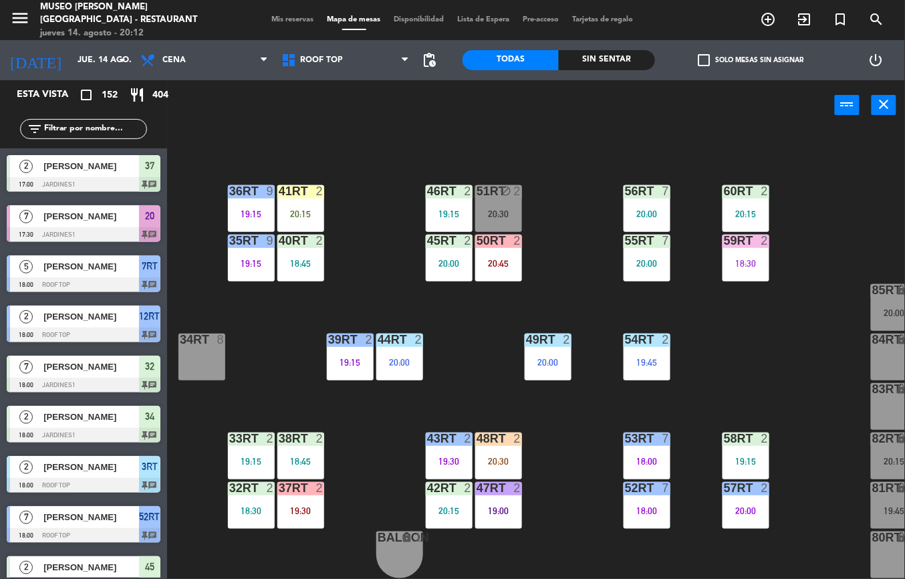
click at [241, 444] on div "33rt 2 19:15" at bounding box center [251, 455] width 47 height 47
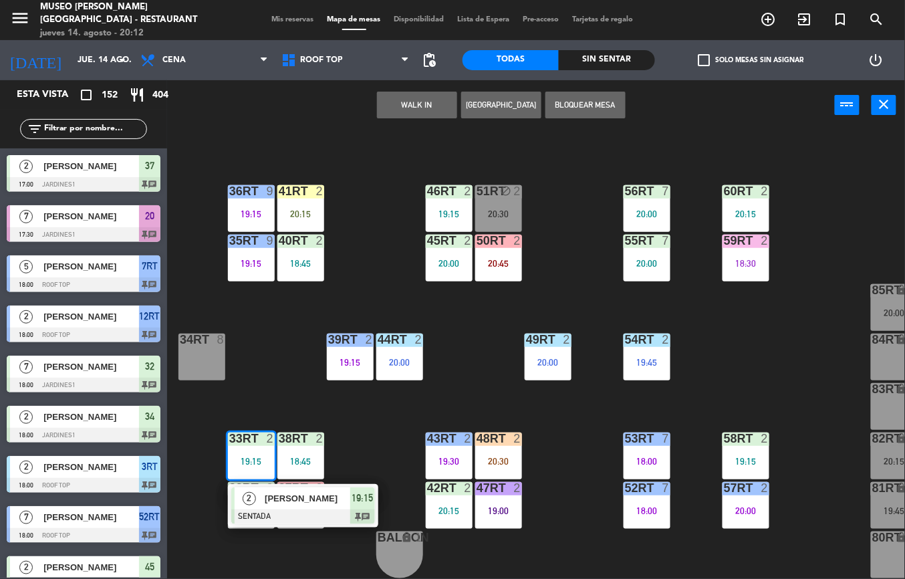
click at [311, 492] on span "[PERSON_NAME]" at bounding box center [308, 498] width 86 height 14
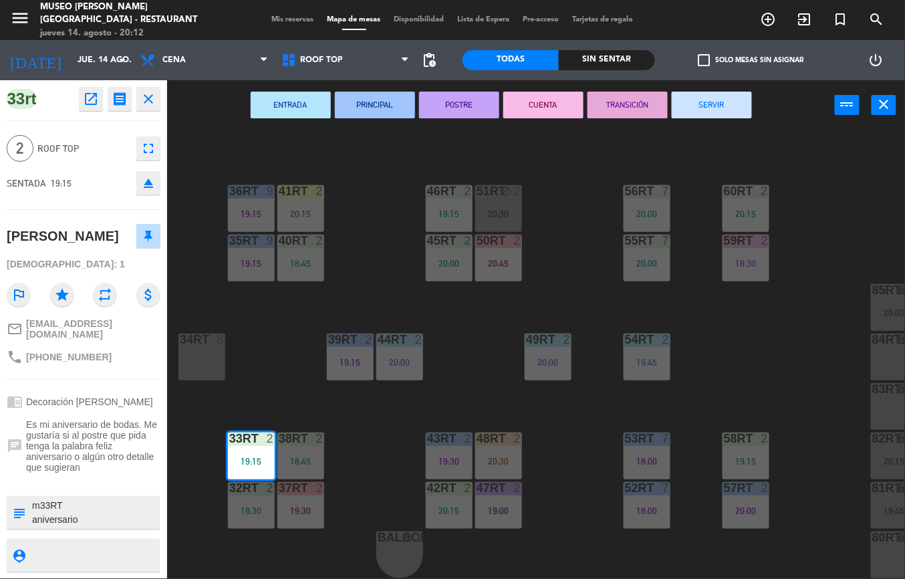
click at [127, 437] on span "Es mi aniversario de bodas. Me gustaría si al postre que pida tenga la palabra …" at bounding box center [93, 445] width 134 height 53
click at [108, 504] on textarea at bounding box center [95, 512] width 128 height 28
click at [97, 514] on textarea at bounding box center [95, 512] width 128 height 28
click at [96, 485] on div at bounding box center [84, 481] width 154 height 9
click at [95, 462] on span "Es mi aniversario de bodas. Me gustaría si al postre que pida tenga la palabra …" at bounding box center [93, 445] width 134 height 53
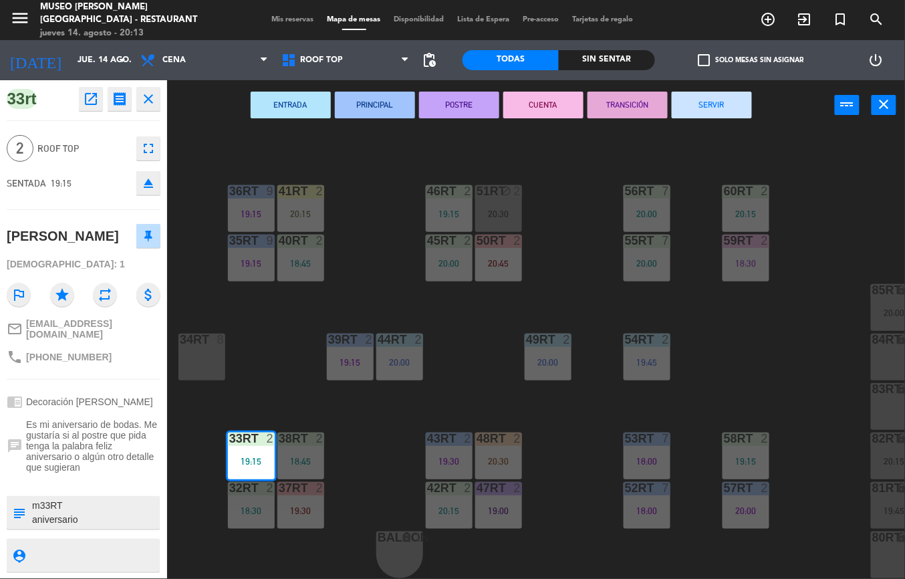
click at [100, 529] on div at bounding box center [95, 512] width 128 height 33
click at [115, 521] on textarea at bounding box center [95, 512] width 128 height 28
click at [118, 500] on div at bounding box center [95, 512] width 128 height 33
click at [122, 468] on span "Es mi aniversario de bodas. Me gustaría si al postre que pida tenga la palabra …" at bounding box center [93, 445] width 134 height 53
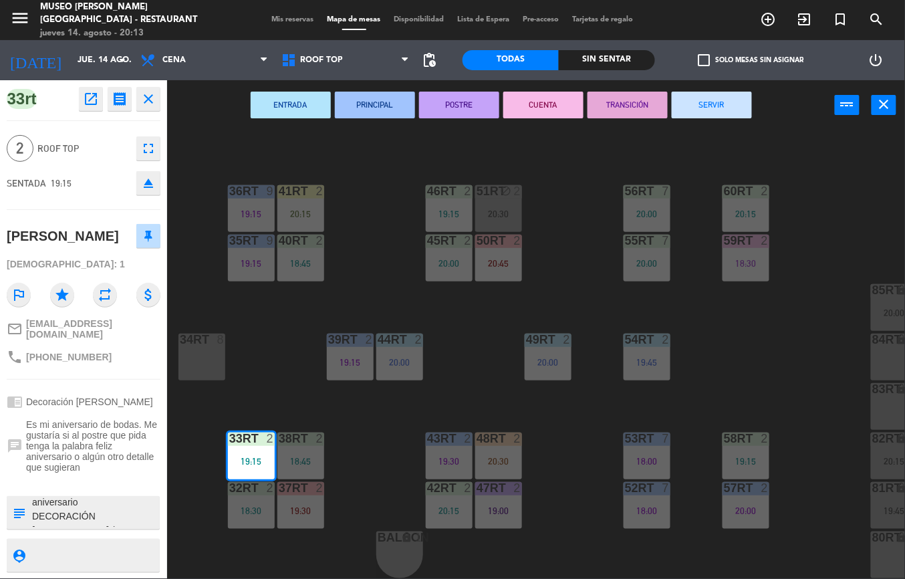
click at [97, 517] on textarea at bounding box center [95, 512] width 128 height 28
click at [104, 517] on textarea at bounding box center [95, 512] width 128 height 28
click at [102, 490] on div "33rt open_in_new receipt 7:15 PM [DATE] 2 personas thankyou [PERSON_NAME] 33rt …" at bounding box center [83, 329] width 167 height 498
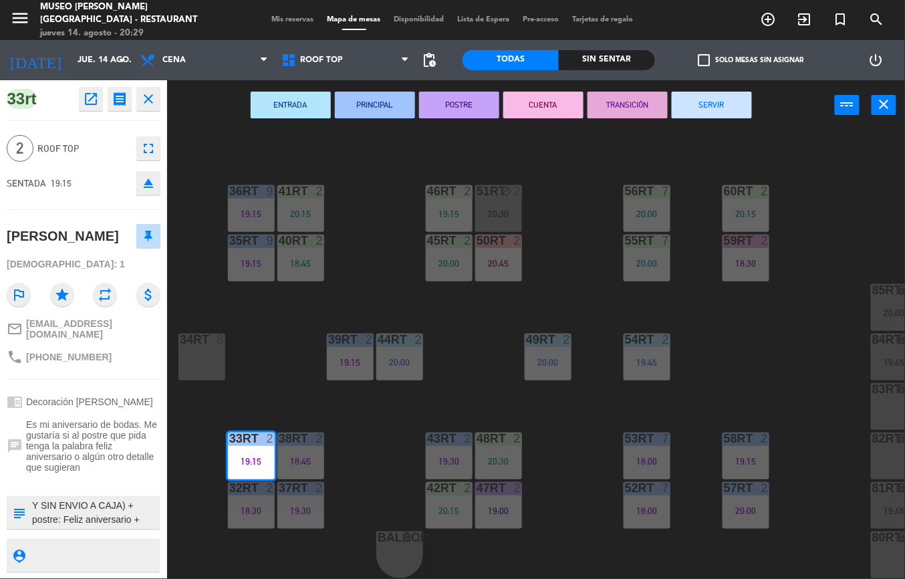
click at [455, 359] on div "18RT 6 19:30 16RT 5 19:30 28RT 2 80RR lock 2 21:00 27RT 4 19:45 7RT 5 18:00 S1R…" at bounding box center [540, 354] width 728 height 448
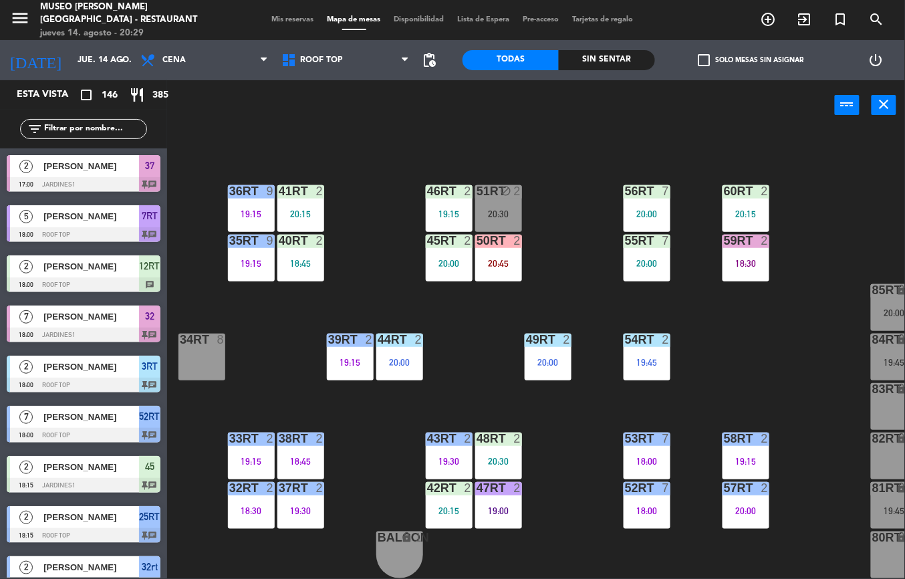
scroll to position [0, 0]
click at [440, 489] on div "42RT 2 20:15" at bounding box center [449, 505] width 47 height 47
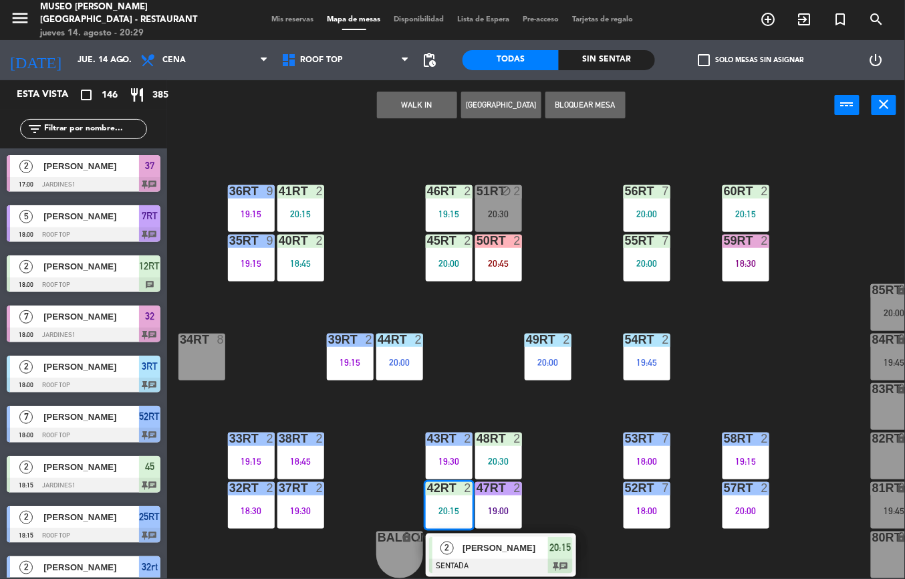
click at [541, 544] on span "[PERSON_NAME]" at bounding box center [505, 548] width 86 height 14
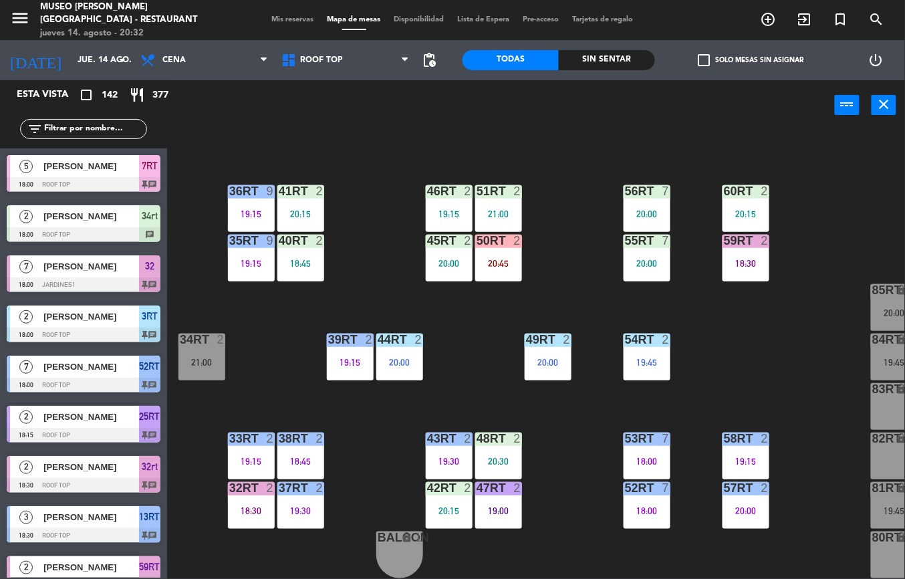
click at [257, 495] on div "32rt 2 18:30" at bounding box center [251, 505] width 47 height 47
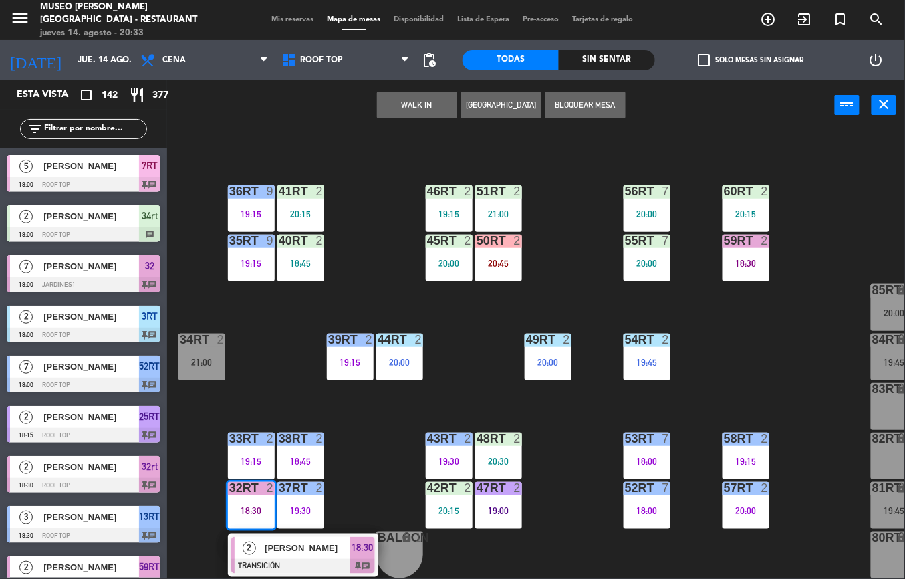
click at [263, 547] on div "[PERSON_NAME]" at bounding box center [306, 548] width 87 height 22
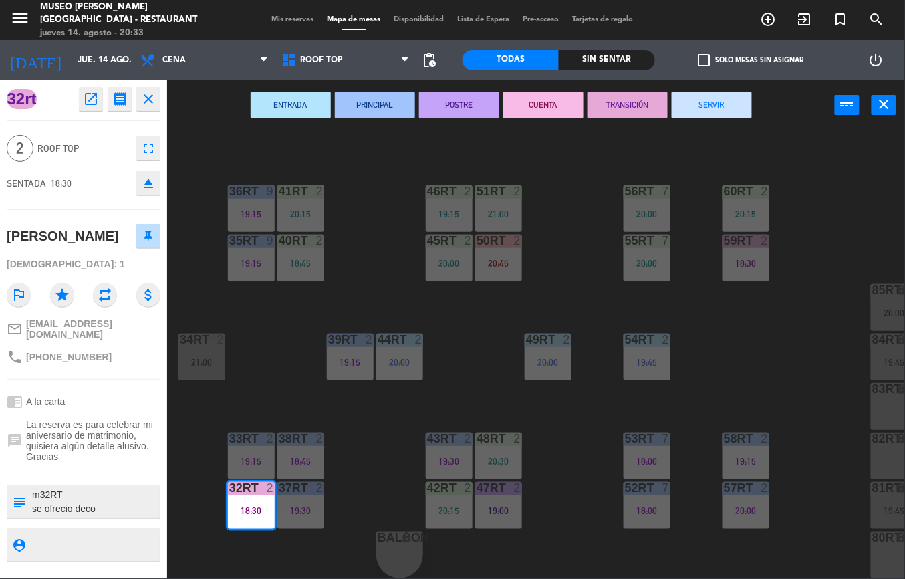
click at [702, 103] on button "SERVIR" at bounding box center [712, 105] width 80 height 27
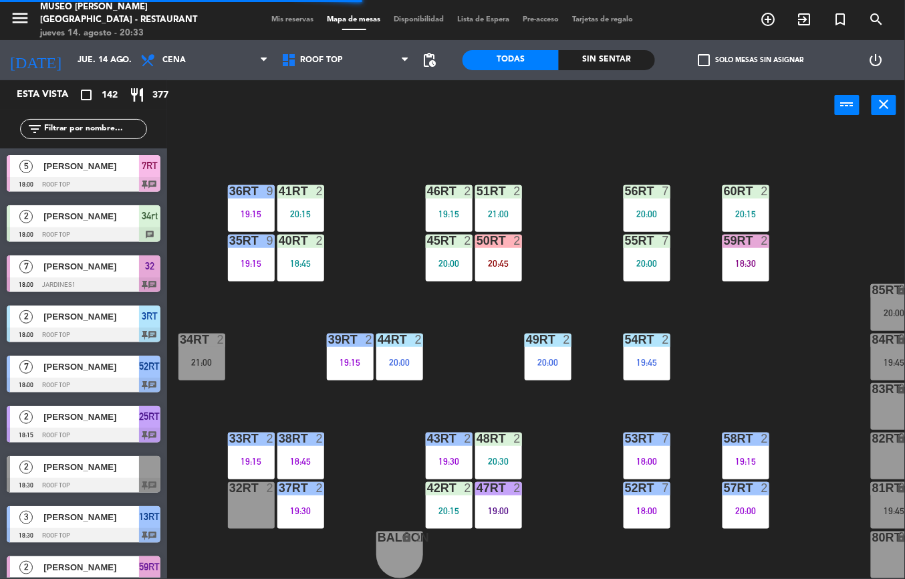
click at [492, 444] on div "48RT 2 20:30" at bounding box center [498, 455] width 47 height 47
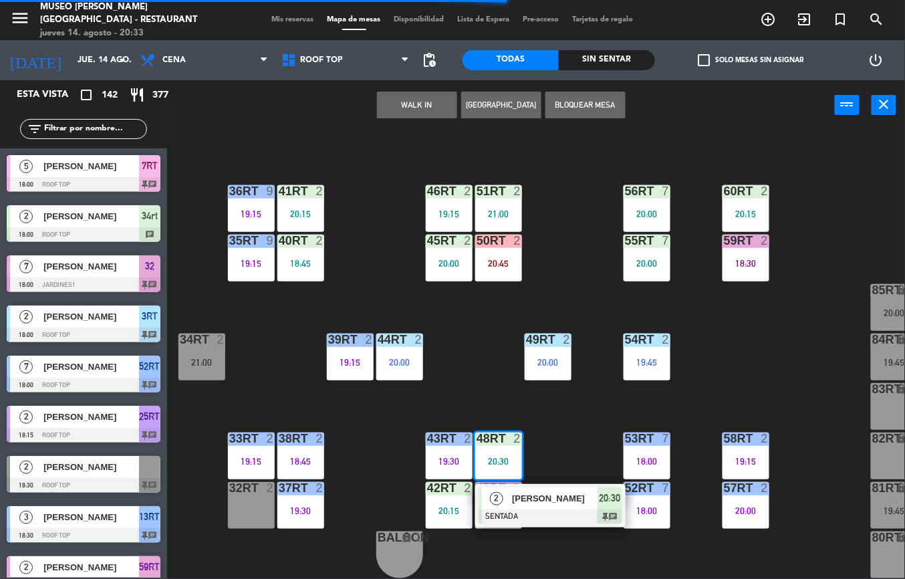
click at [613, 432] on div "53RT" at bounding box center [624, 438] width 22 height 12
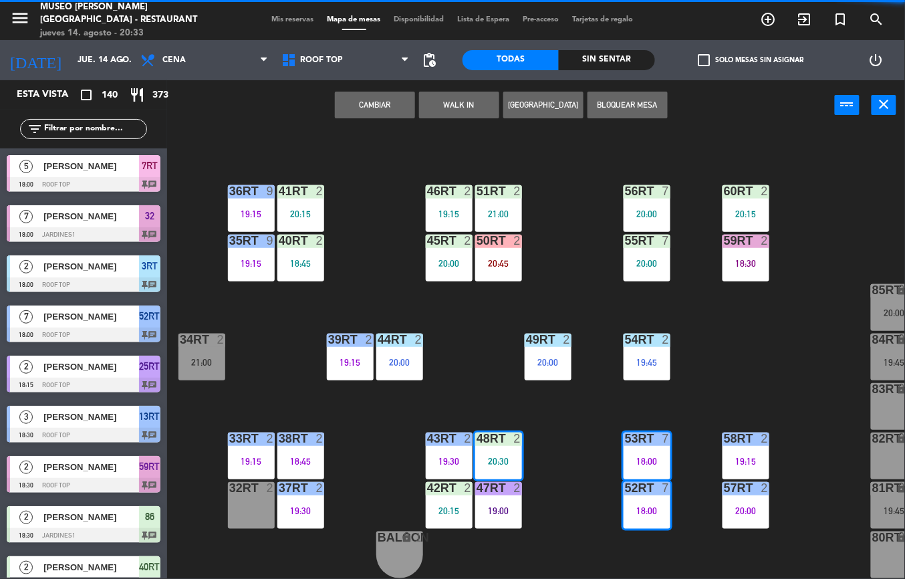
click at [588, 461] on div "18RT 6 19:30 16RT 5 19:30 28RT 2 80RR lock 2 21:00 27RT 4 19:45 7RT 5 18:00 S1R…" at bounding box center [540, 354] width 728 height 448
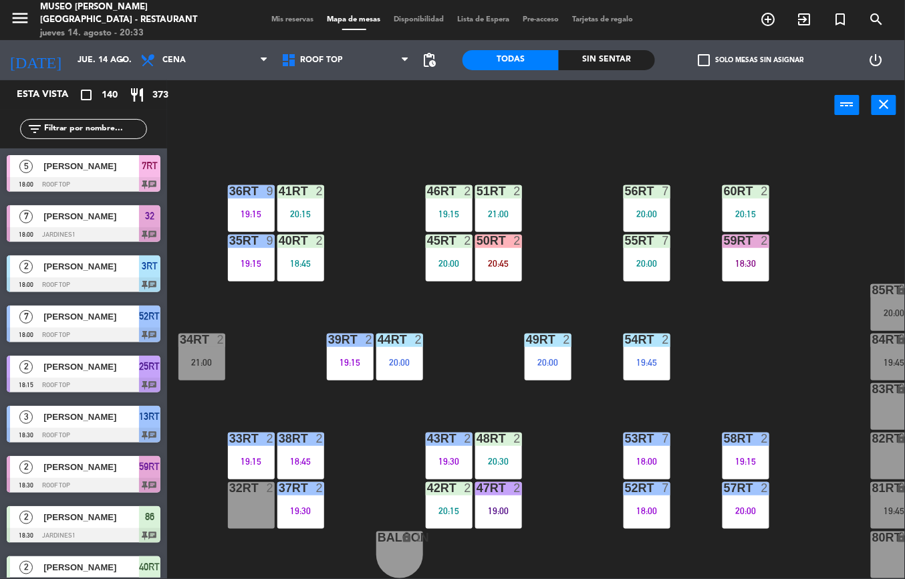
click at [496, 493] on div "47RT 2 19:00" at bounding box center [498, 505] width 47 height 47
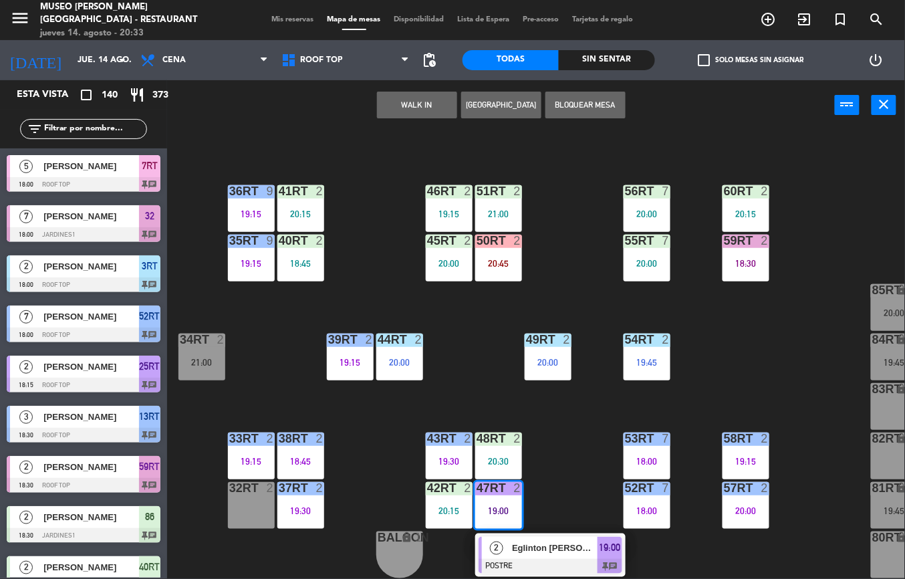
click at [539, 541] on span "Eglinton [PERSON_NAME]" at bounding box center [555, 548] width 86 height 14
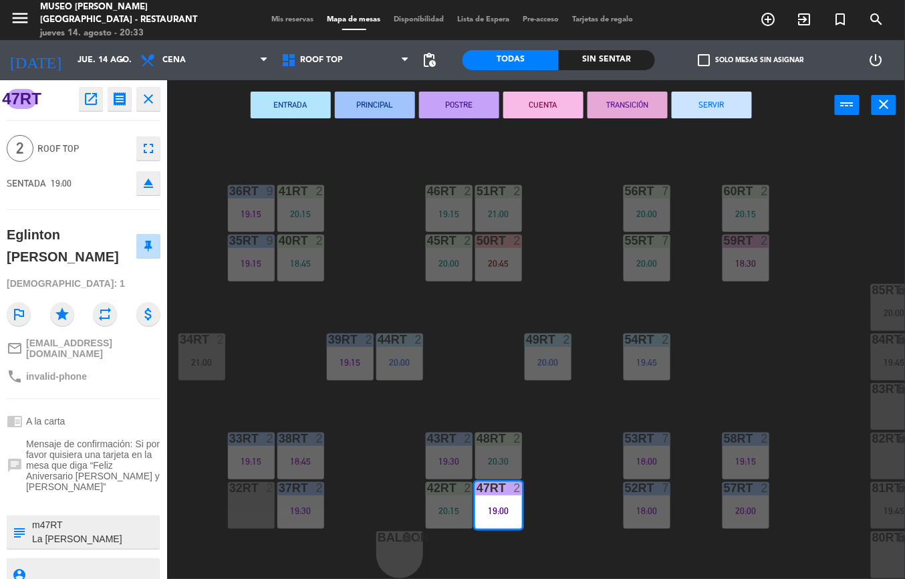
click at [712, 103] on button "SERVIR" at bounding box center [712, 105] width 80 height 27
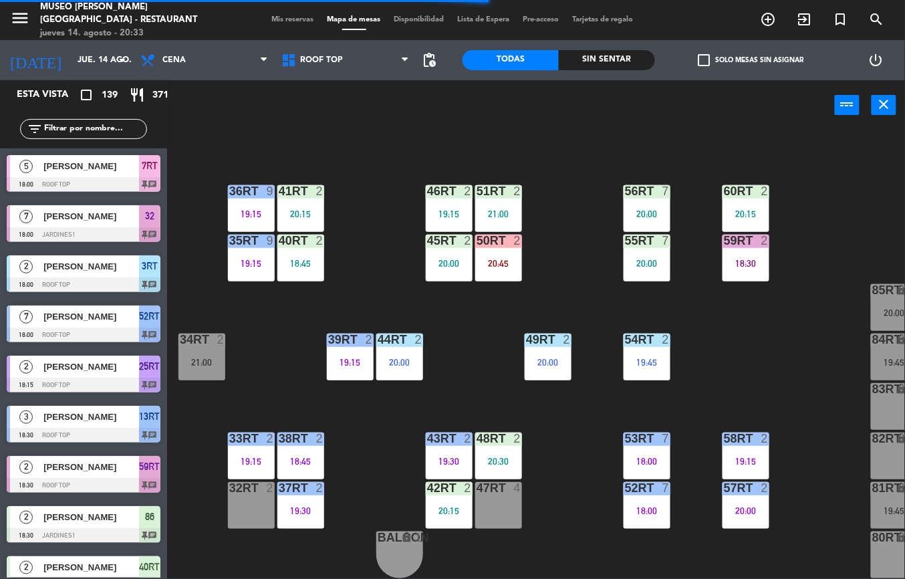
click at [861, 386] on div "83RT" at bounding box center [872, 389] width 22 height 13
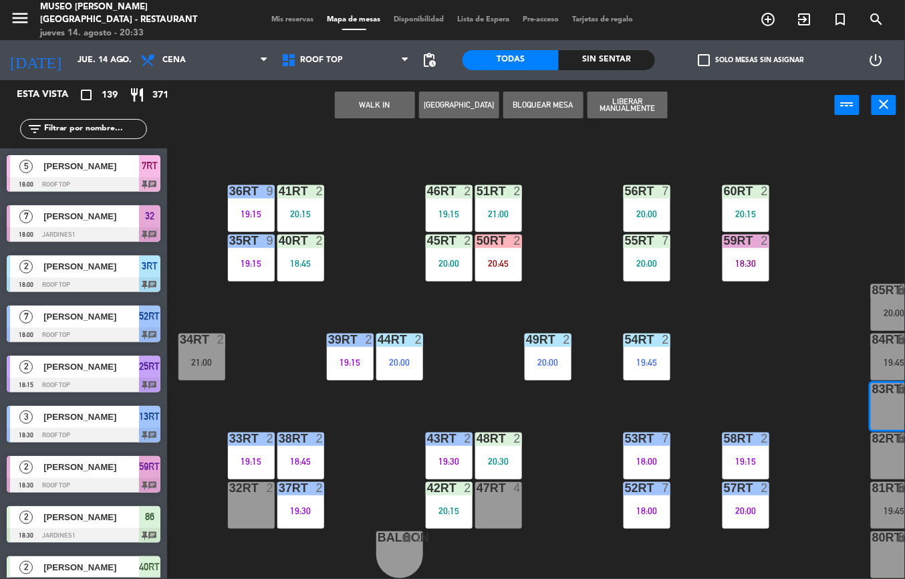
click at [249, 512] on div "32rt 2" at bounding box center [251, 505] width 47 height 47
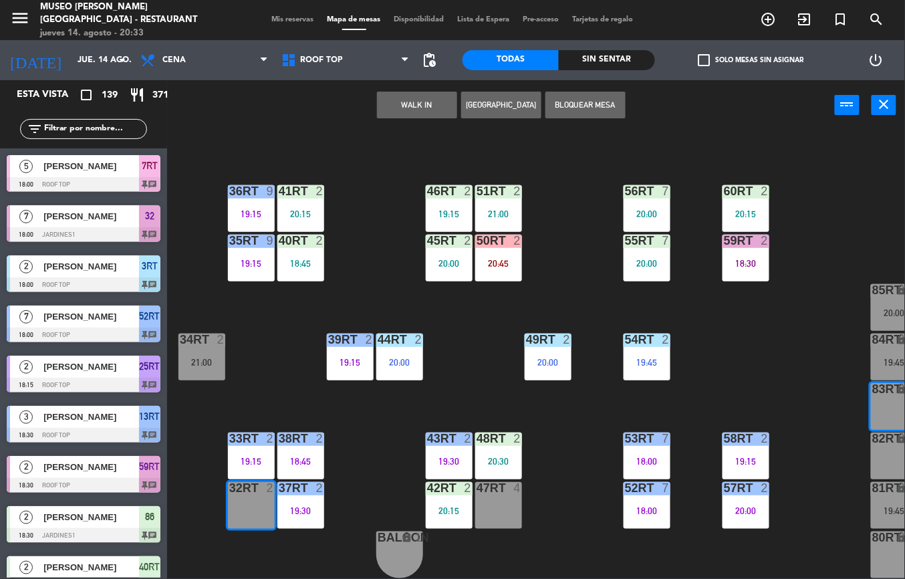
click at [595, 100] on button "Bloquear Mesa" at bounding box center [585, 105] width 80 height 27
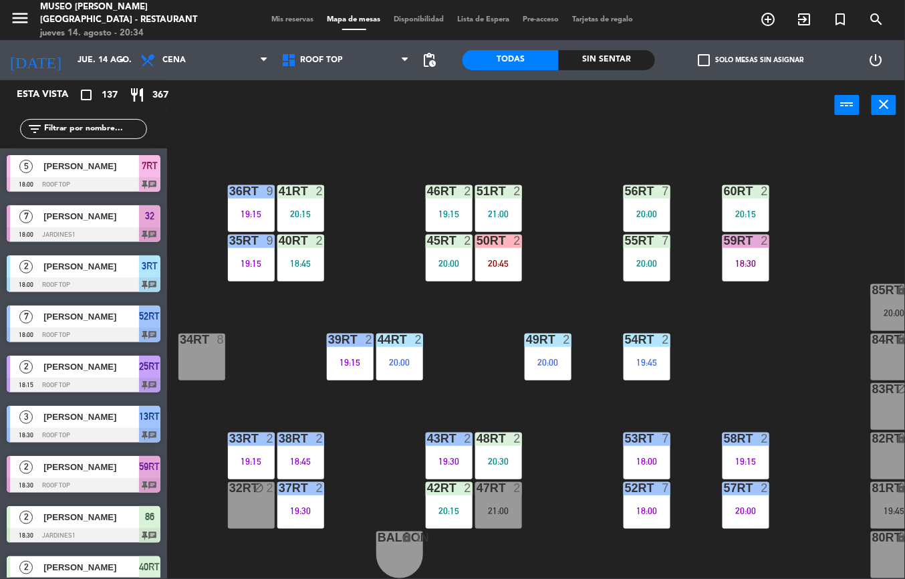
click at [418, 559] on div "balcon lock 1" at bounding box center [399, 554] width 47 height 47
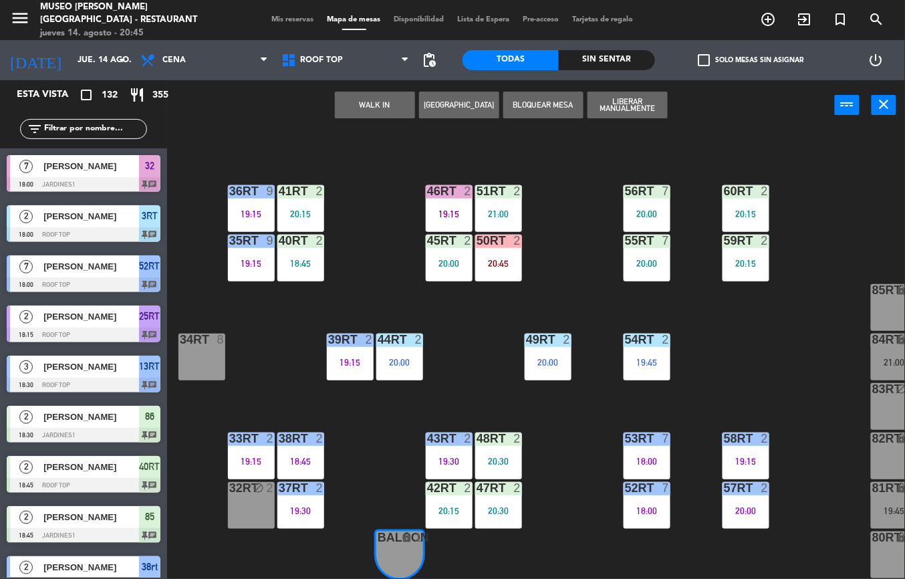
click at [242, 456] on div "19:15" at bounding box center [251, 460] width 47 height 9
click at [300, 339] on div "18RT 6 19:30 16RT 5 19:30 28RT 2 20:30 80RR lock 2 21:00 27RT 4 19:45 7RT 3 20:…" at bounding box center [540, 354] width 728 height 448
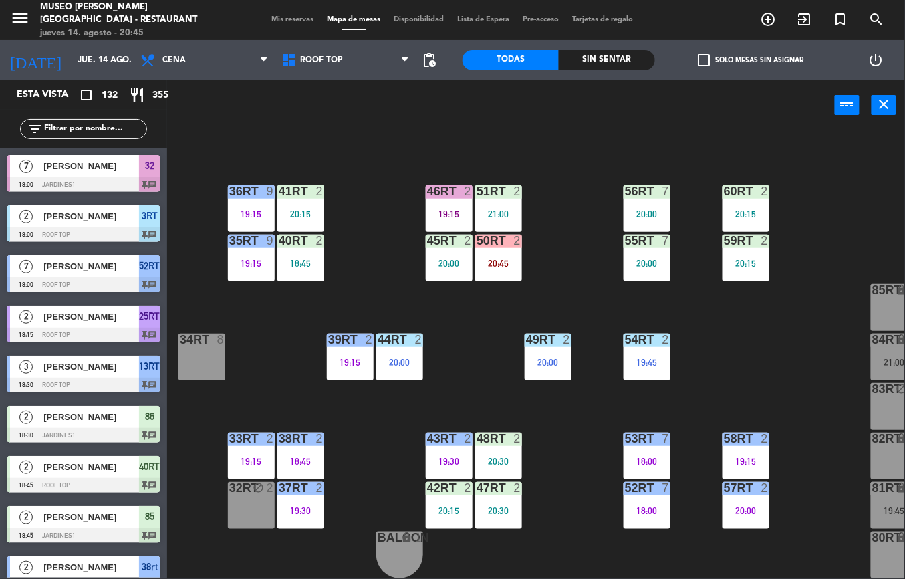
click at [428, 235] on div "45RT" at bounding box center [427, 241] width 1 height 12
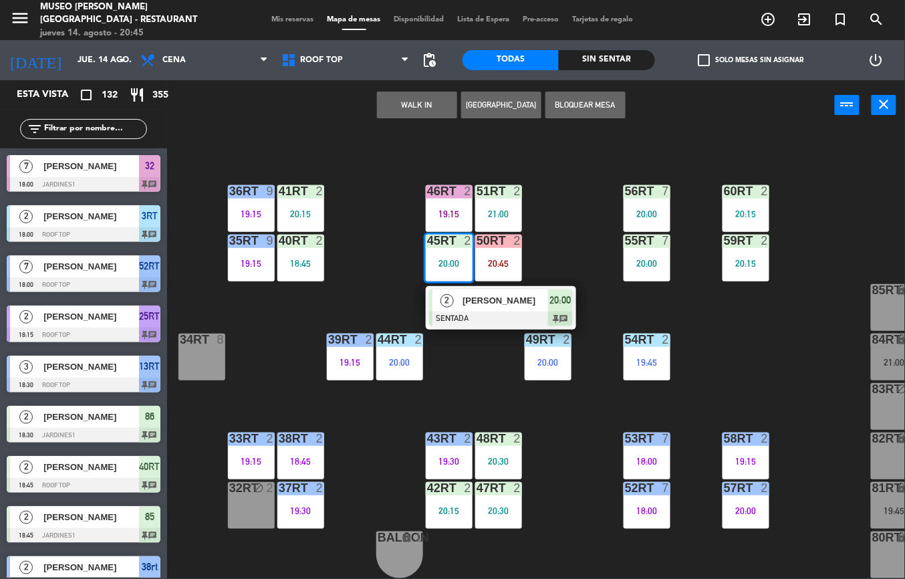
click at [591, 166] on div "18RT 6 19:30 16RT 5 19:30 28RT 2 20:30 80RR lock 2 21:00 27RT 4 19:45 7RT 3 20:…" at bounding box center [540, 354] width 728 height 448
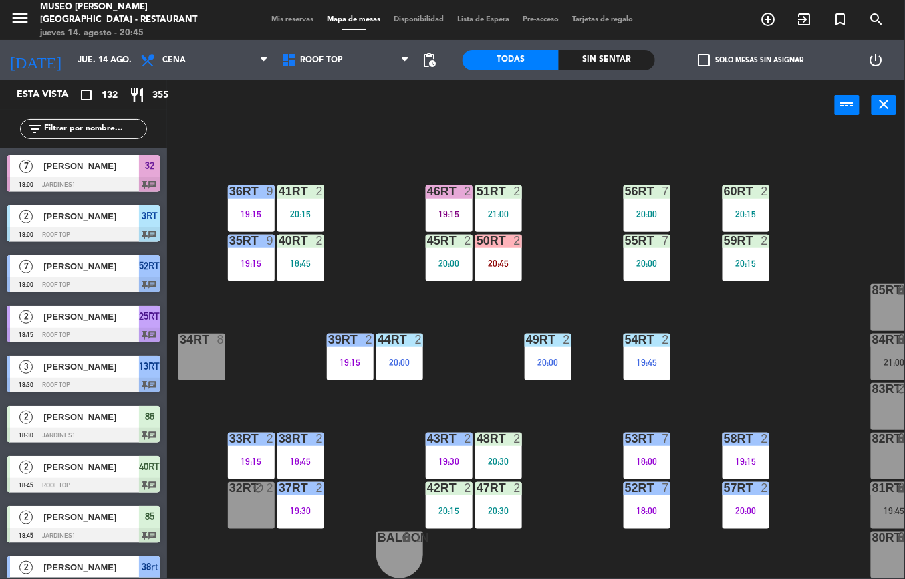
click at [440, 209] on div "19:15" at bounding box center [449, 213] width 47 height 9
click at [597, 168] on div "18RT 6 19:30 16RT 5 19:30 28RT 2 20:30 80RR lock 2 21:00 27RT 4 19:45 7RT 3 20:…" at bounding box center [540, 354] width 728 height 448
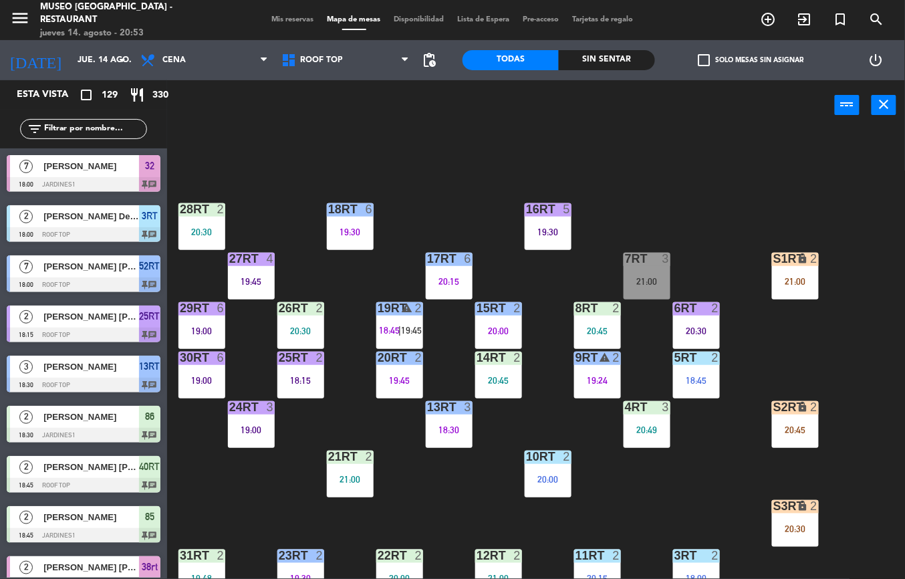
scroll to position [569, 0]
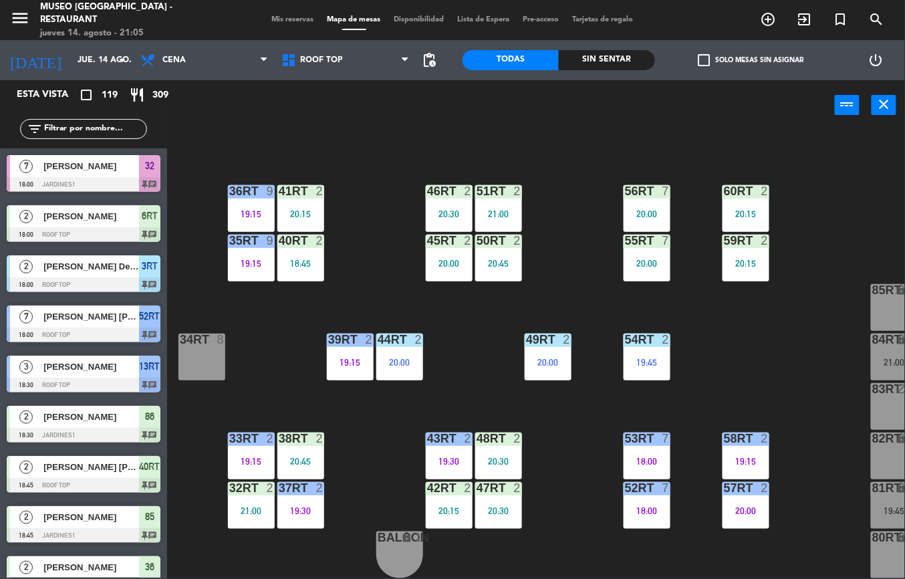
click at [289, 444] on div "38rt 2 20:45" at bounding box center [300, 455] width 47 height 47
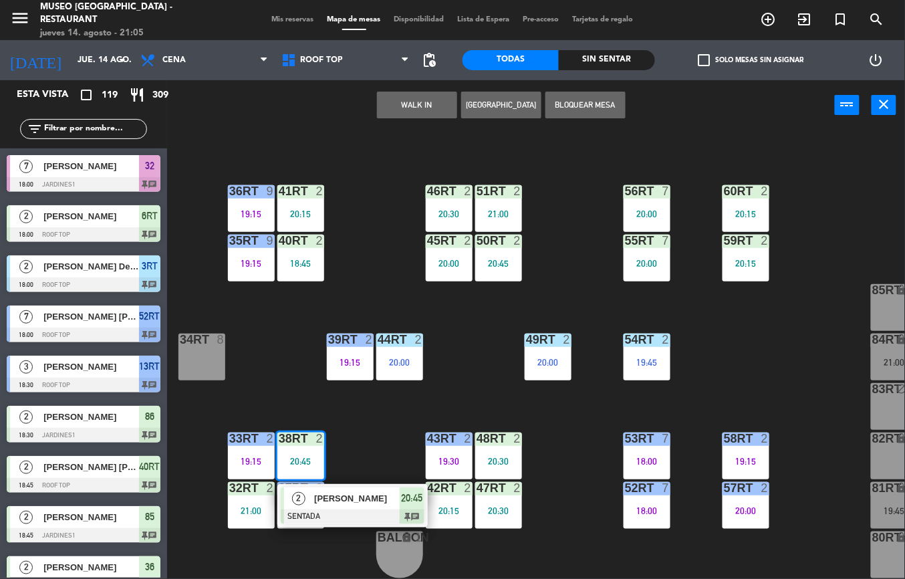
click at [370, 509] on div at bounding box center [353, 516] width 144 height 15
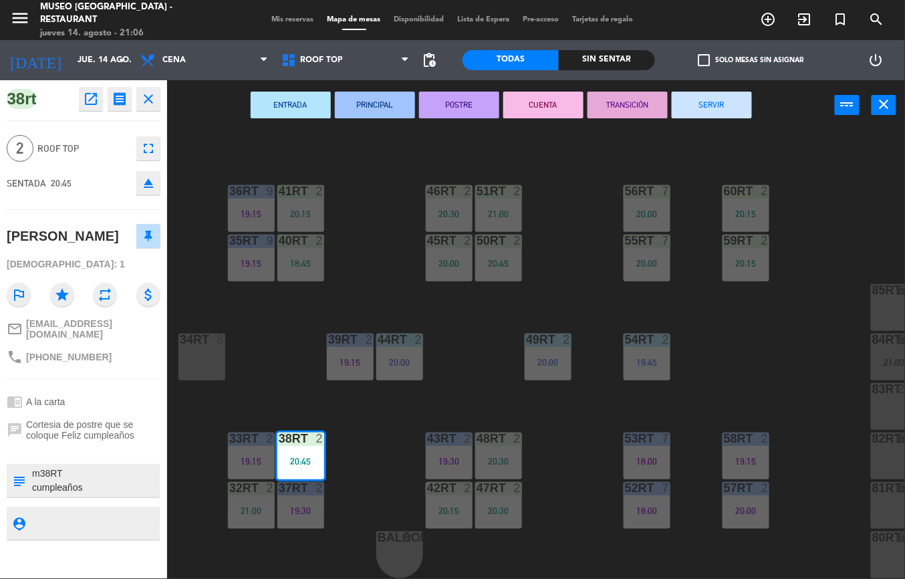
click at [578, 404] on div "18RT 6 19:30 16RT 5 19:30 28RT 2 20:30 80RR lock 2 21:00 27RT 4 19:45 7RT 3 21:…" at bounding box center [540, 354] width 728 height 448
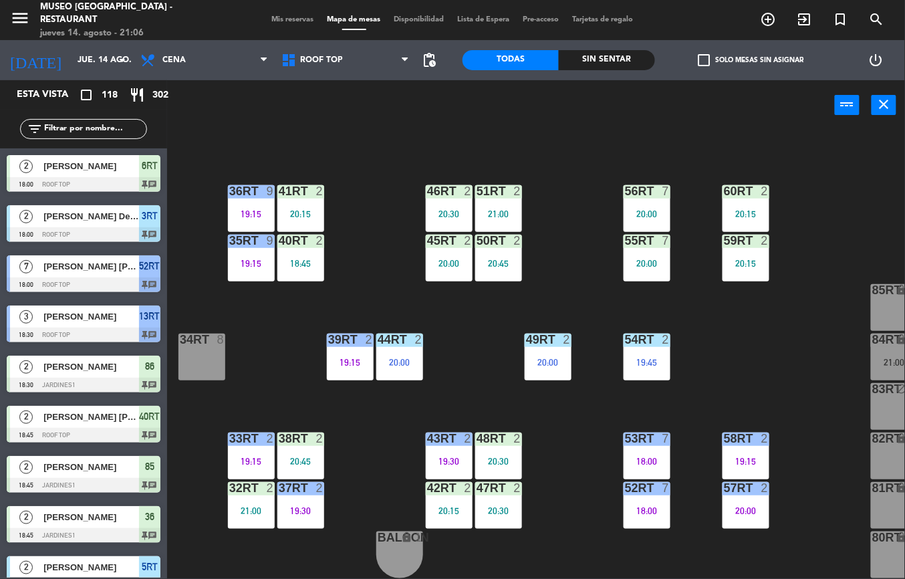
scroll to position [722, 0]
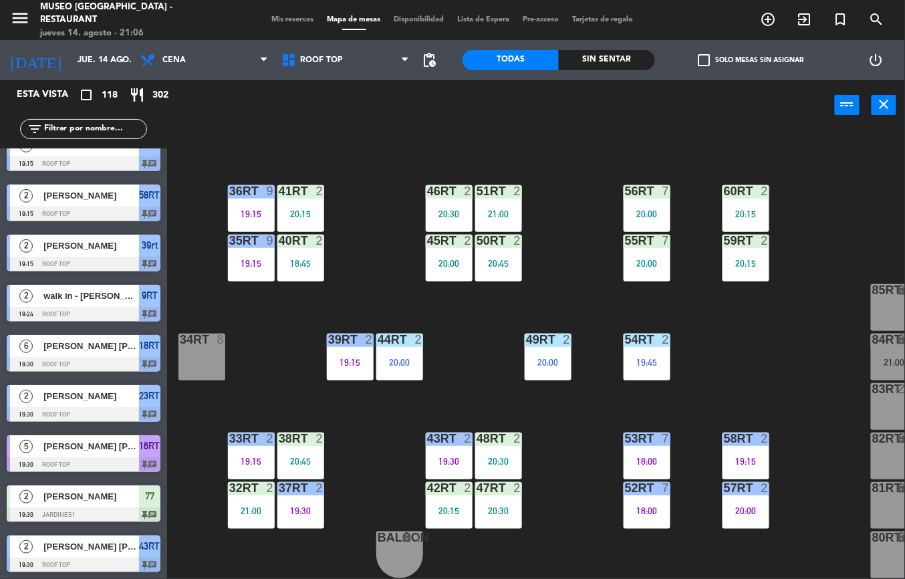
click at [252, 489] on div "32rt 2 21:00" at bounding box center [251, 505] width 47 height 47
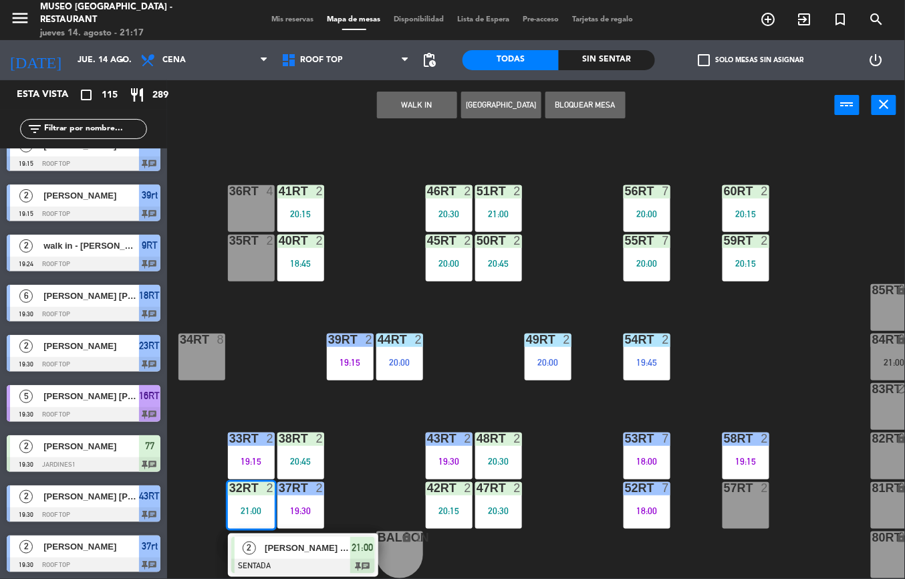
click at [564, 481] on div "18RT 6 19:30 16RT 5 19:30 28RT 2 20:30 80RR lock 2 21:00 27RT 4 19:45 7RT 3 21:…" at bounding box center [540, 354] width 728 height 448
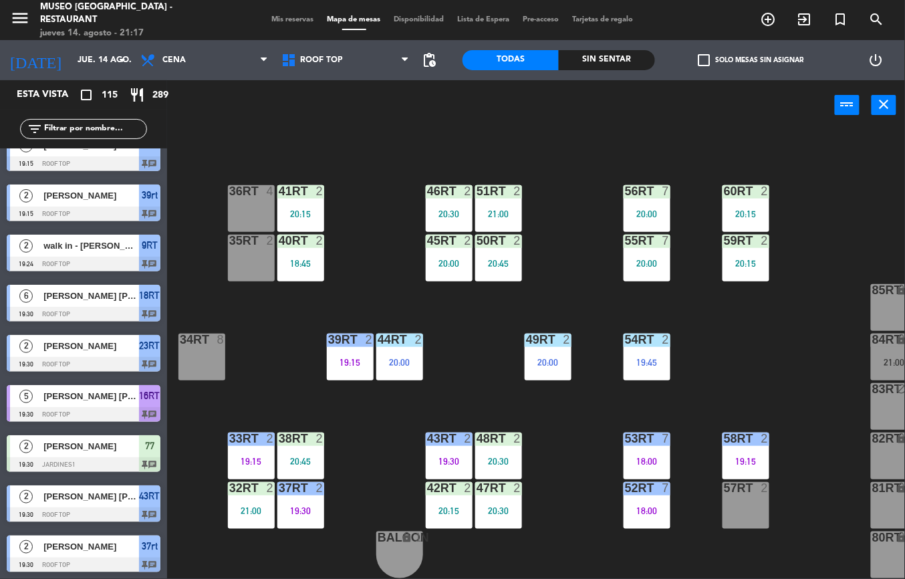
click at [450, 195] on div "46RT 2 20:30" at bounding box center [449, 208] width 47 height 47
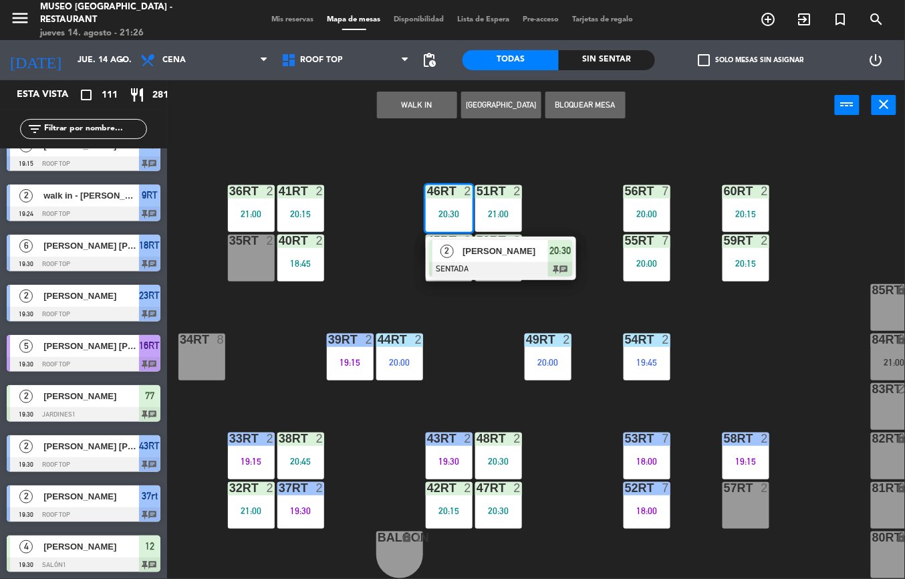
click at [791, 349] on div "18RT 6 19:30 16RT 5 19:30 28RT 2 20:30 80RR lock 2 21:00 27RT 4 19:45 7RT 3 21:…" at bounding box center [540, 354] width 728 height 448
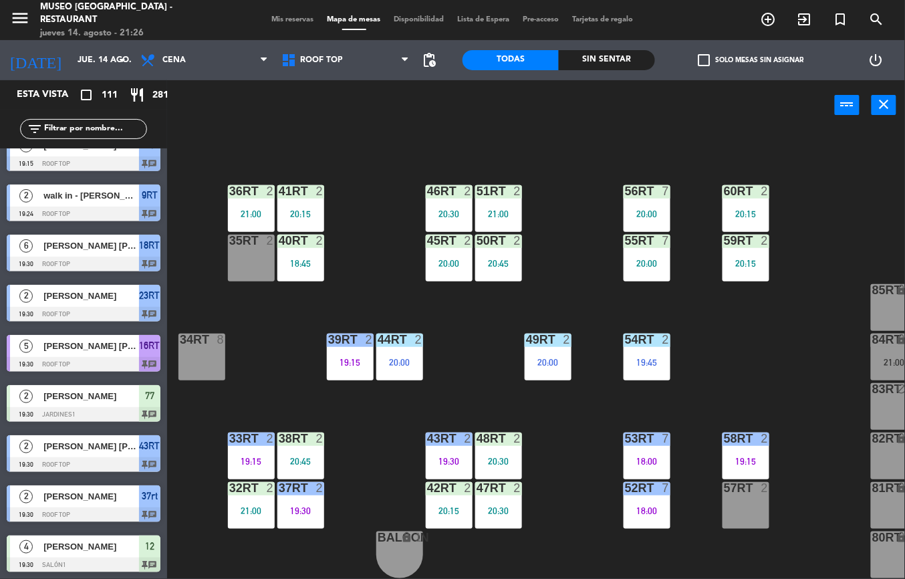
click at [230, 432] on div "33rt" at bounding box center [229, 438] width 1 height 12
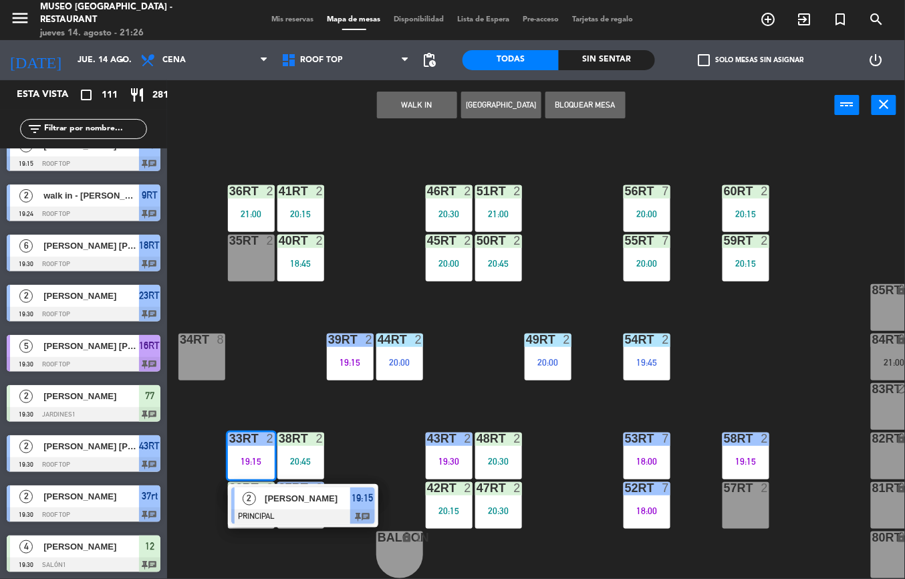
click at [309, 491] on span "[PERSON_NAME]" at bounding box center [308, 498] width 86 height 14
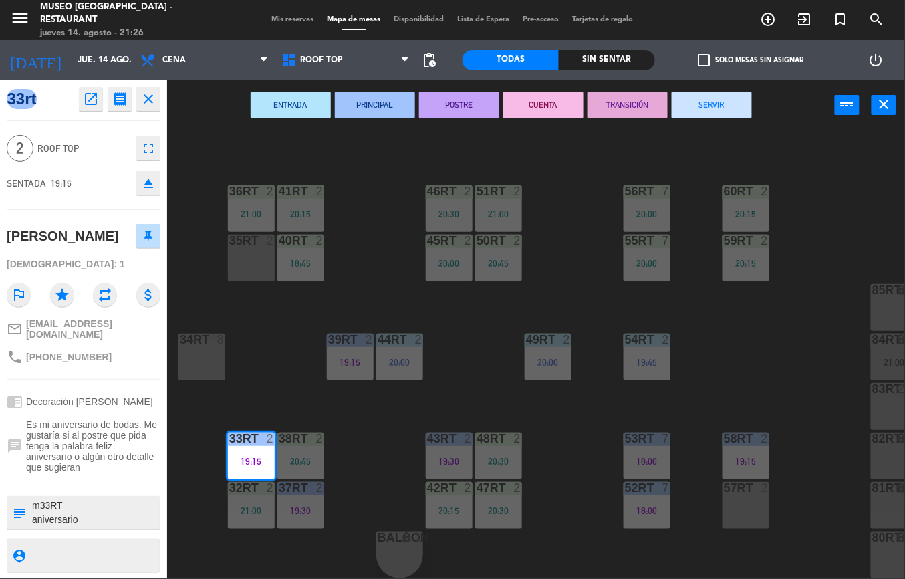
click at [532, 432] on div "2" at bounding box center [521, 438] width 22 height 12
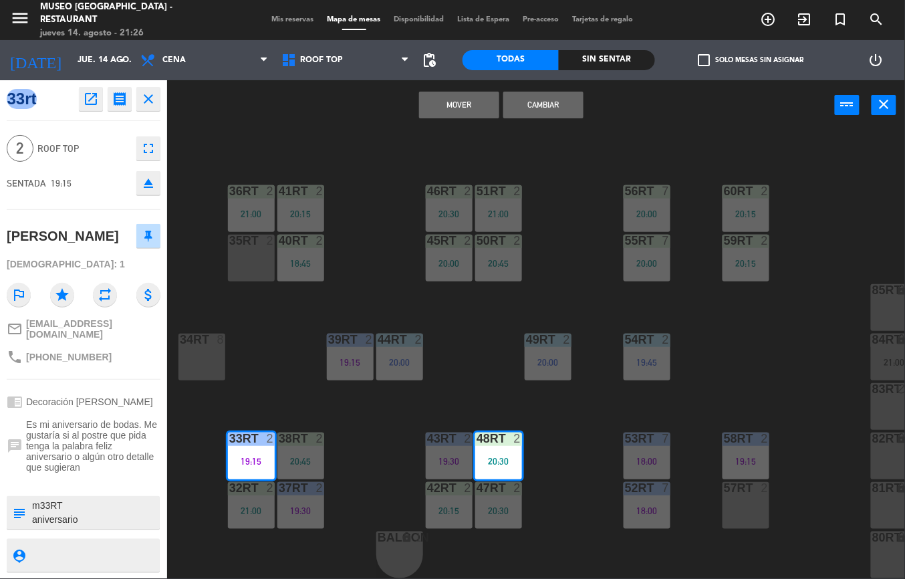
click at [247, 196] on div "36rt 2 21:00" at bounding box center [251, 208] width 47 height 47
click at [369, 468] on div "18RT 6 19:30 16RT 5 19:30 28RT 2 20:30 80RR lock 2 21:00 27RT 4 19:45 7RT 3 21:…" at bounding box center [540, 354] width 728 height 448
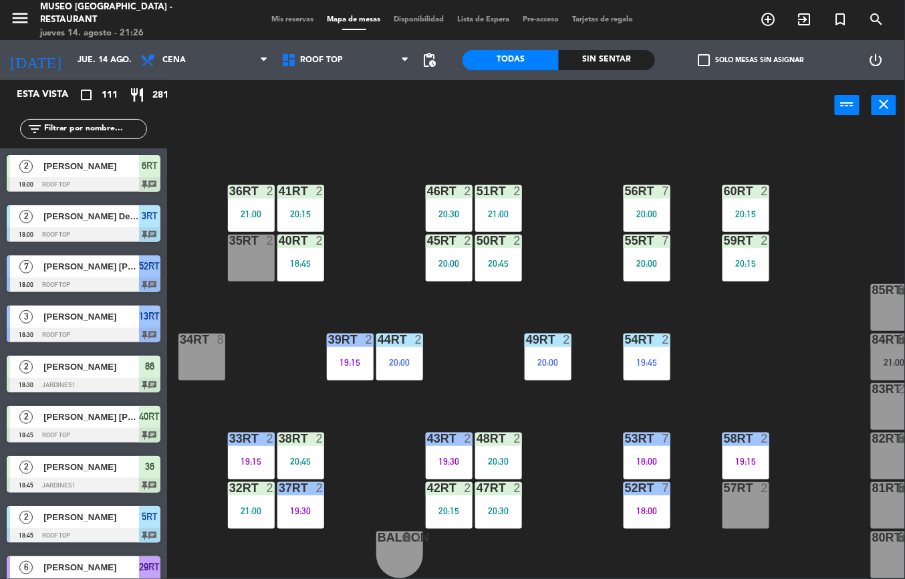
click at [260, 194] on div "18RT 6 19:30 16RT 5 19:30 28RT 2 20:30 80RR lock 2 21:00 27RT 4 19:45 7RT 3 21:…" at bounding box center [540, 354] width 728 height 448
click at [245, 187] on div at bounding box center [251, 191] width 22 height 12
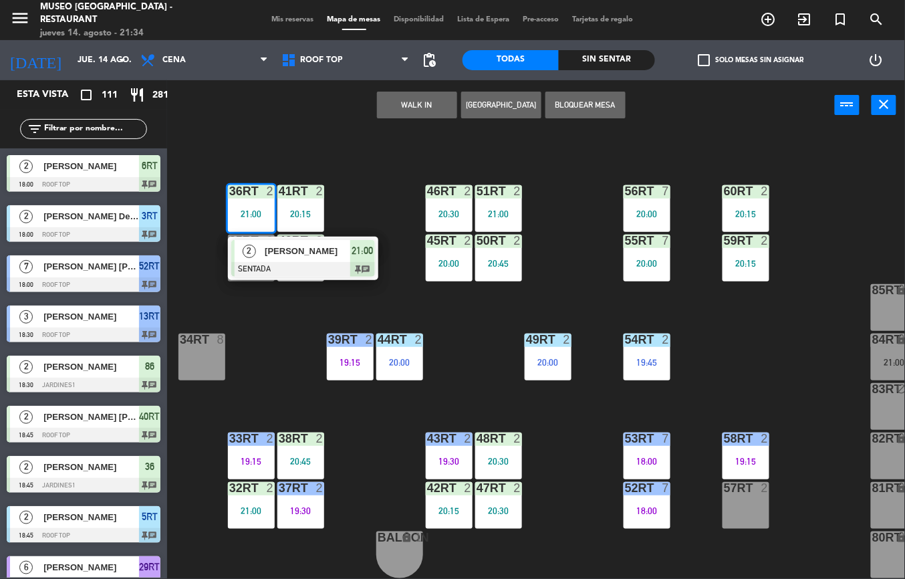
click at [597, 412] on div "18RT 6 19:30 16RT 5 19:30 28RT 2 20:30 80RR lock 2 21:00 27RT 4 19:45 7RT 3 21:…" at bounding box center [540, 354] width 728 height 448
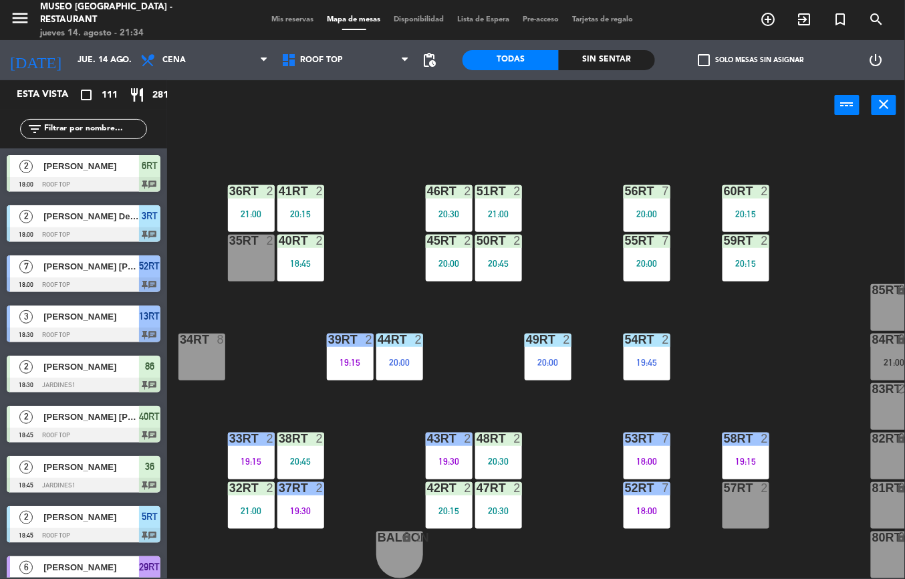
click at [236, 493] on div "32rt 2 21:00" at bounding box center [251, 505] width 47 height 47
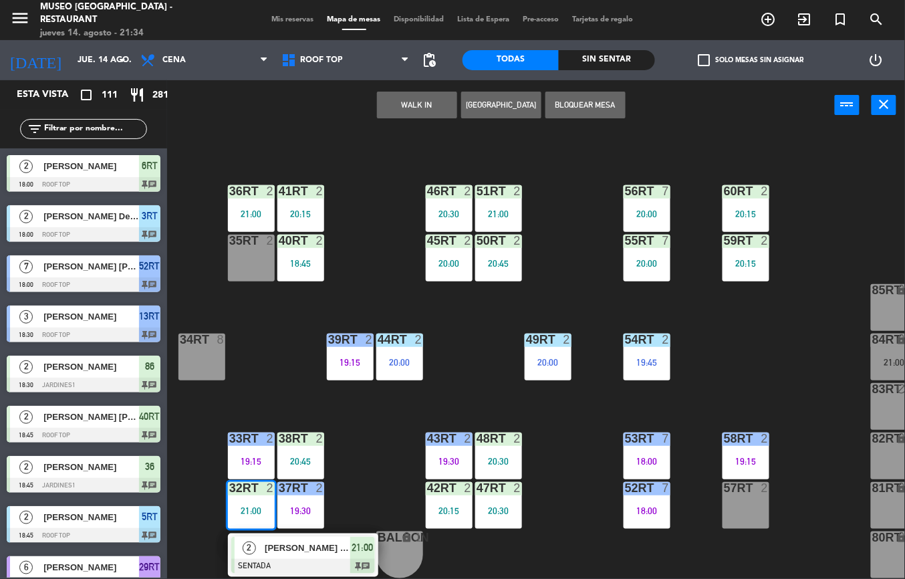
click at [317, 541] on span "[PERSON_NAME]" at bounding box center [308, 548] width 86 height 14
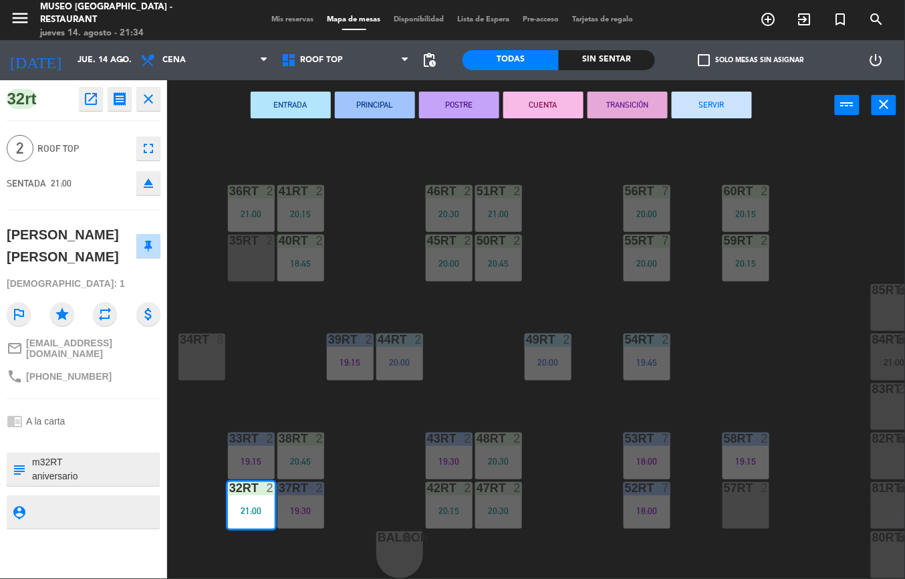
click at [110, 466] on textarea at bounding box center [95, 469] width 128 height 28
click at [115, 434] on div at bounding box center [84, 438] width 154 height 9
click at [561, 463] on div "18RT 6 19:30 16RT 5 19:30 28RT 2 20:30 80RR lock 2 27RT 4 19:45 7RT 3 21:00 S1R…" at bounding box center [540, 354] width 728 height 448
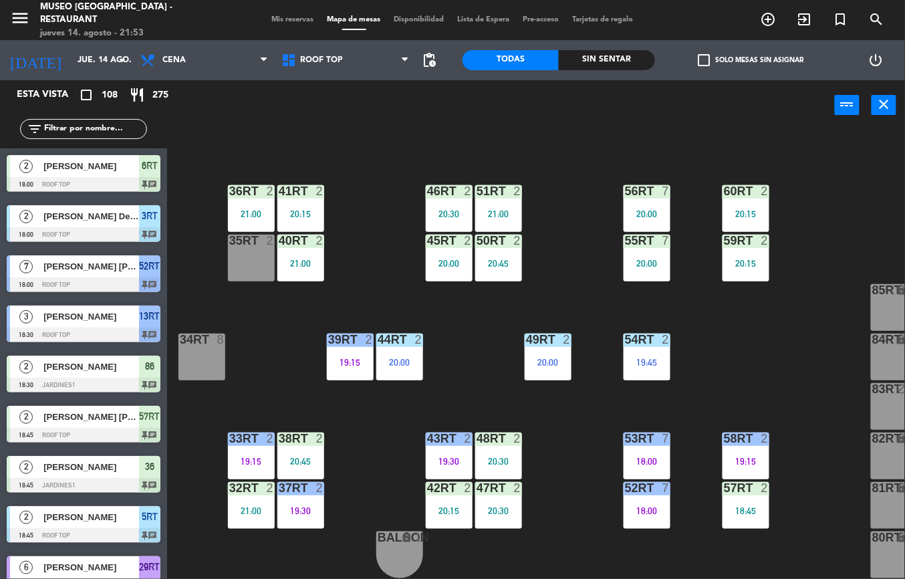
click at [307, 260] on div "21:00" at bounding box center [300, 263] width 47 height 9
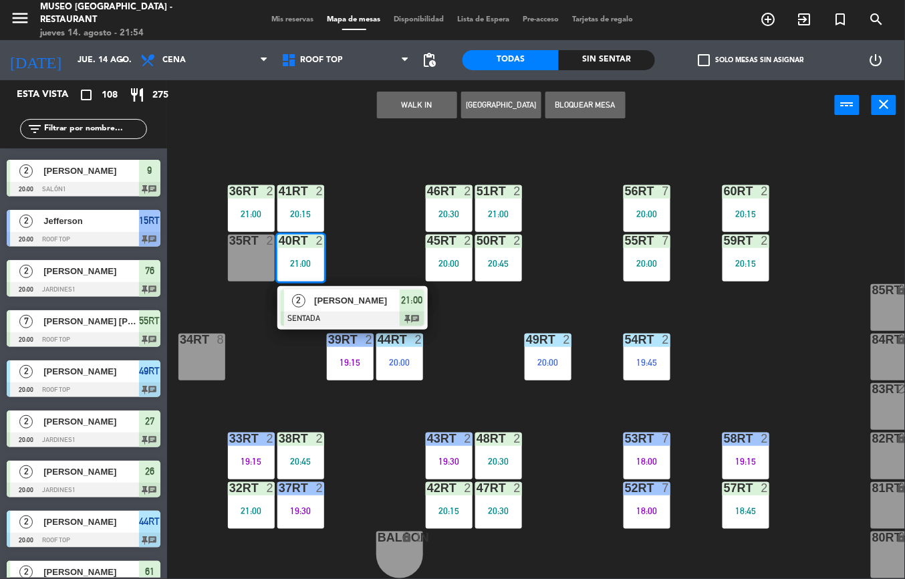
click at [281, 369] on div "18RT 6 19:30 16RT 5 19:30 28RT 2 20:30 80RR lock 2 27RT 4 19:45 7RT 3 21:00 S1R…" at bounding box center [540, 354] width 728 height 448
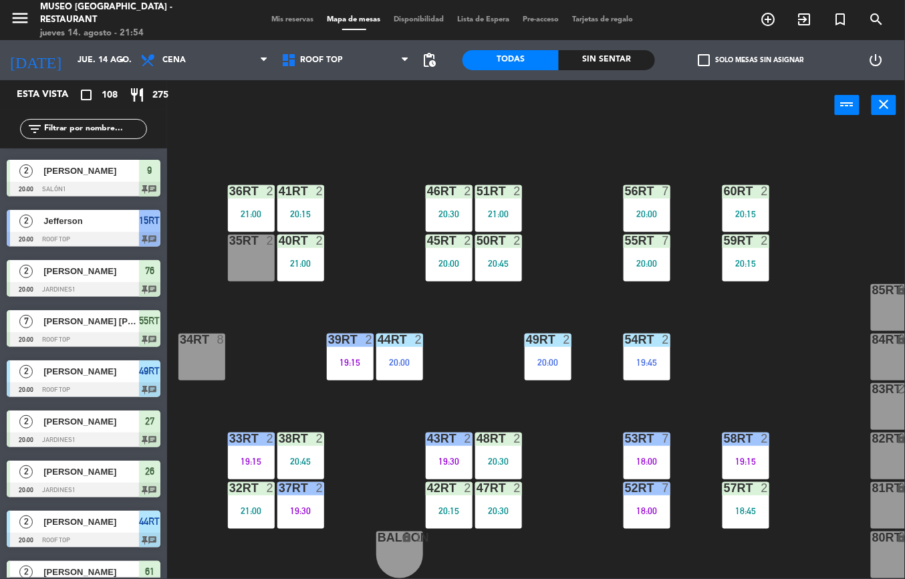
click at [239, 198] on div "36rt 2 21:00" at bounding box center [251, 208] width 47 height 47
